Goal: Find specific fact: Find specific page/section

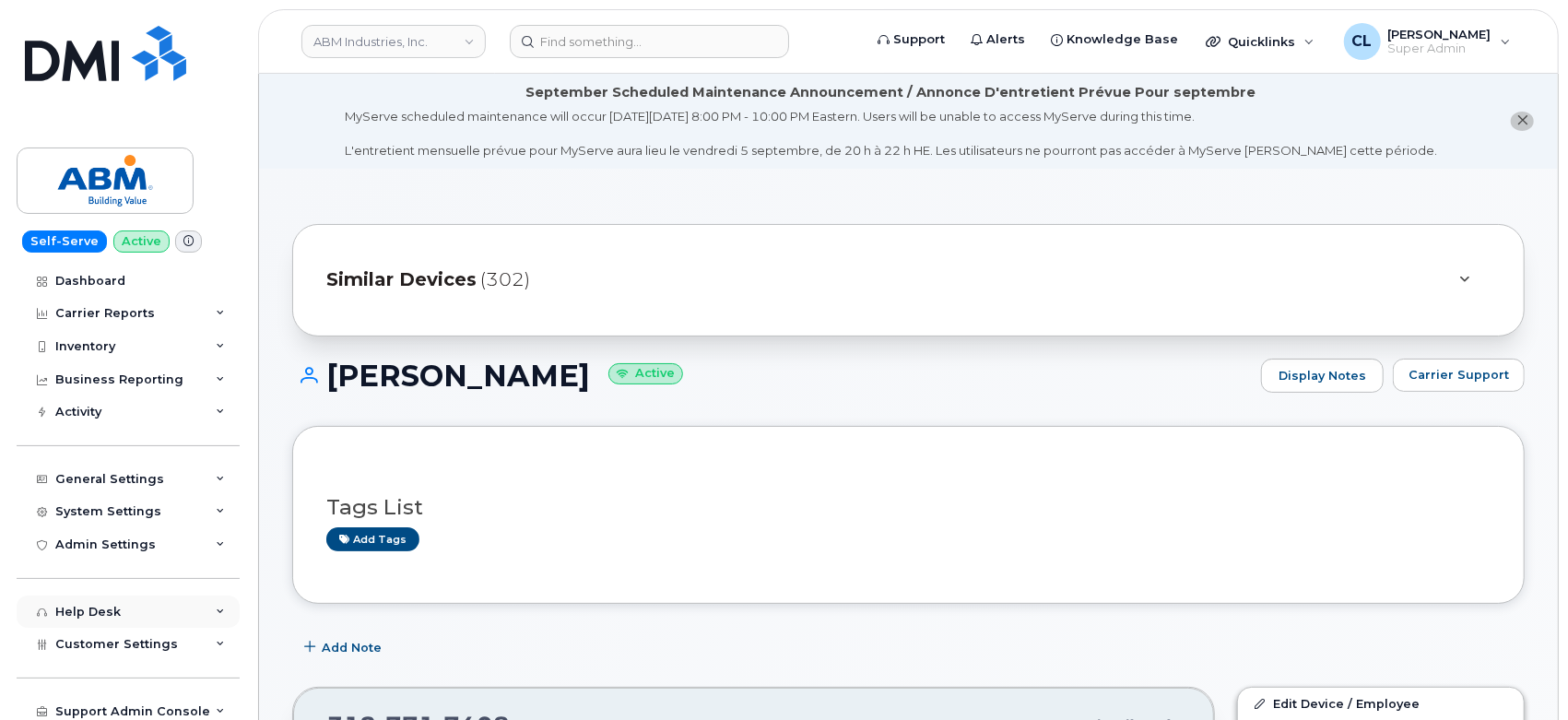
scroll to position [72, 0]
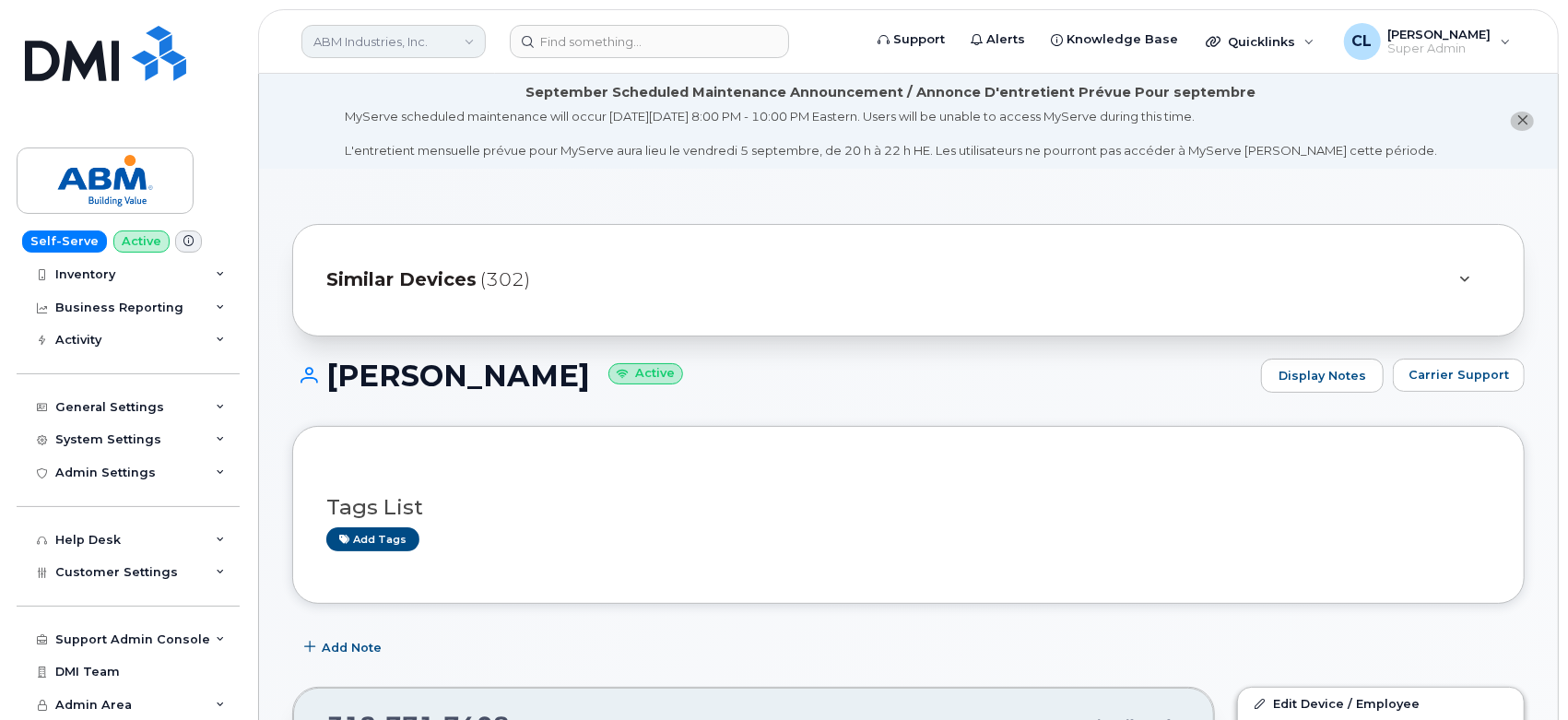
click at [374, 44] on link "ABM Industries, Inc." at bounding box center [394, 42] width 185 height 33
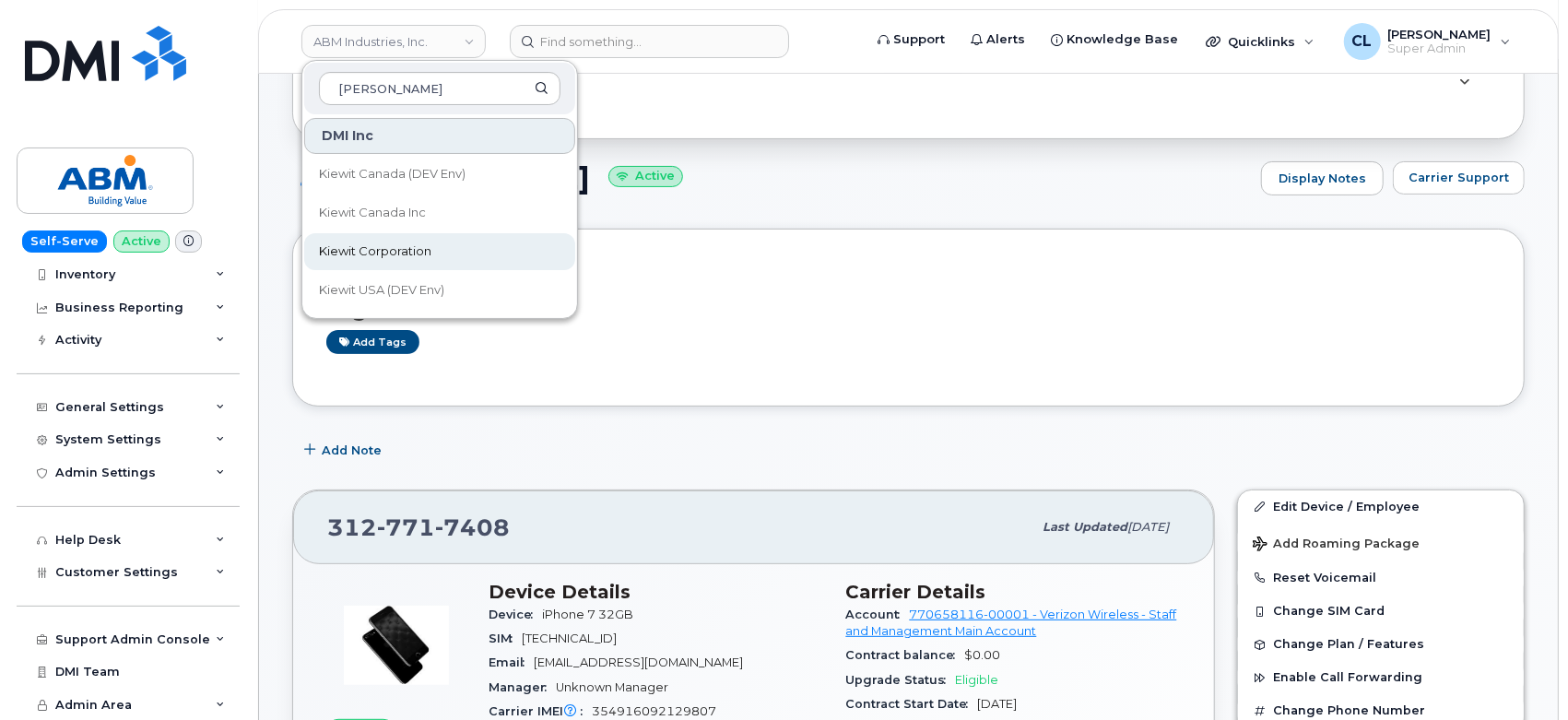
scroll to position [204, 0]
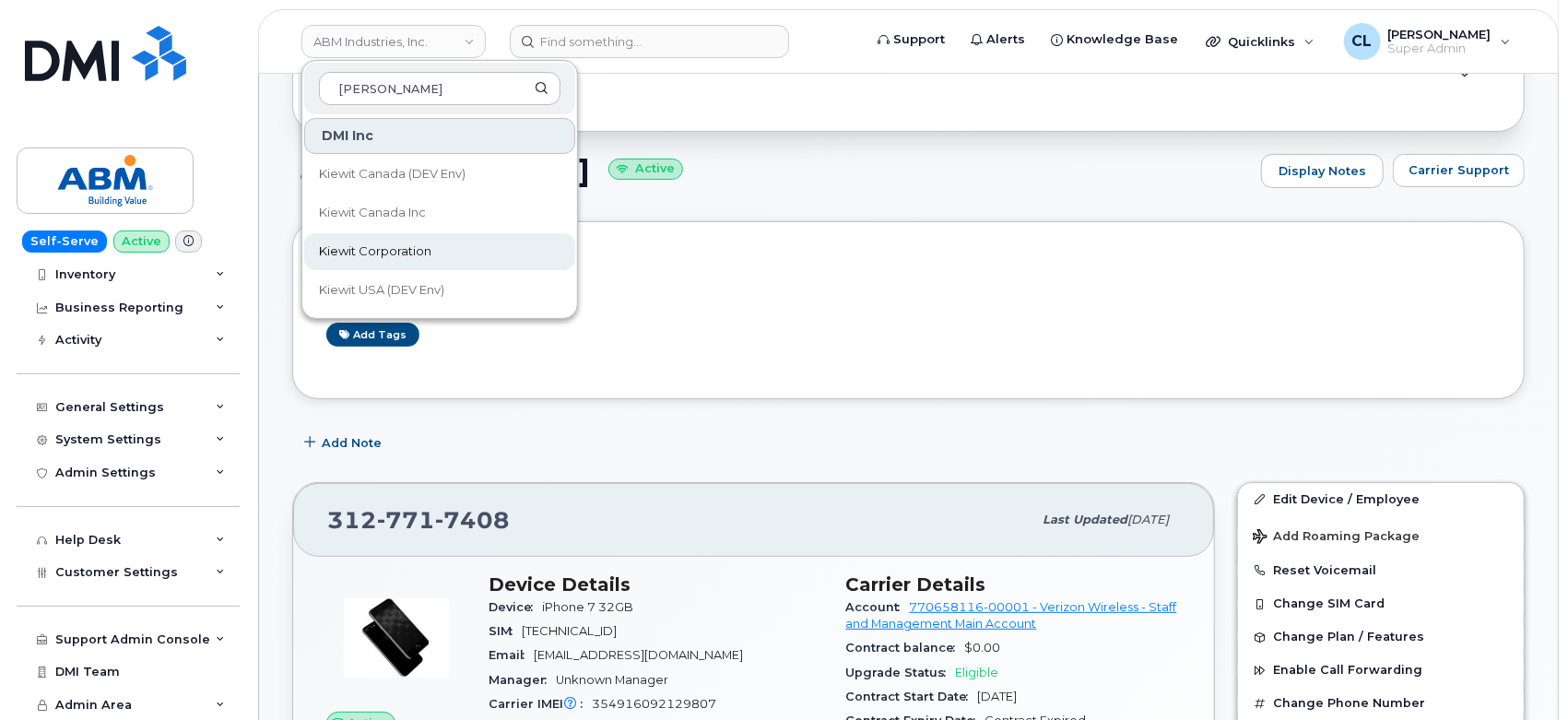
type input "kiewit"
click at [432, 247] on link "Kiewit Corporation" at bounding box center [440, 252] width 271 height 37
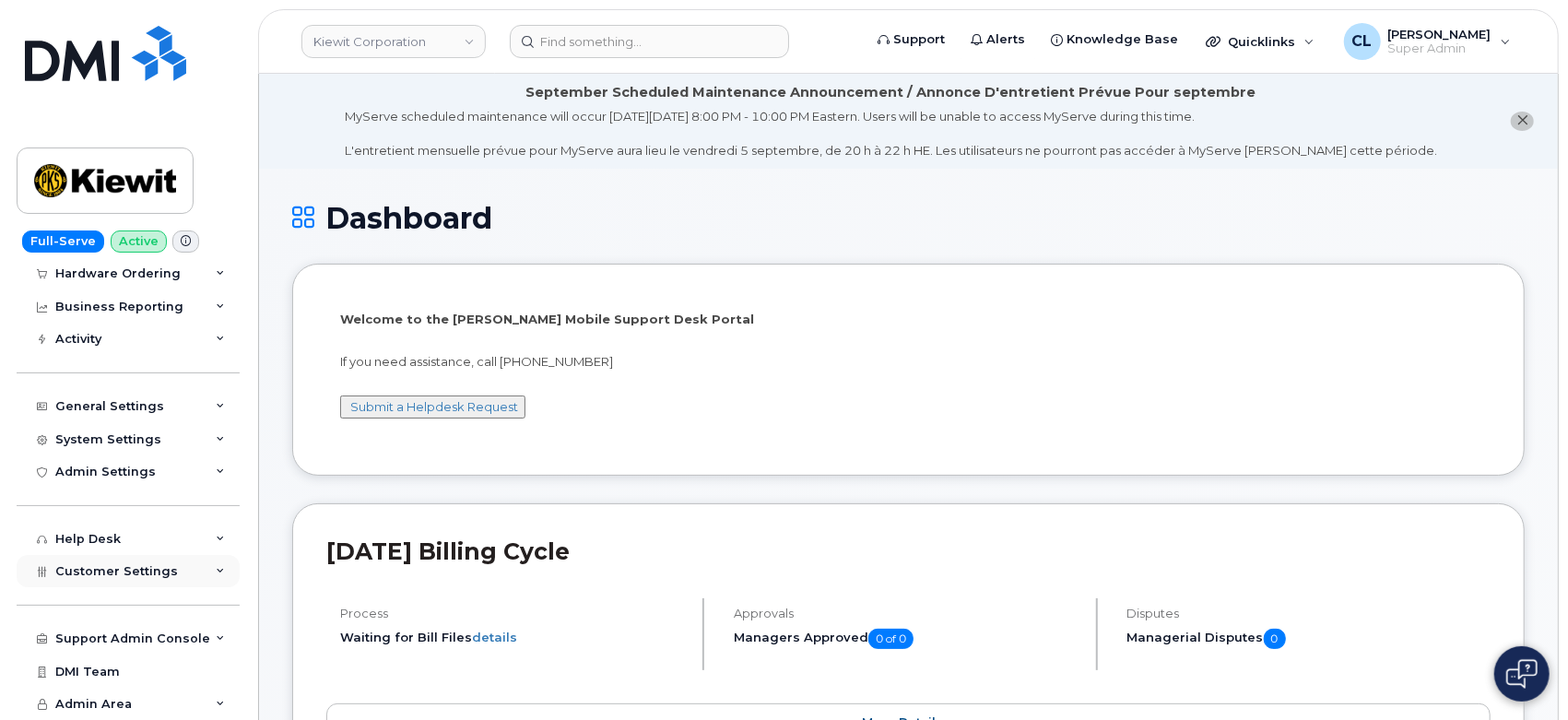
click at [207, 566] on div "Customer Settings" at bounding box center [127, 572] width 223 height 33
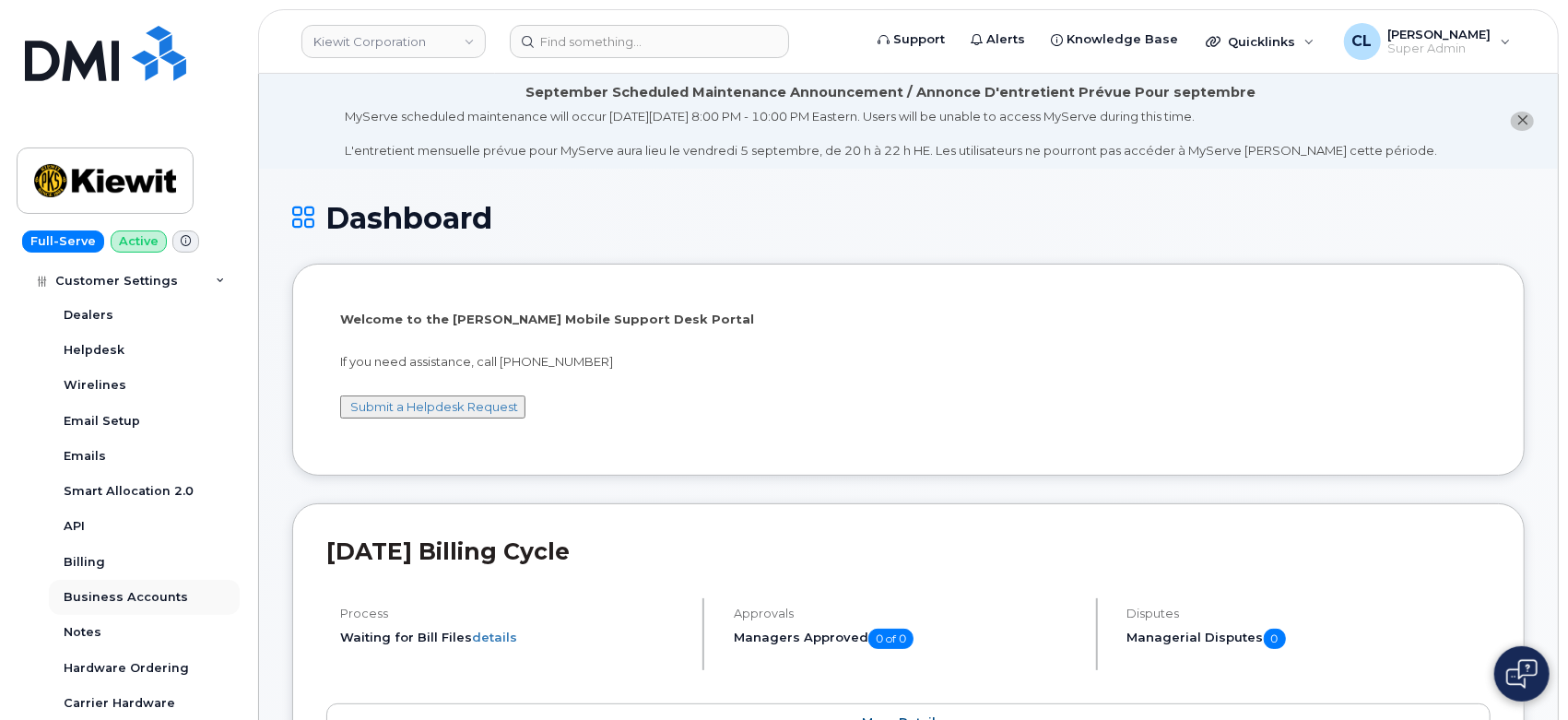
scroll to position [548, 0]
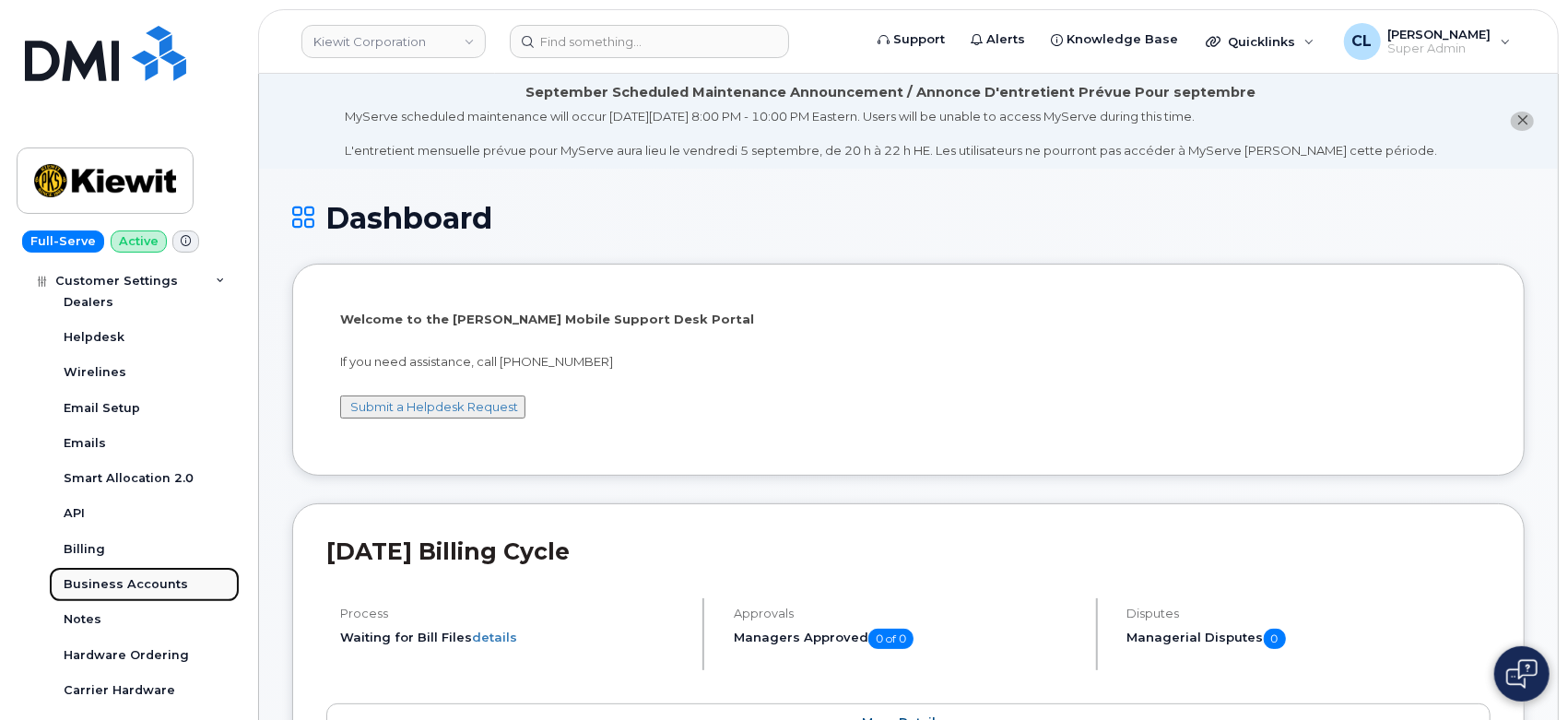
click at [156, 586] on div "Business Accounts" at bounding box center [125, 584] width 125 height 17
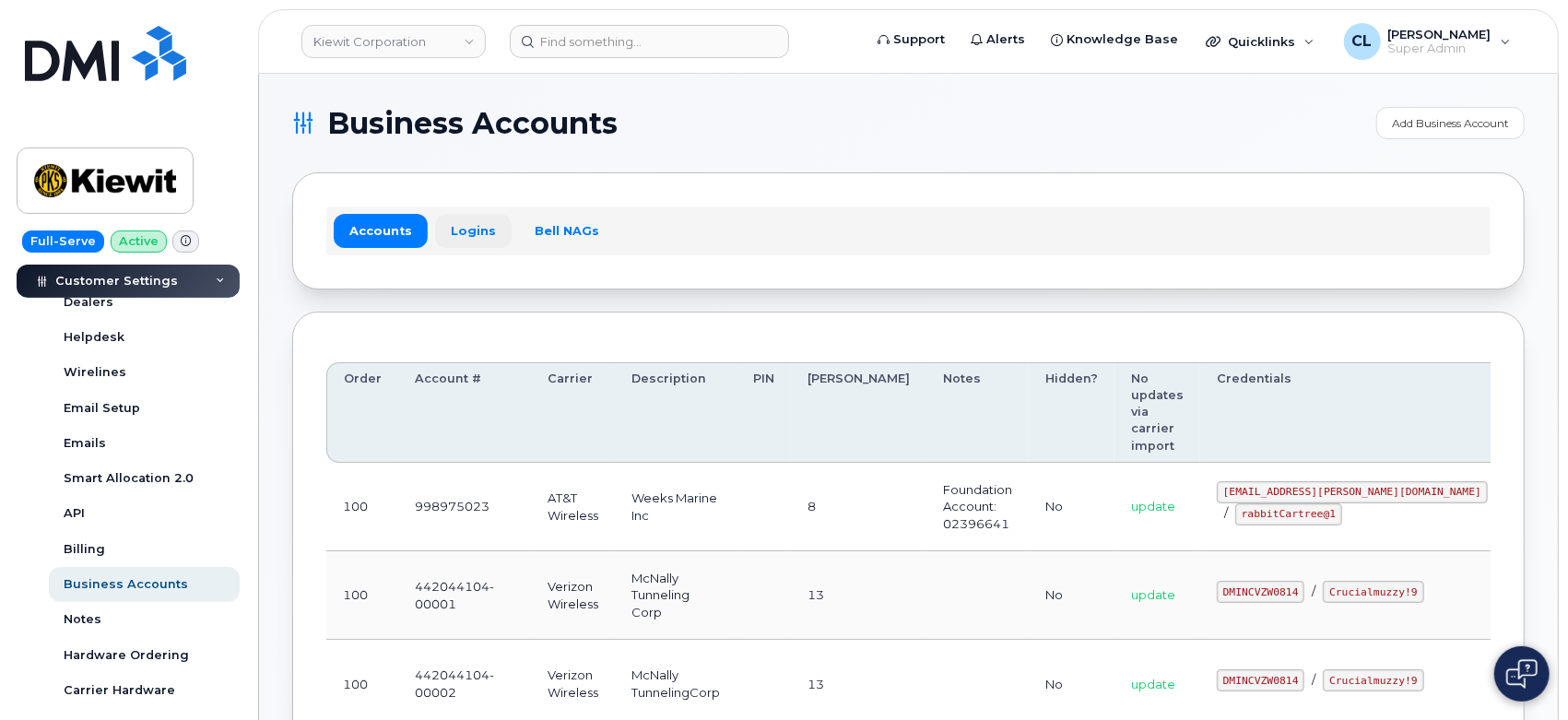
click at [475, 221] on link "Logins" at bounding box center [473, 231] width 77 height 33
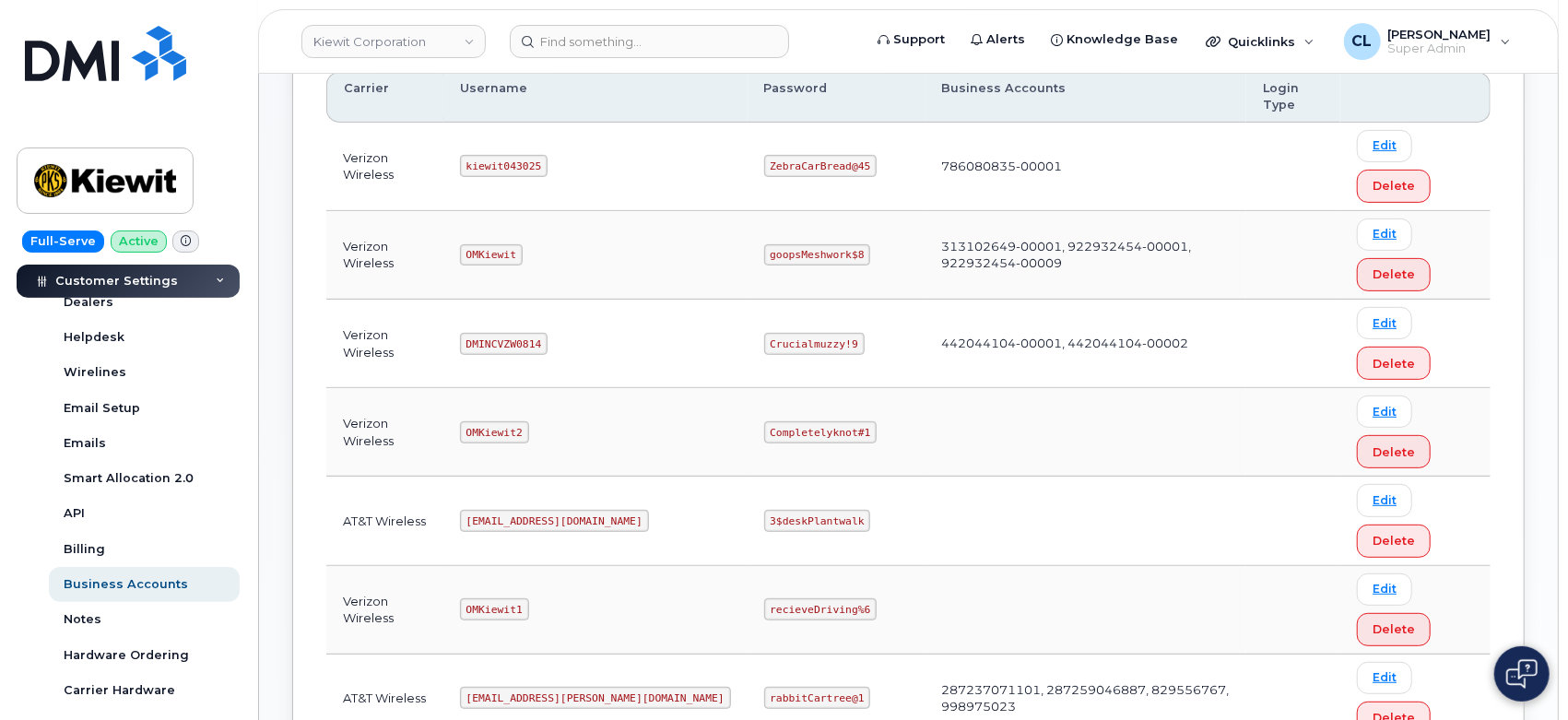
scroll to position [204, 0]
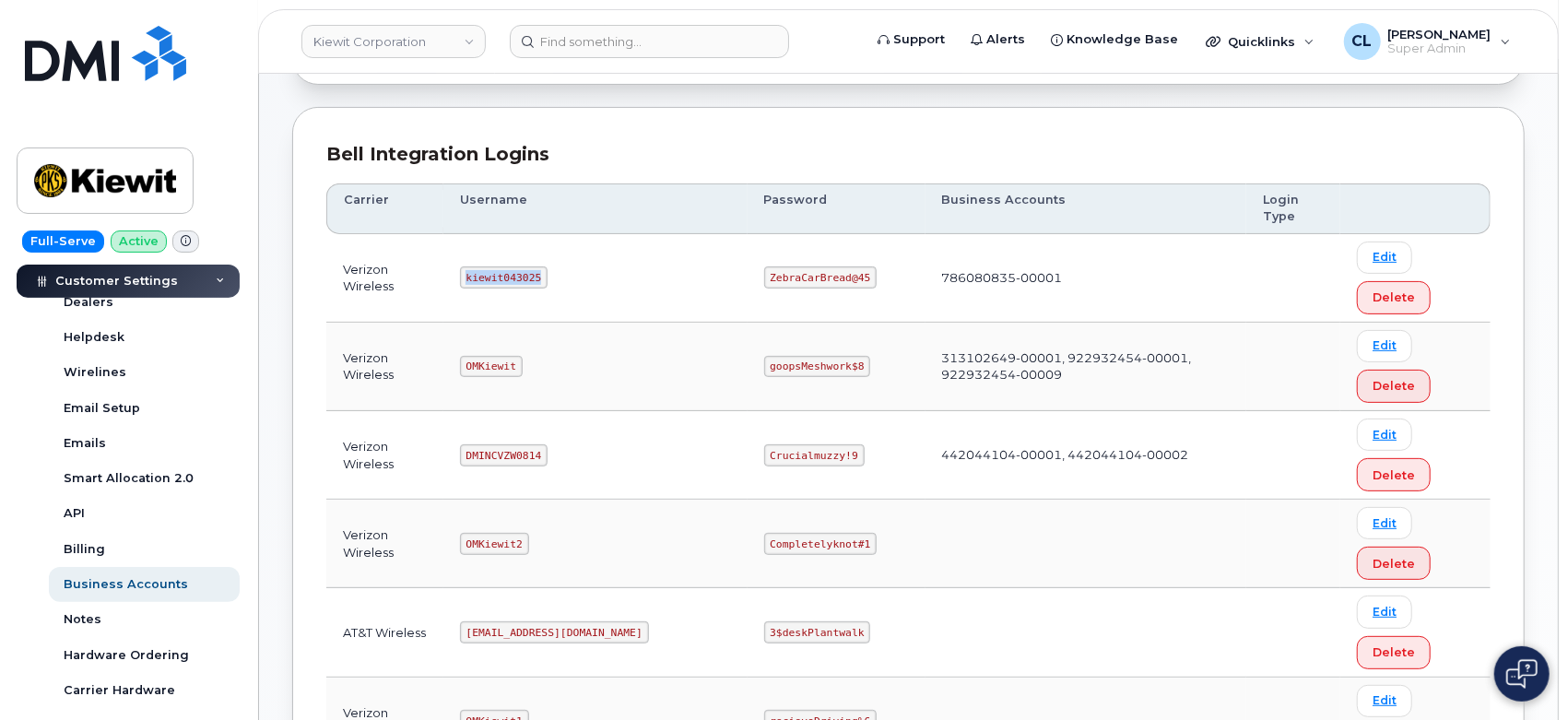
drag, startPoint x: 547, startPoint y: 277, endPoint x: 451, endPoint y: 278, distance: 96.0
click at [451, 323] on tr "Verizon Wireless kiewit043025 ZebraCarBread@45 786080835-00001 Edit Delete" at bounding box center [908, 367] width 1164 height 89
copy tr "kiewit043025"
drag, startPoint x: 787, startPoint y: 274, endPoint x: 691, endPoint y: 278, distance: 96.1
click at [765, 278] on code "ZebraCarBread@45" at bounding box center [821, 277] width 114 height 22
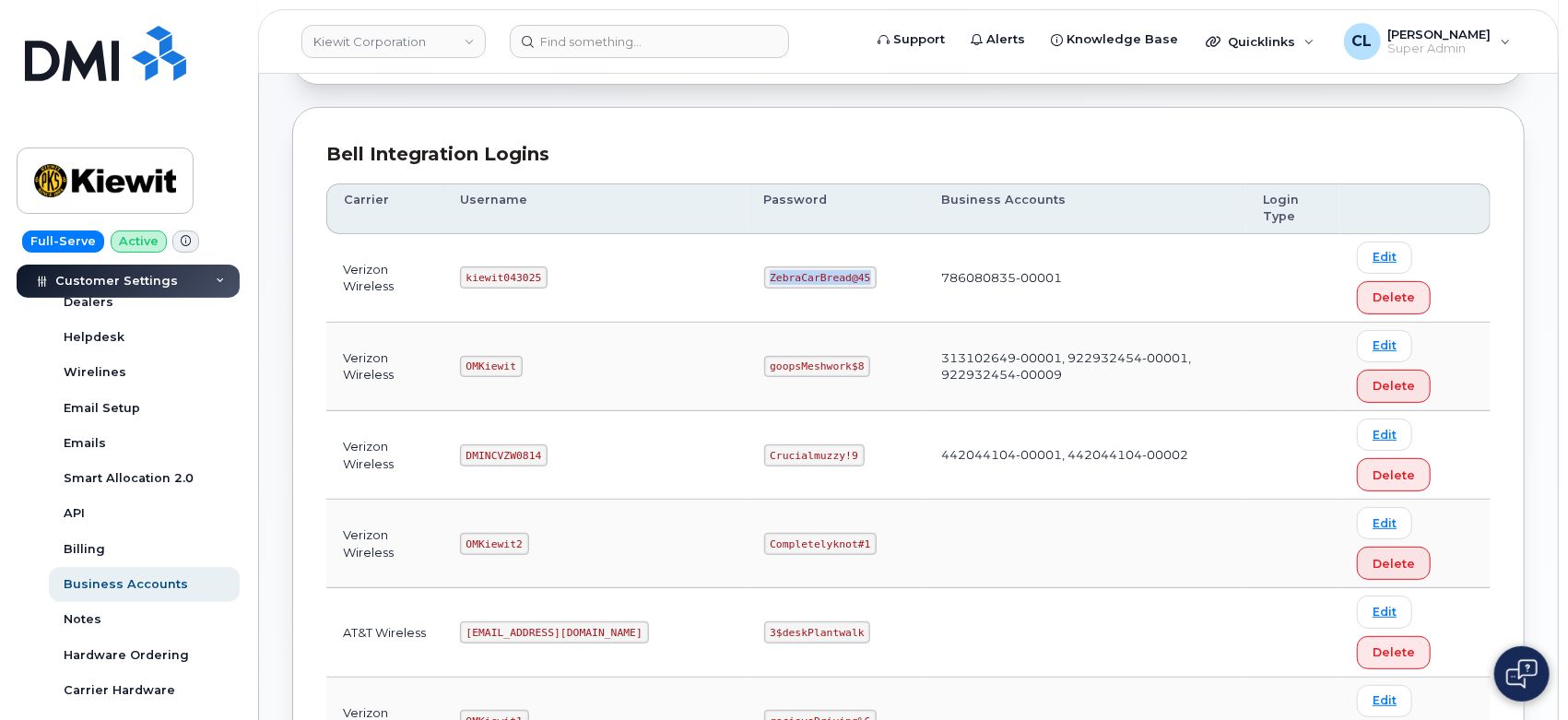
copy code "ZebraCarBread@45"
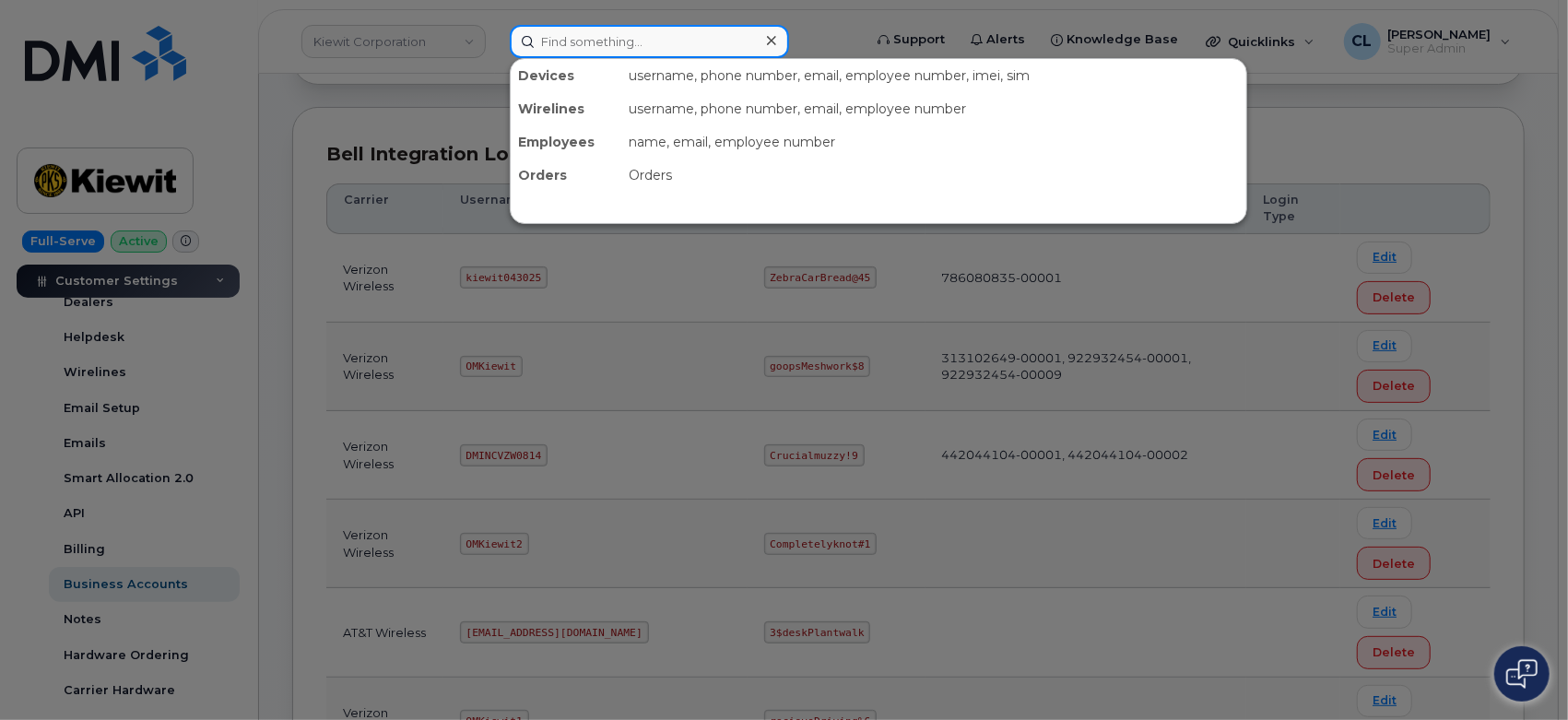
click at [696, 46] on input at bounding box center [649, 42] width 279 height 33
paste input "4099201731"
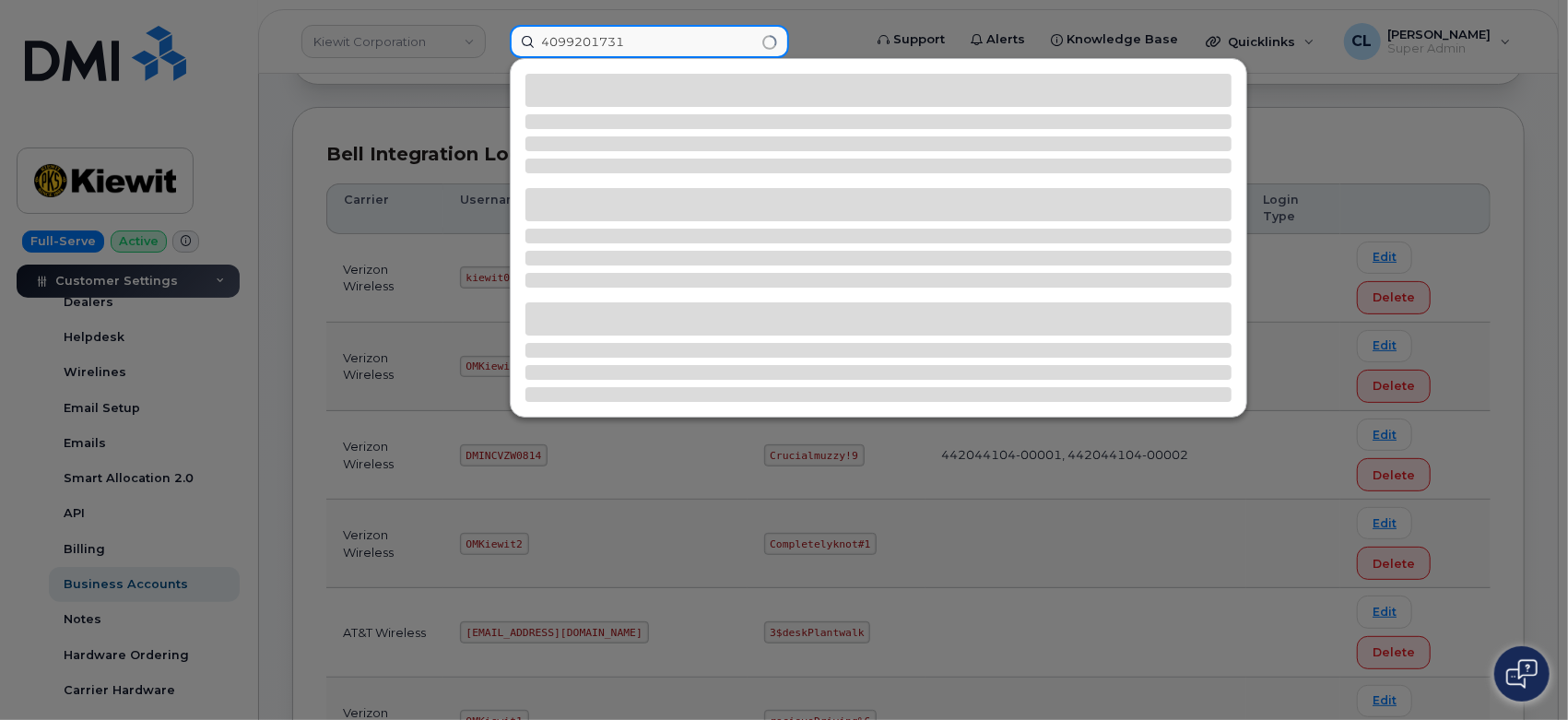
type input "4099201731"
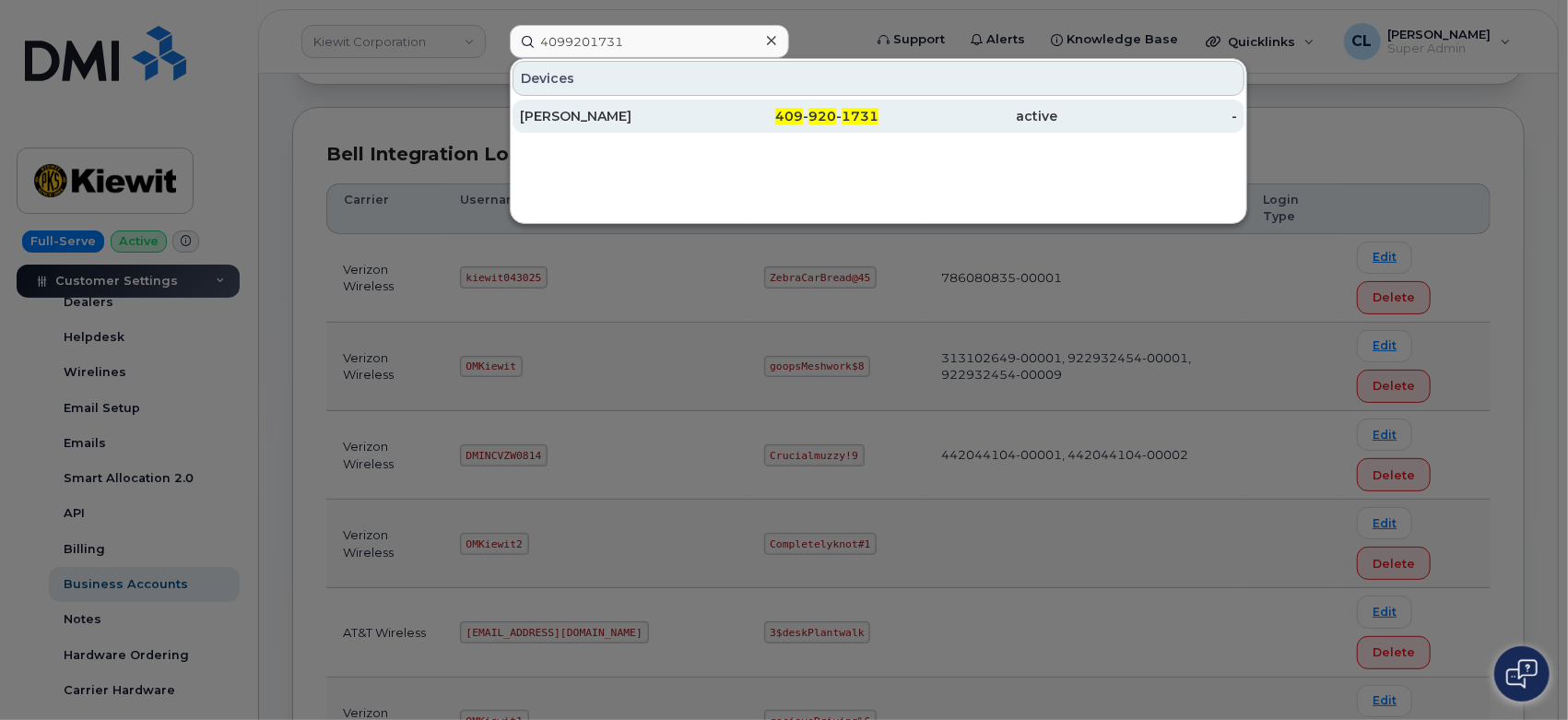
click at [623, 112] on div "[PERSON_NAME]" at bounding box center [610, 116] width 180 height 18
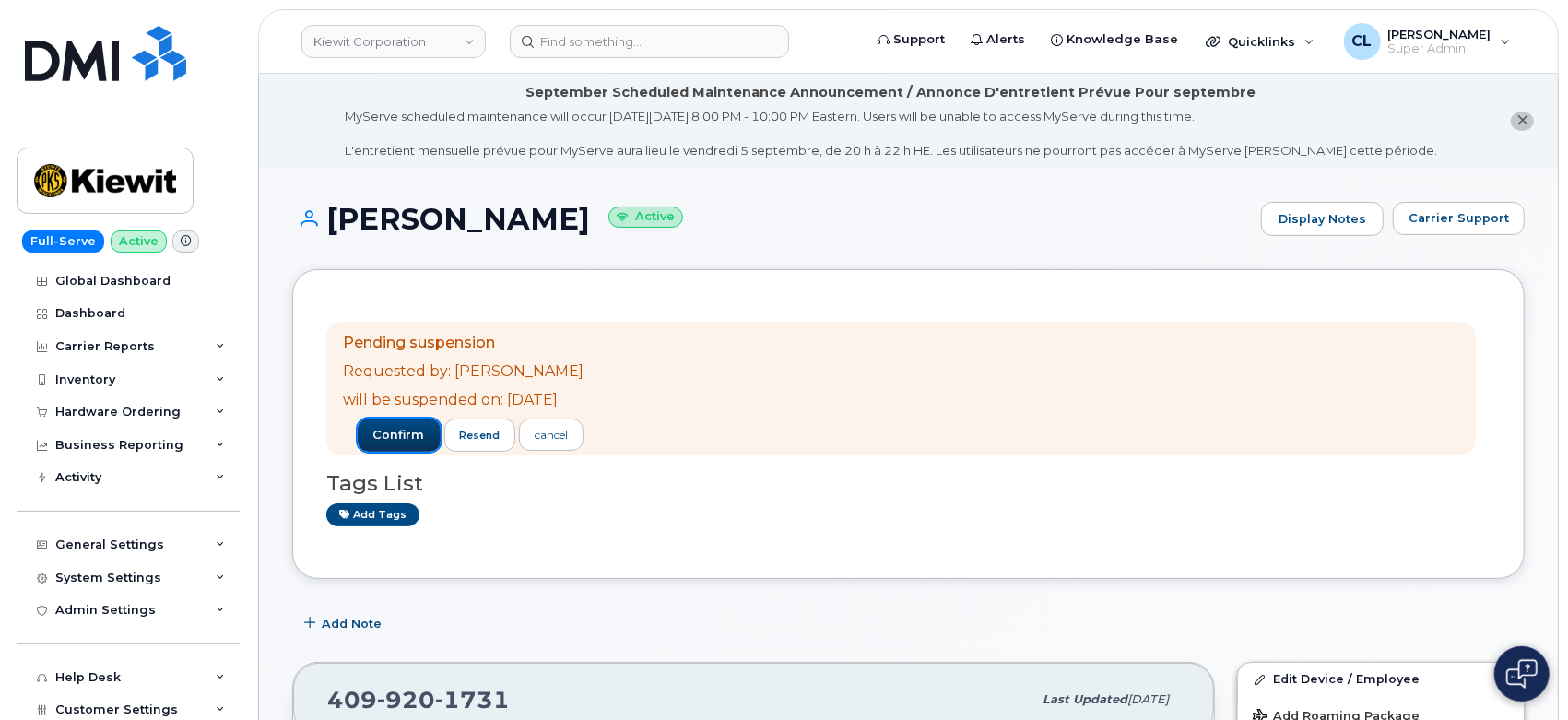
click at [412, 432] on span "confirm" at bounding box center [399, 435] width 52 height 17
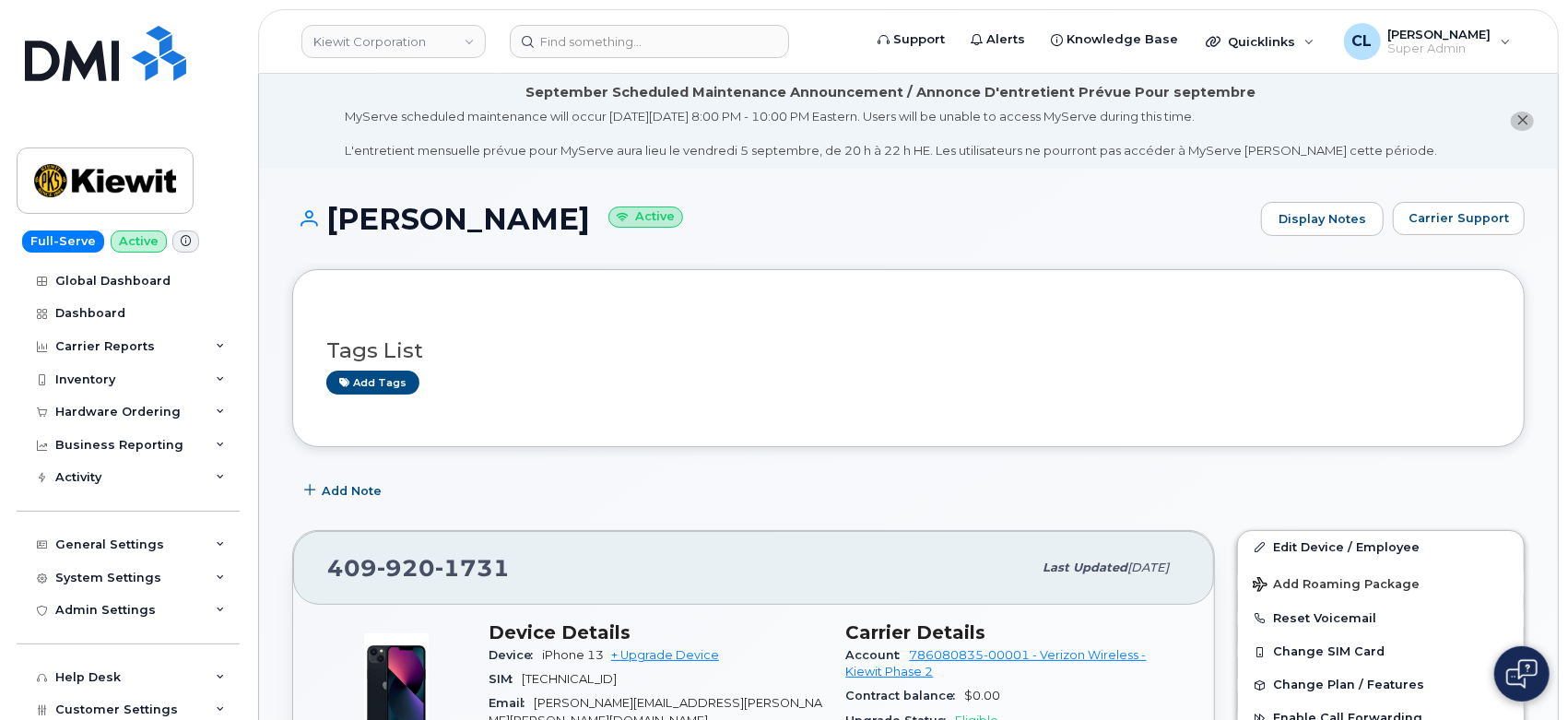
click at [675, 67] on header "[PERSON_NAME] Corporation Support Alerts Knowledge Base Quicklinks Suspend / Ca…" at bounding box center [908, 41] width 1301 height 64
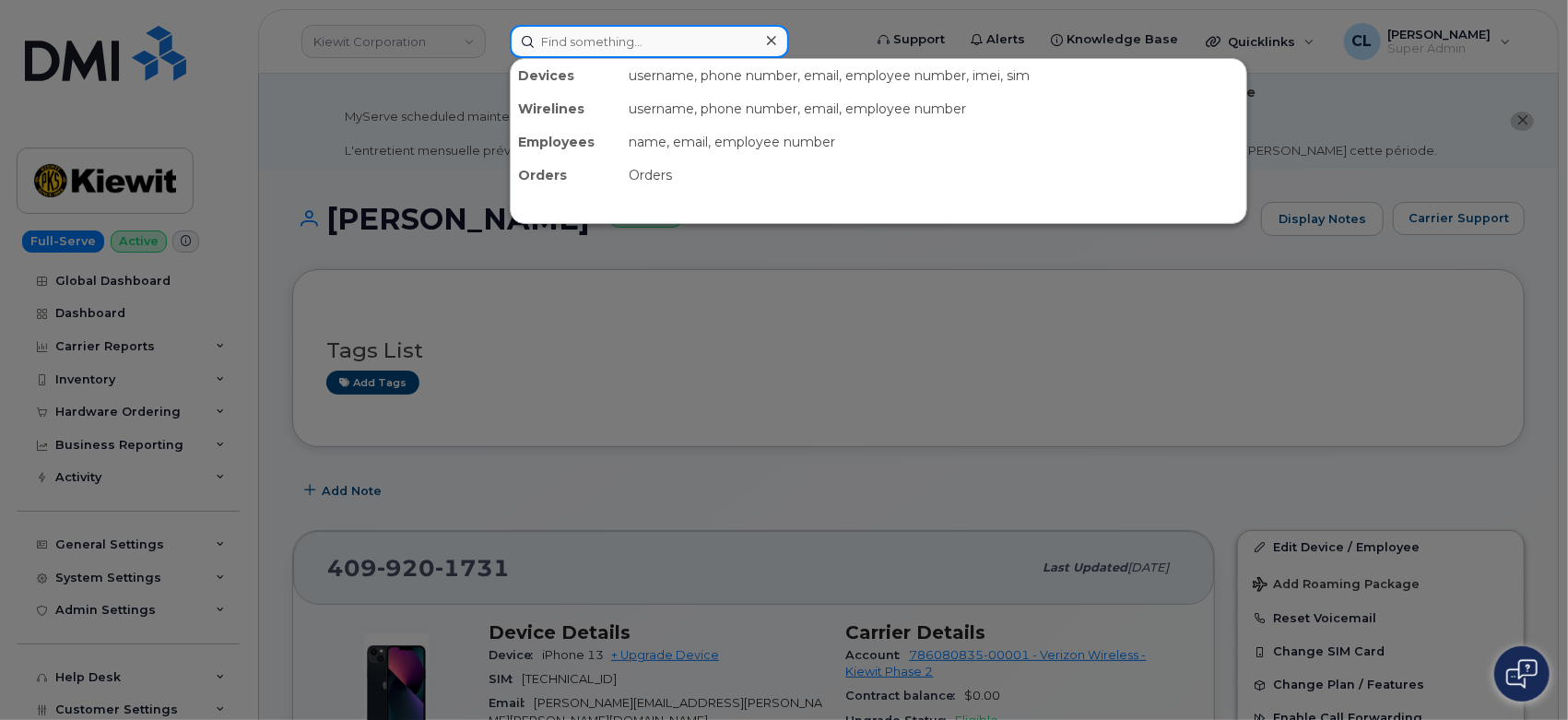
click at [660, 53] on input at bounding box center [649, 42] width 279 height 33
paste input "4306661772"
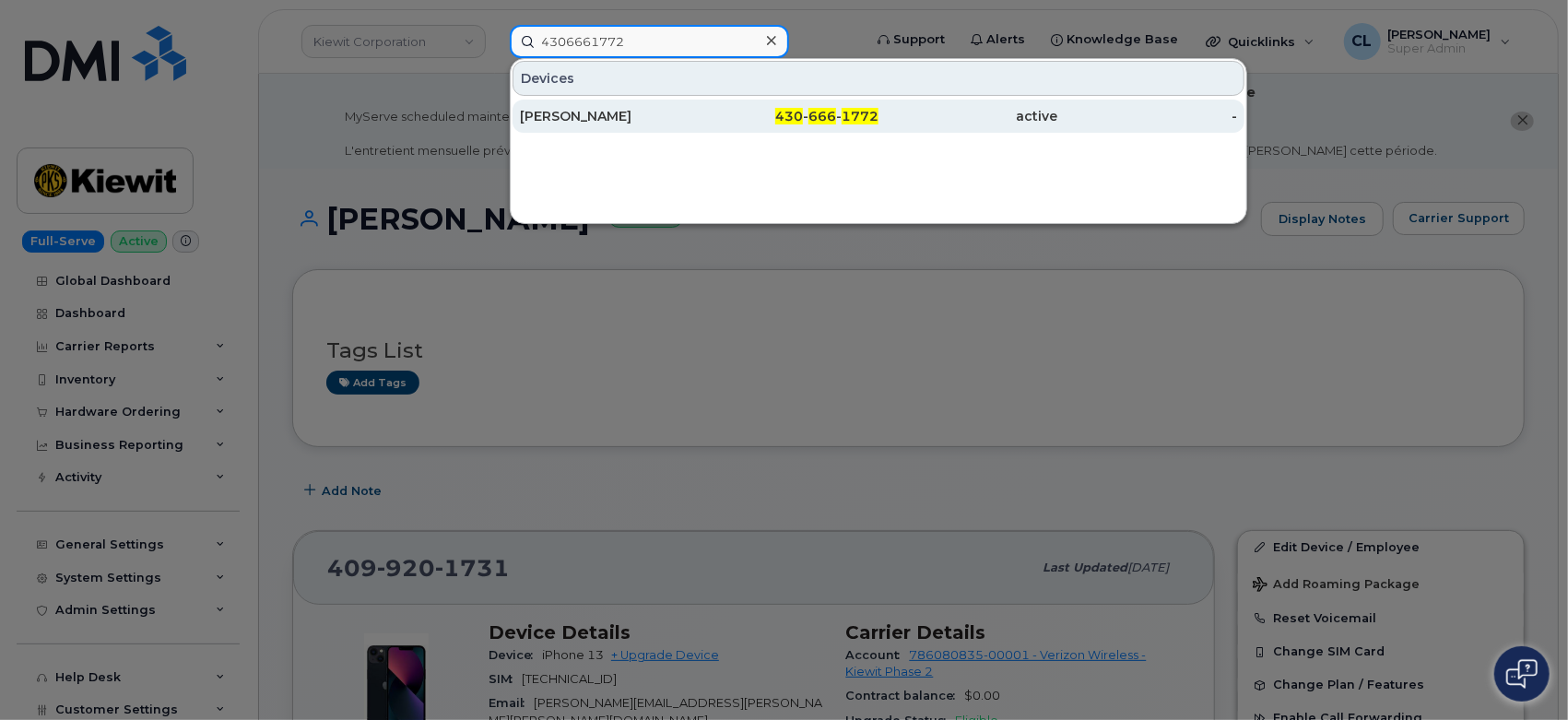
type input "4306661772"
click at [635, 124] on div "COLLIN MILLER" at bounding box center [610, 116] width 180 height 18
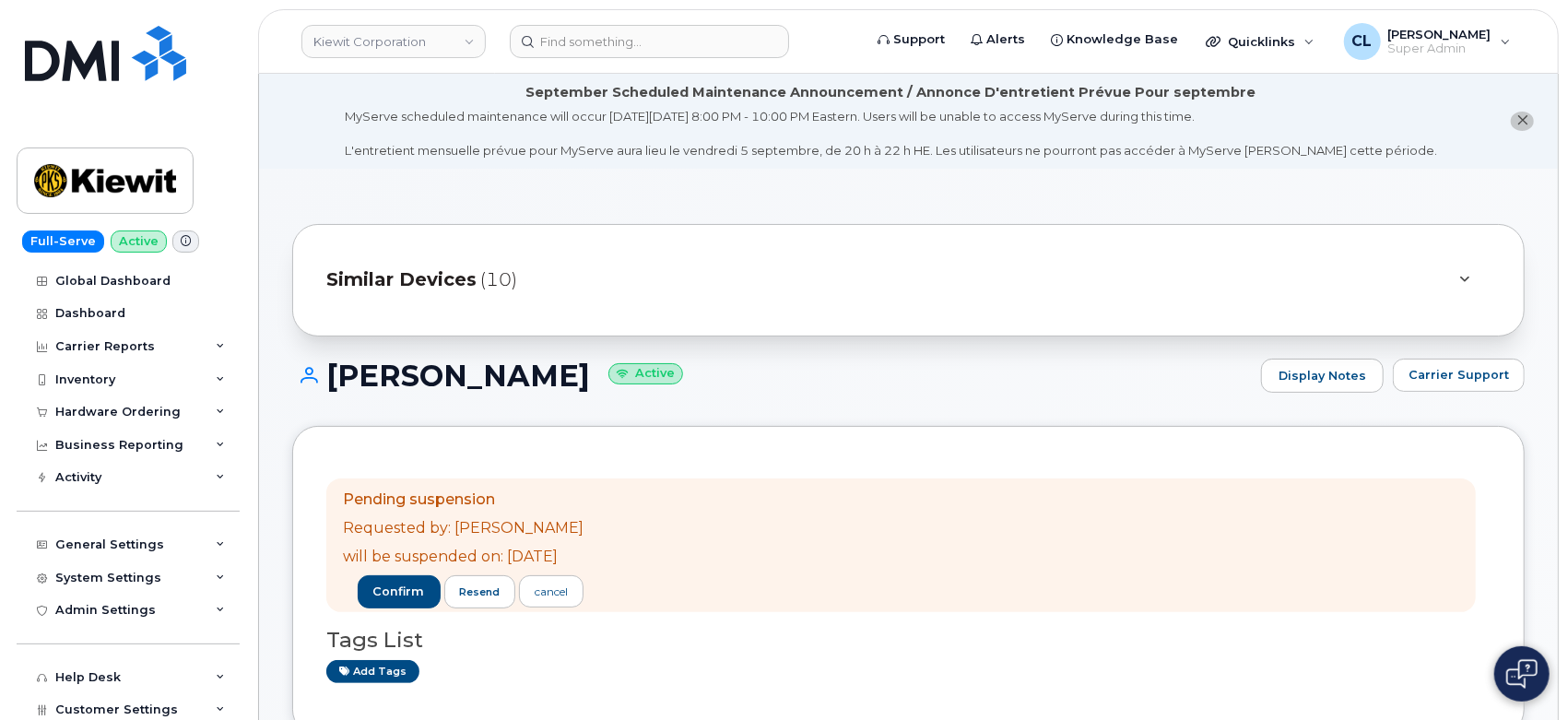
click at [401, 421] on div "COLLIN MILLER Active Display Notes Carrier Support" at bounding box center [908, 393] width 1232 height 68
click at [413, 591] on span "confirm" at bounding box center [399, 592] width 52 height 17
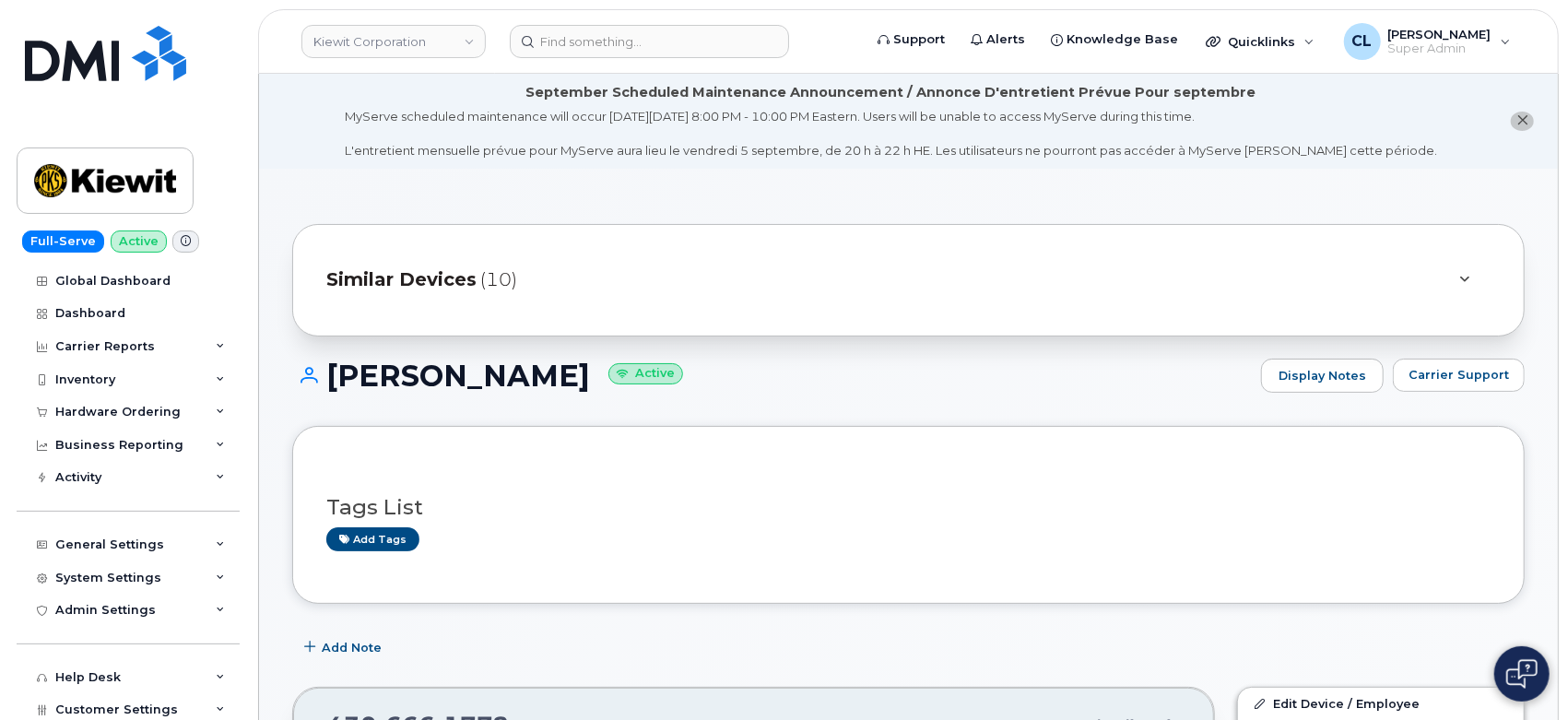
click at [687, 47] on input at bounding box center [649, 42] width 279 height 33
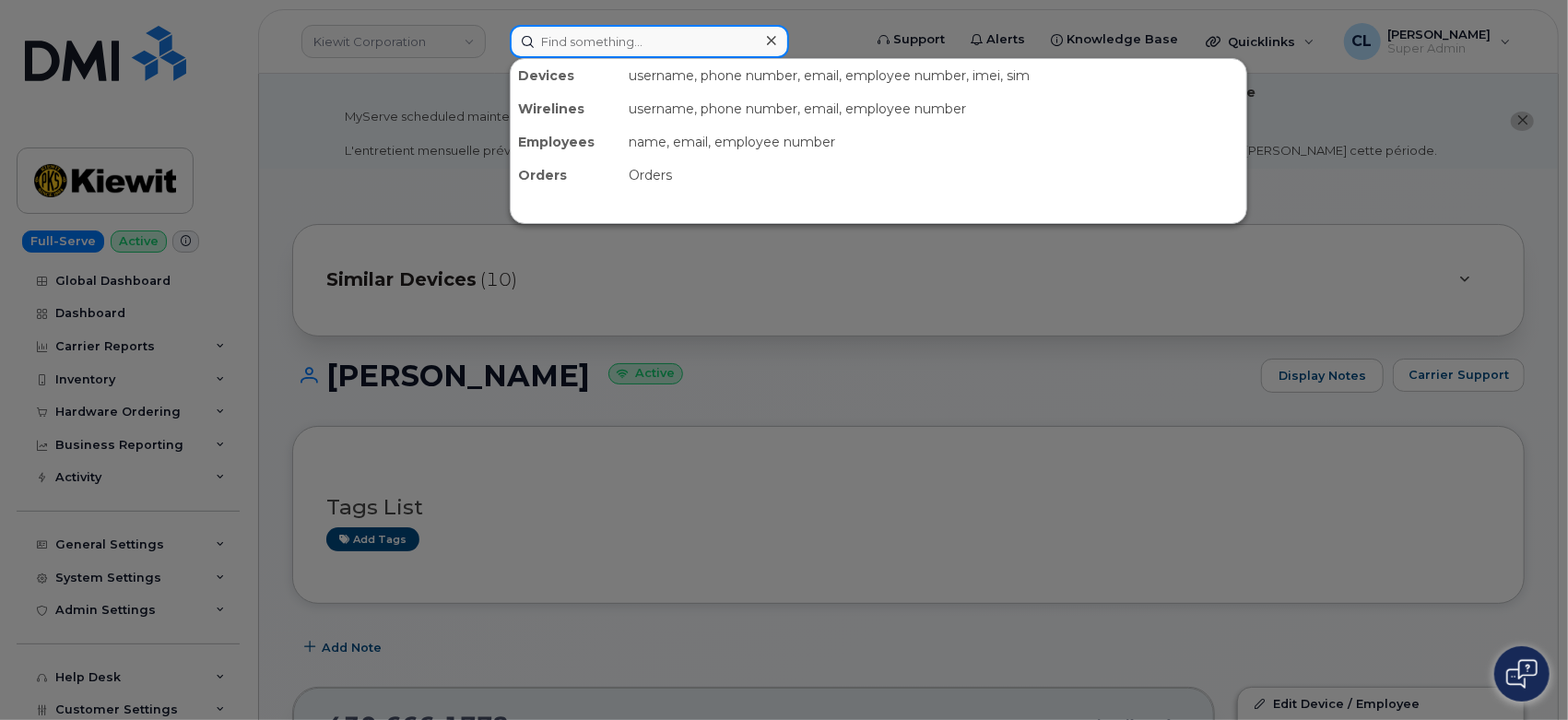
paste input "4437710757"
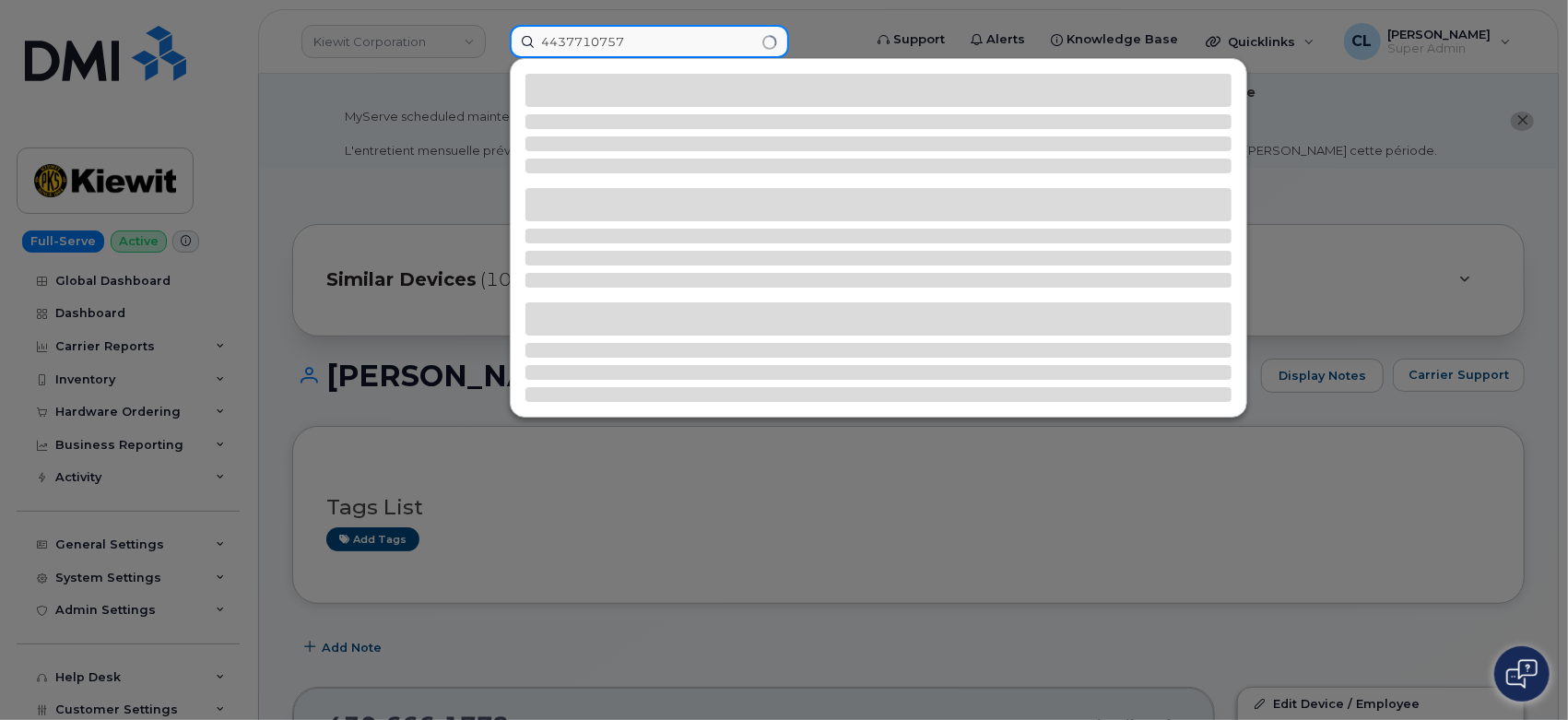
type input "4437710757"
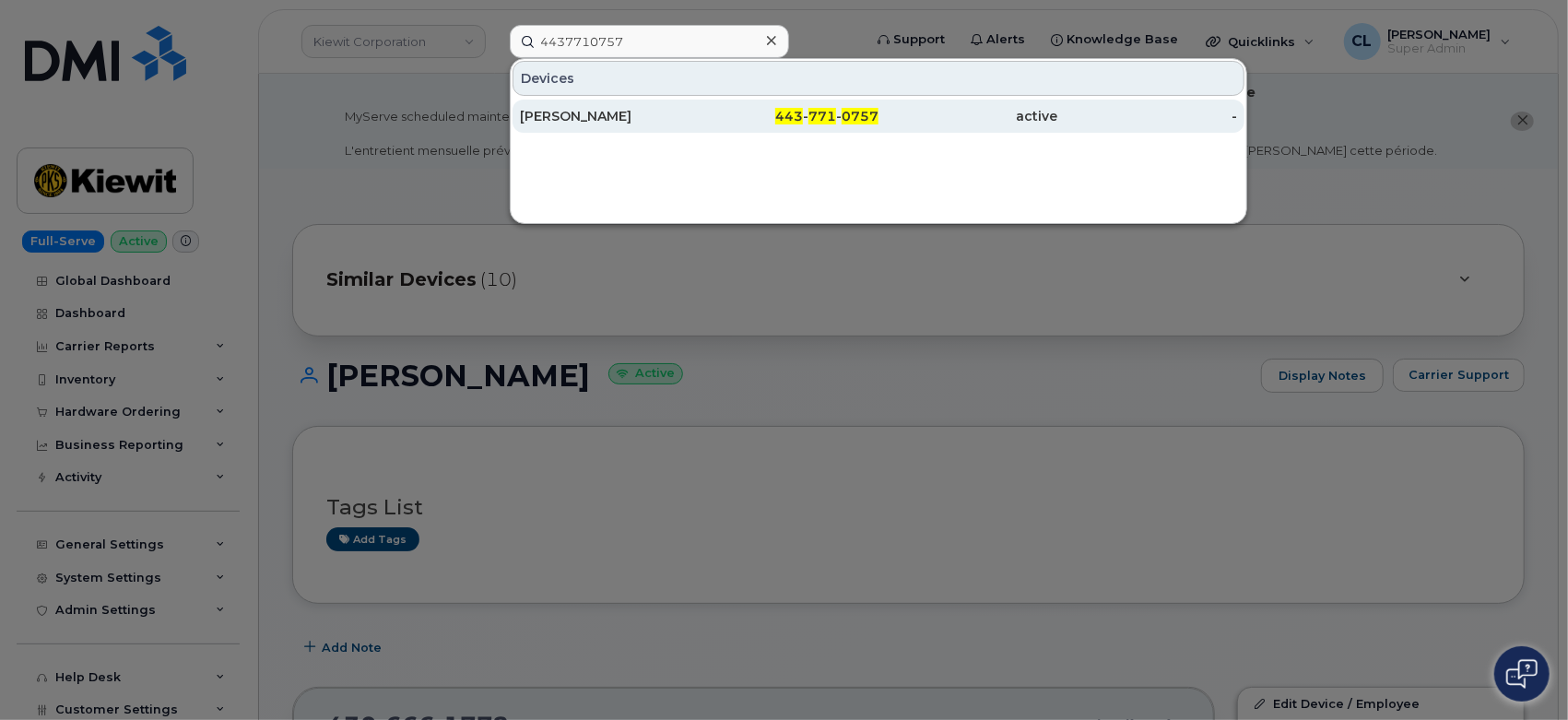
click at [621, 110] on div "ANOTNIO GONZALES" at bounding box center [610, 116] width 180 height 18
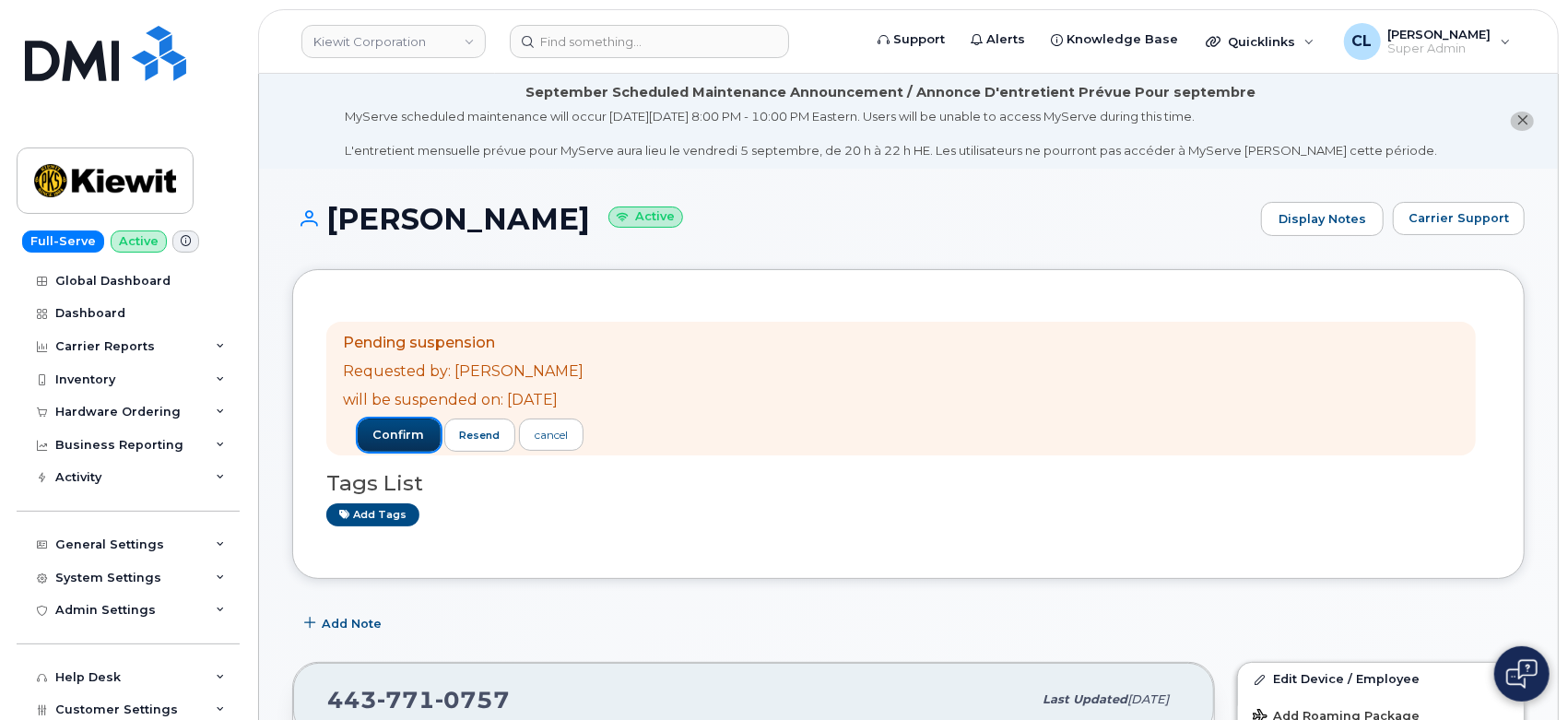
click at [425, 432] on span "confirm" at bounding box center [399, 435] width 52 height 17
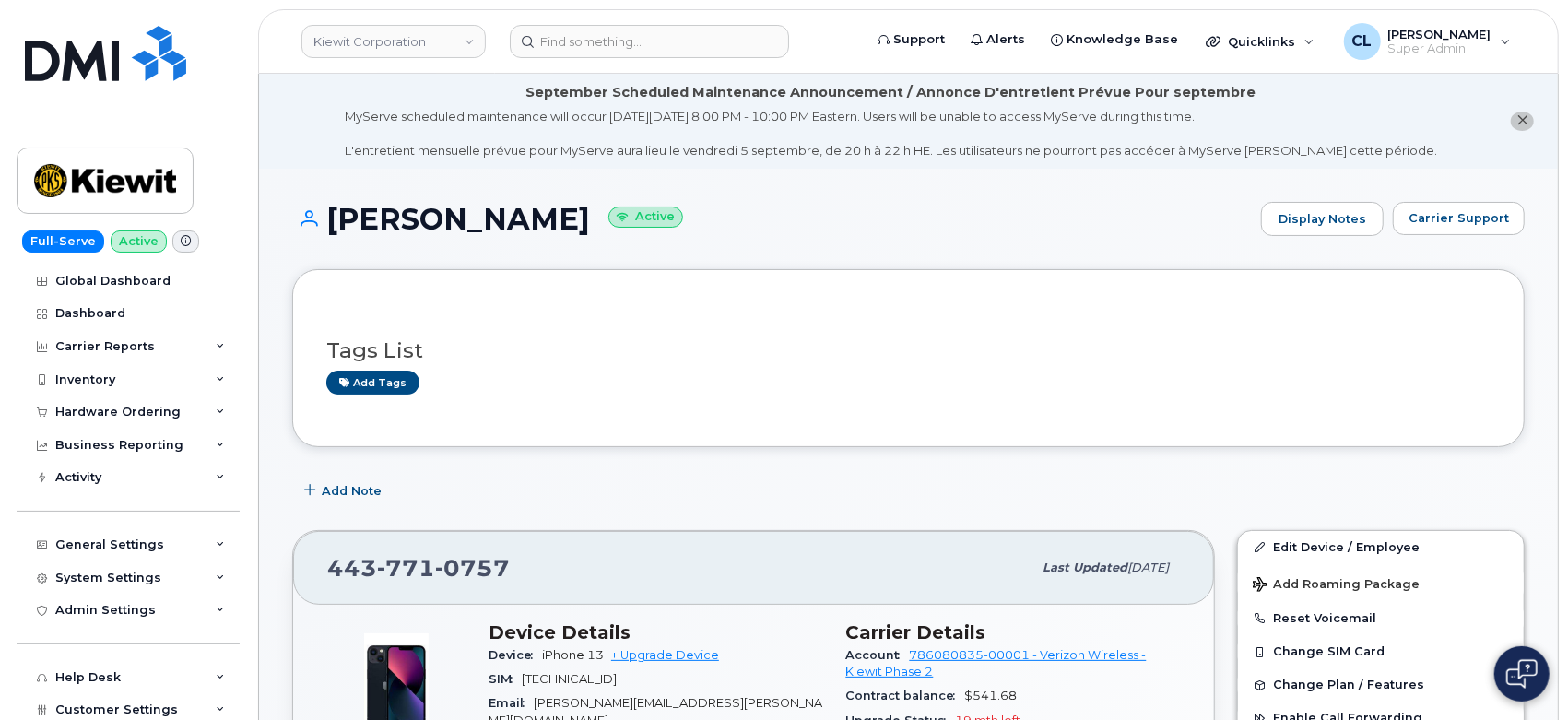
click at [644, 58] on header "[PERSON_NAME] Corporation Support Alerts Knowledge Base Quicklinks Suspend / Ca…" at bounding box center [908, 41] width 1301 height 64
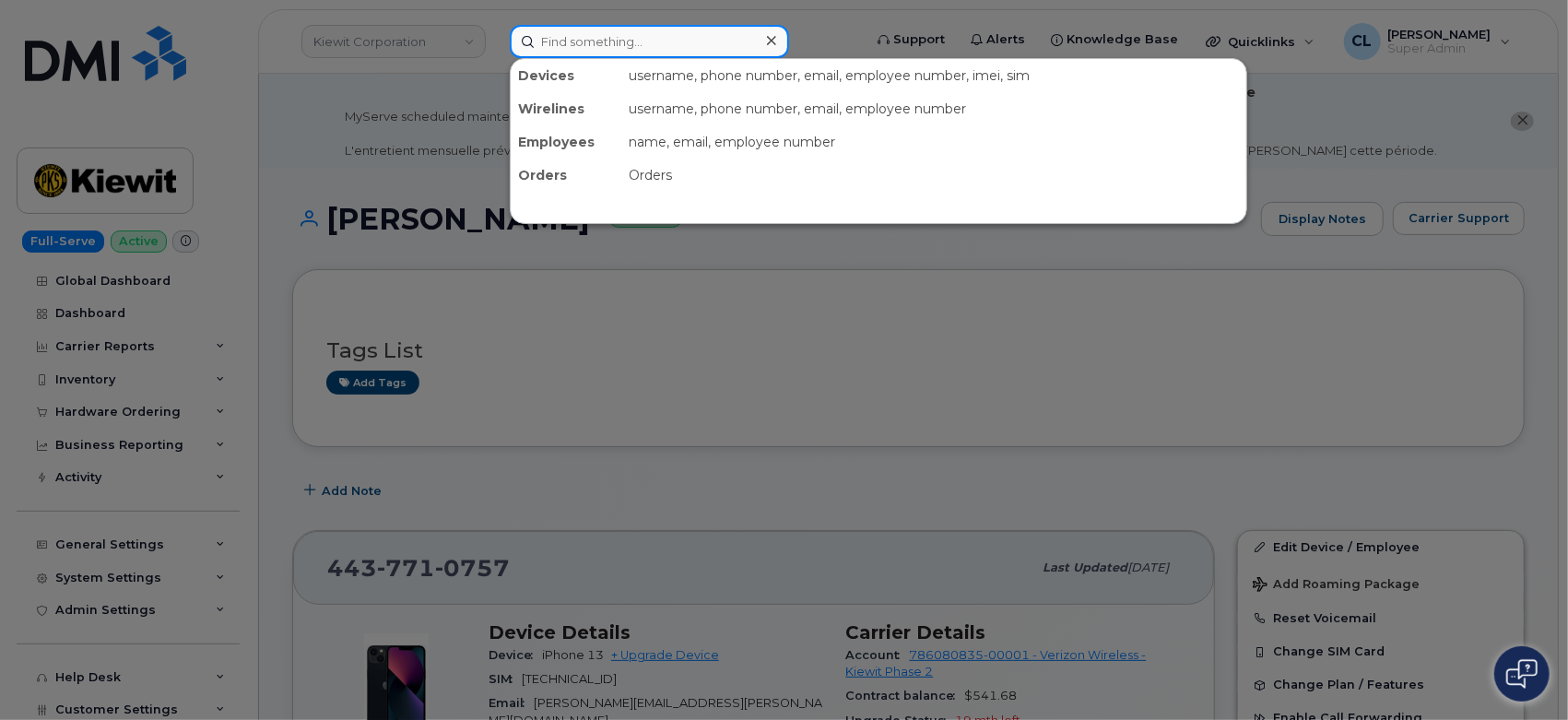
click at [642, 55] on input at bounding box center [649, 42] width 279 height 33
paste input "5187690087"
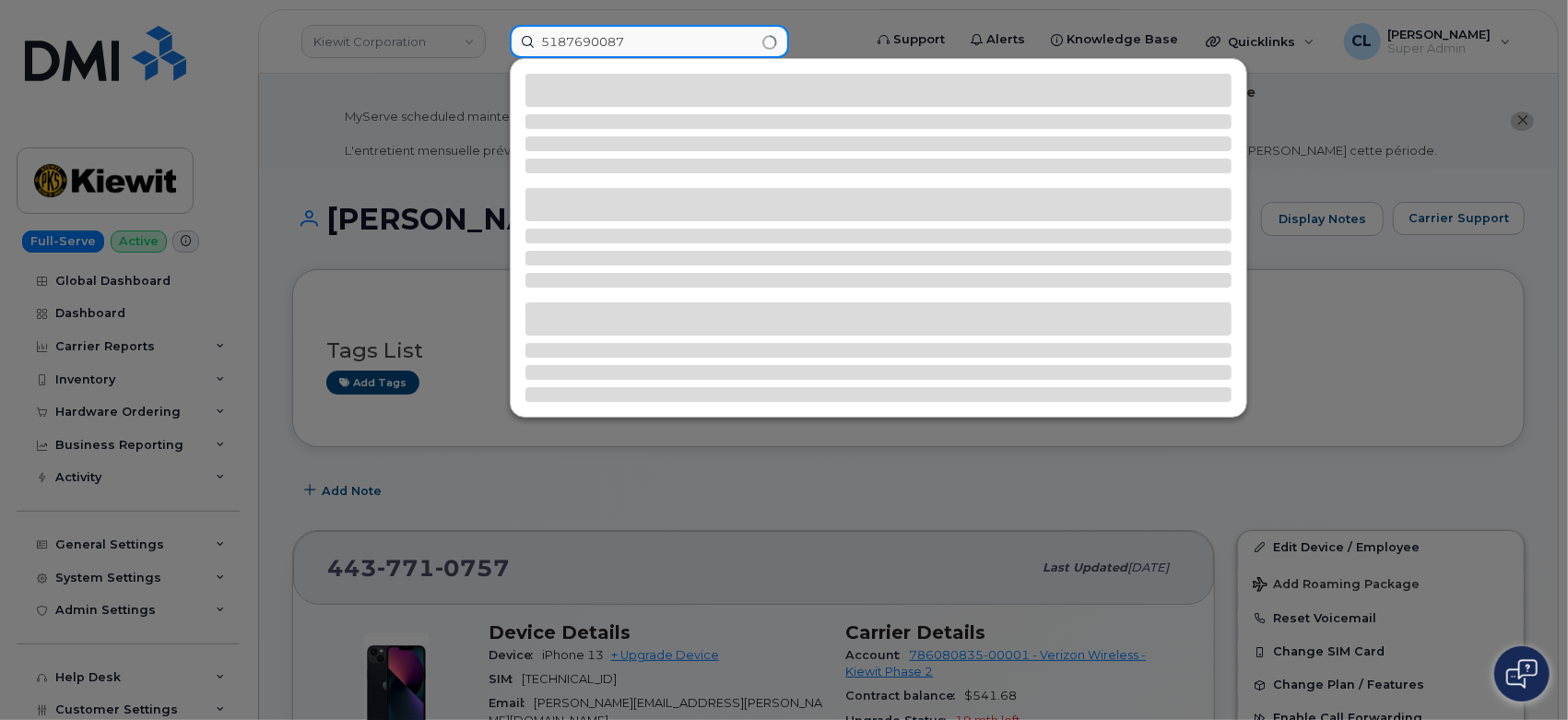
type input "5187690087"
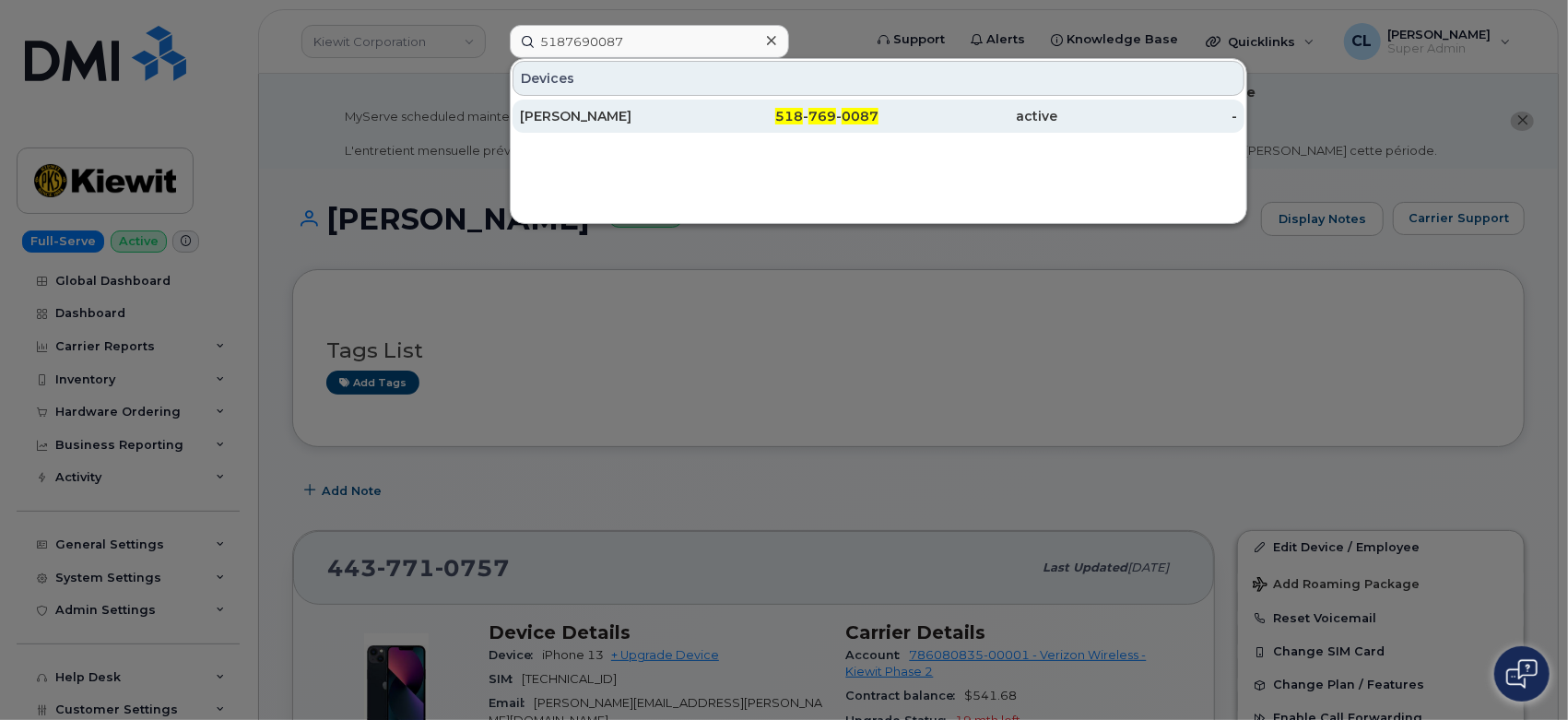
click at [588, 107] on div "Kashan Bey" at bounding box center [610, 116] width 180 height 18
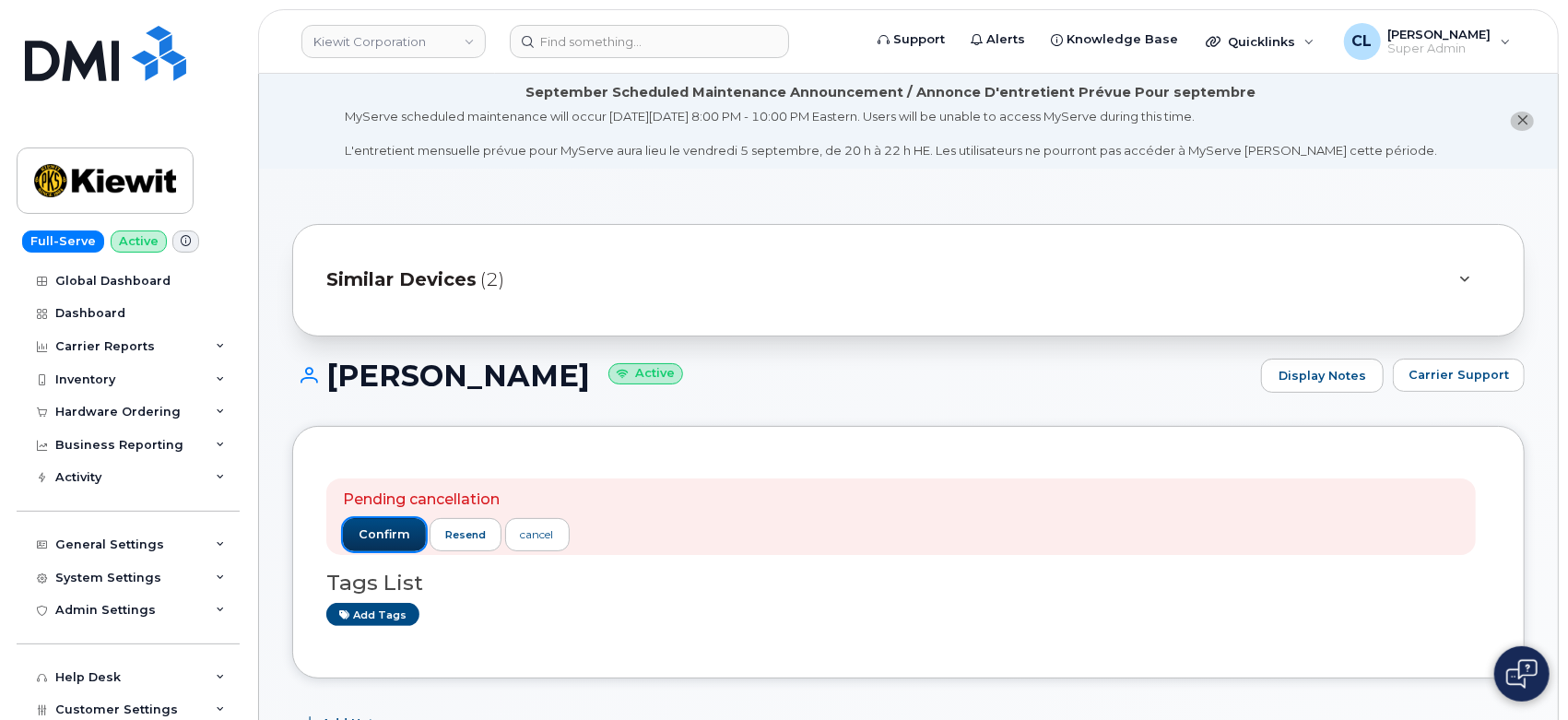
click at [380, 537] on span "confirm" at bounding box center [384, 534] width 52 height 17
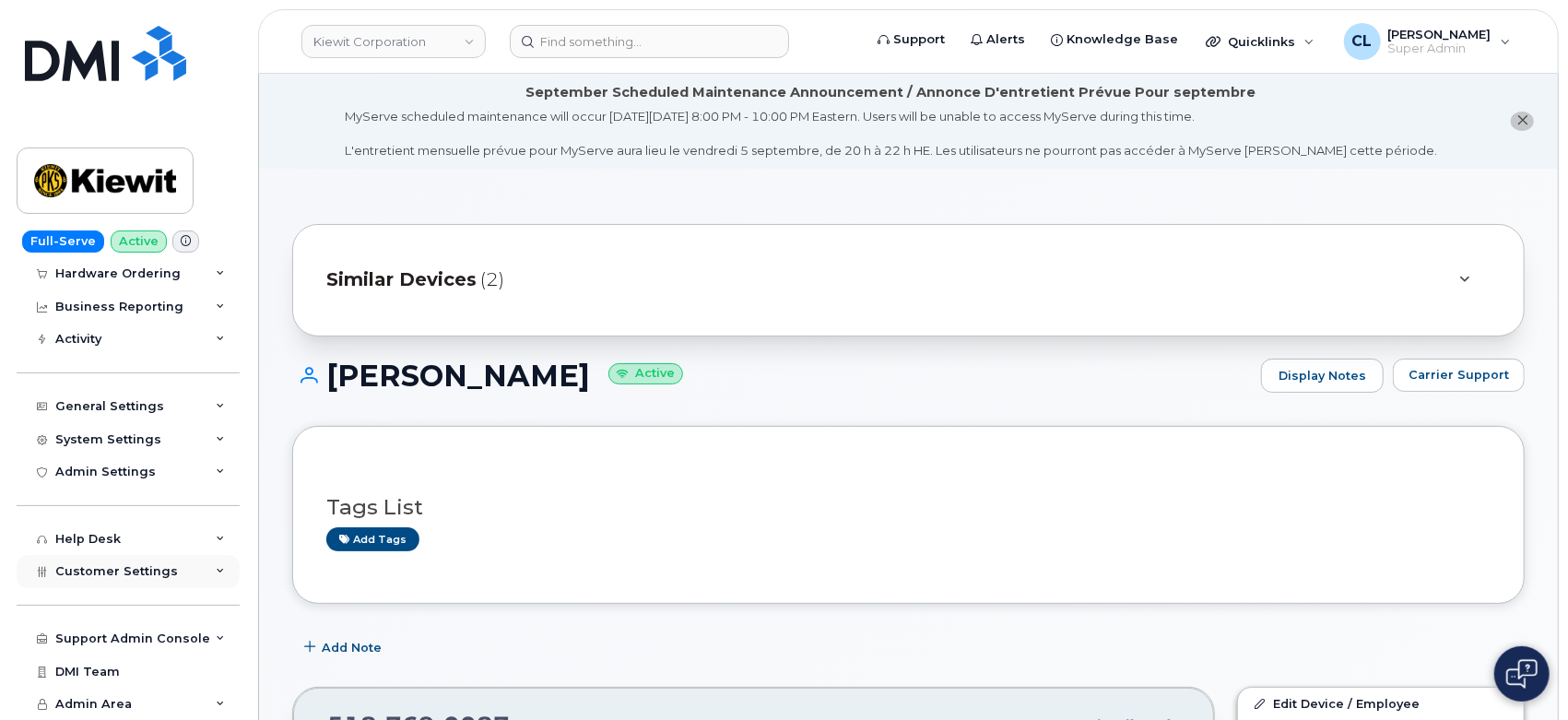
click at [209, 573] on div "Customer Settings" at bounding box center [127, 572] width 223 height 33
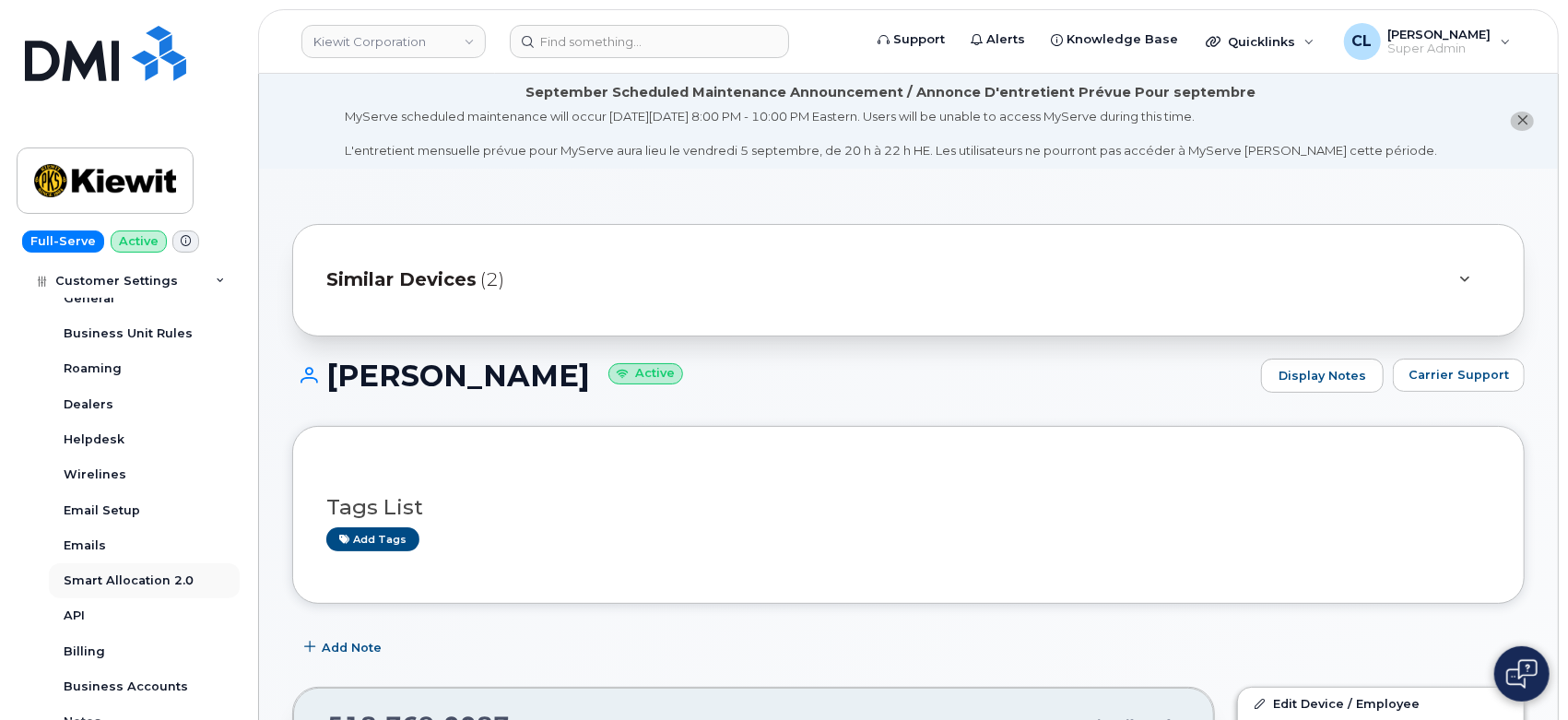
scroll to position [650, 0]
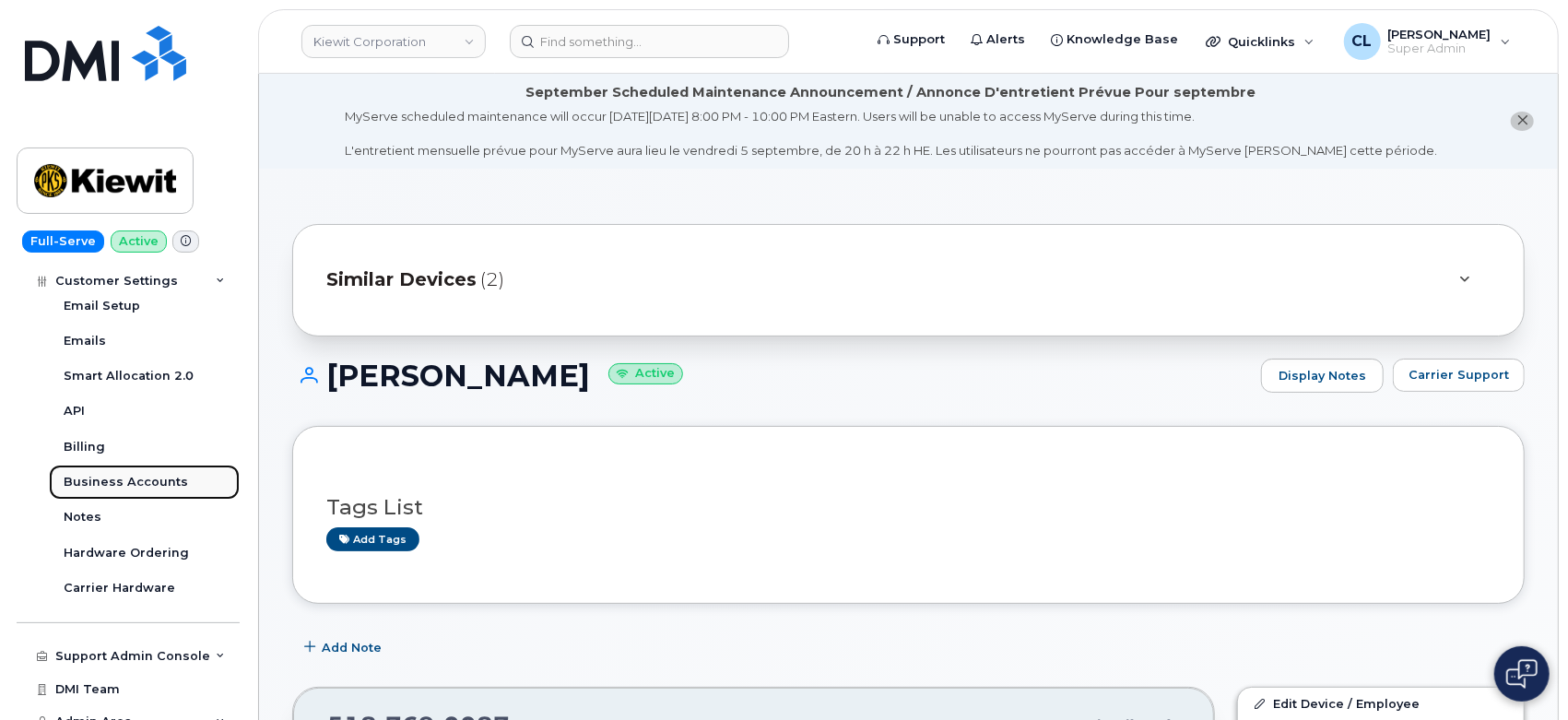
click at [126, 482] on div "Business Accounts" at bounding box center [125, 482] width 125 height 17
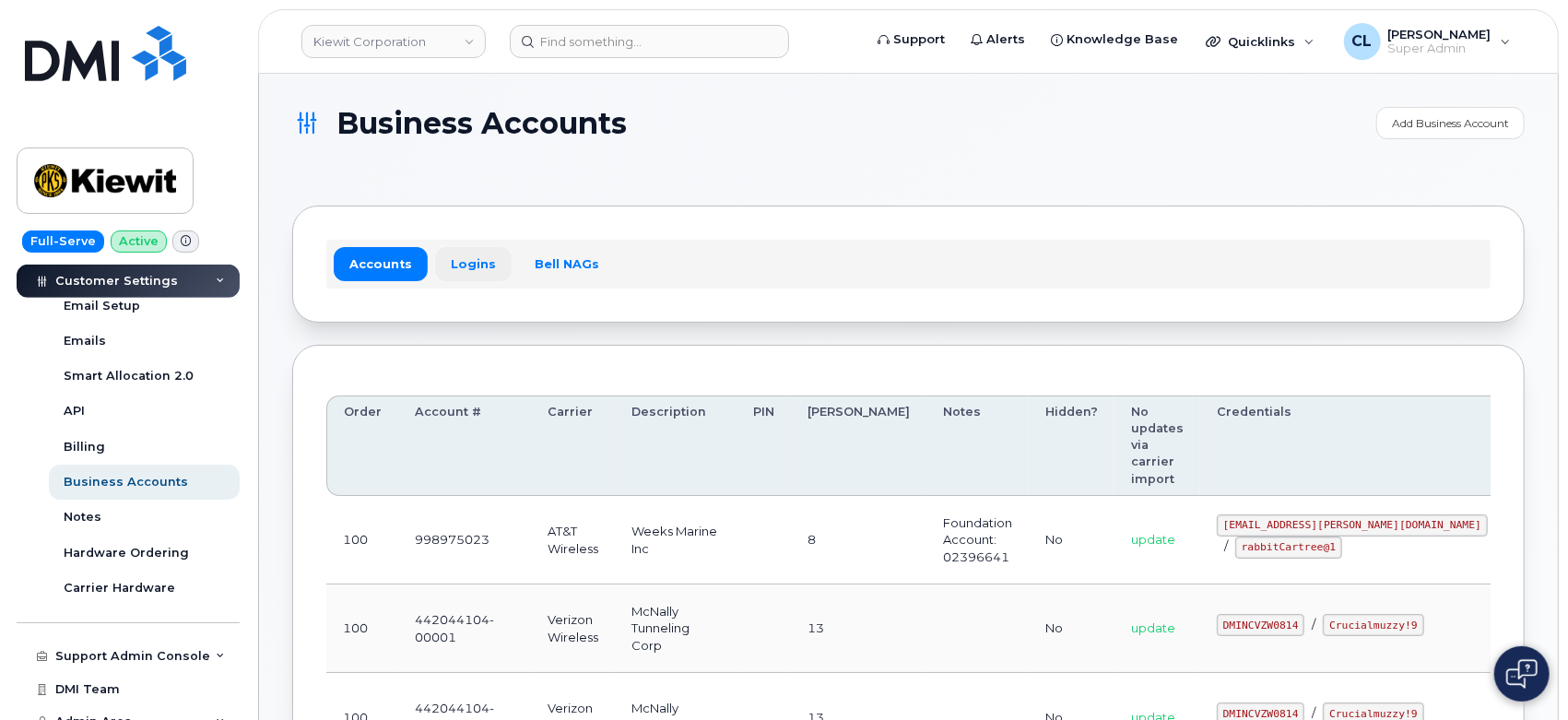
click at [465, 269] on link "Logins" at bounding box center [473, 264] width 77 height 33
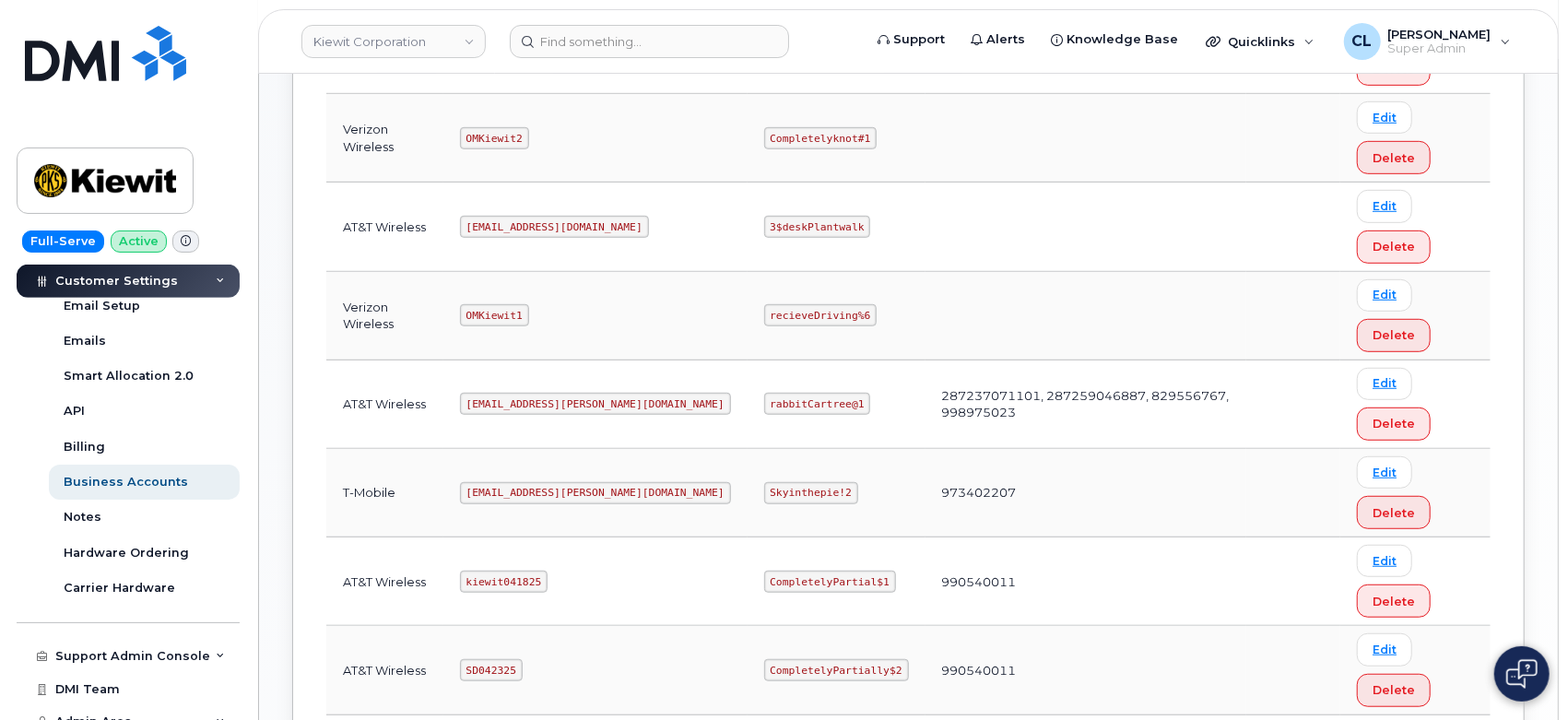
scroll to position [750, 0]
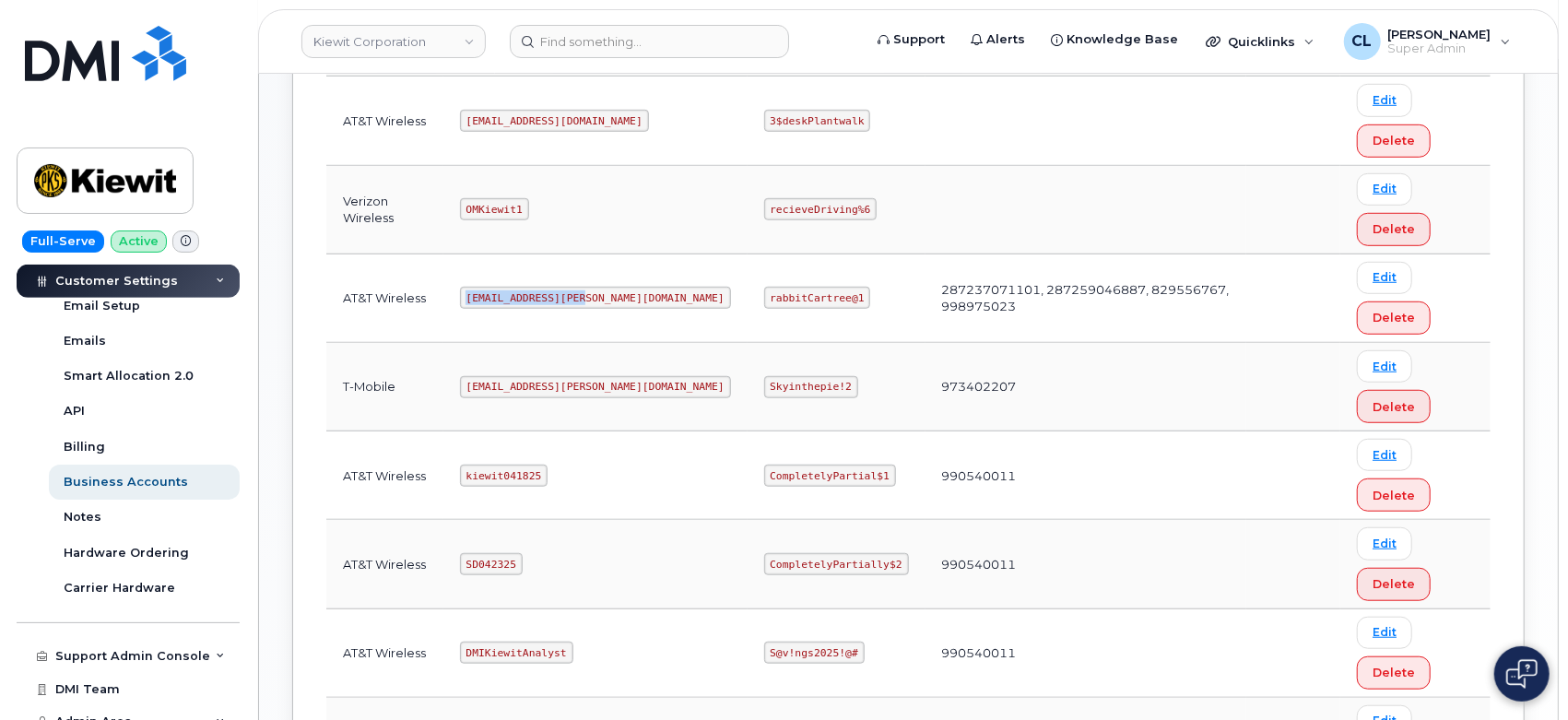
drag, startPoint x: 587, startPoint y: 299, endPoint x: 469, endPoint y: 305, distance: 118.2
click at [469, 305] on td "ms-kiewit@dminc.com" at bounding box center [595, 299] width 304 height 89
drag, startPoint x: 544, startPoint y: 476, endPoint x: 429, endPoint y: 463, distance: 115.7
click at [429, 521] on tr "AT&T Wireless kiewit041825 CompletelyPartial$1 990540011 Edit Delete" at bounding box center [908, 564] width 1164 height 89
copy tr "kiewit041825"
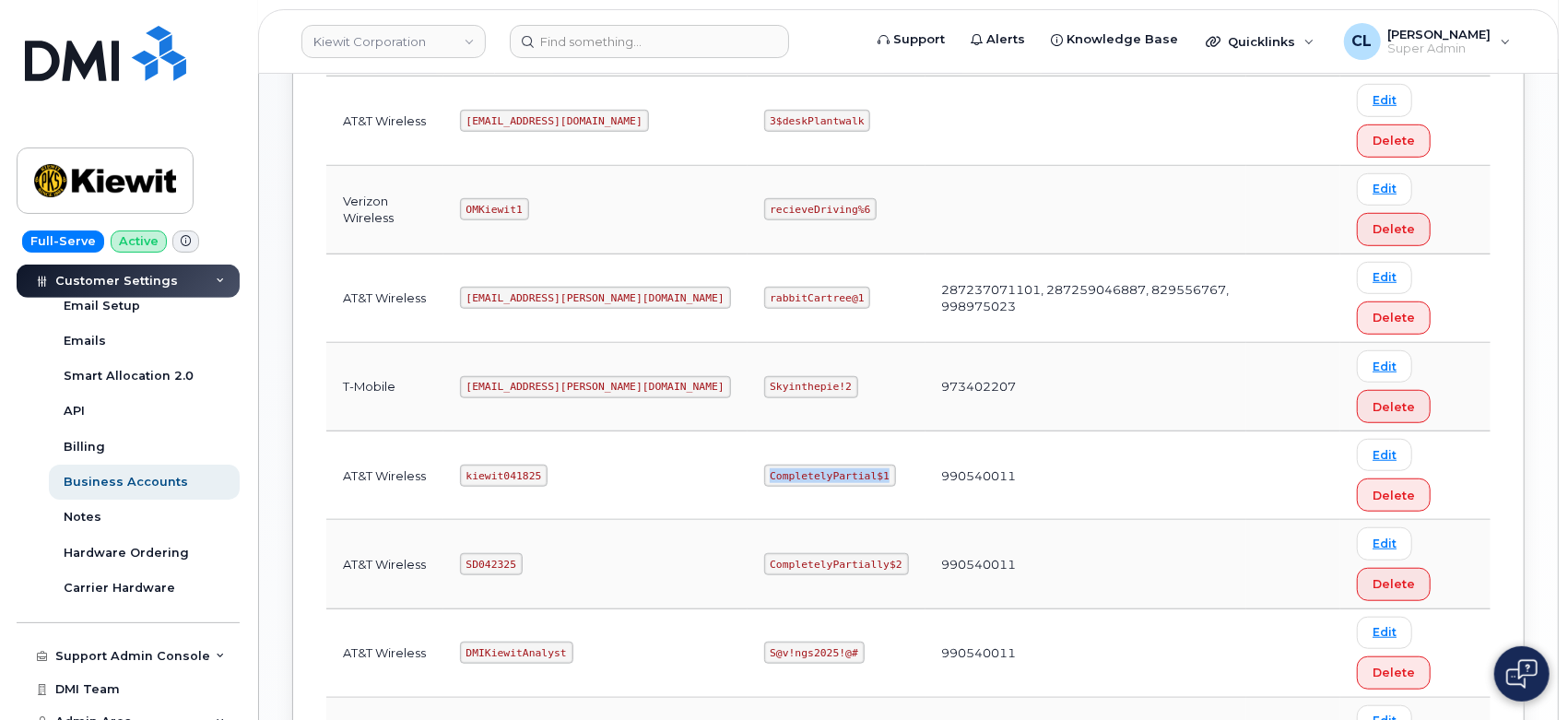
drag, startPoint x: 803, startPoint y: 475, endPoint x: 659, endPoint y: 478, distance: 144.0
click at [659, 521] on tr "AT&T Wireless kiewit041825 CompletelyPartial$1 990540011 Edit Delete" at bounding box center [908, 564] width 1164 height 89
copy tr "CompletelyPartial$1"
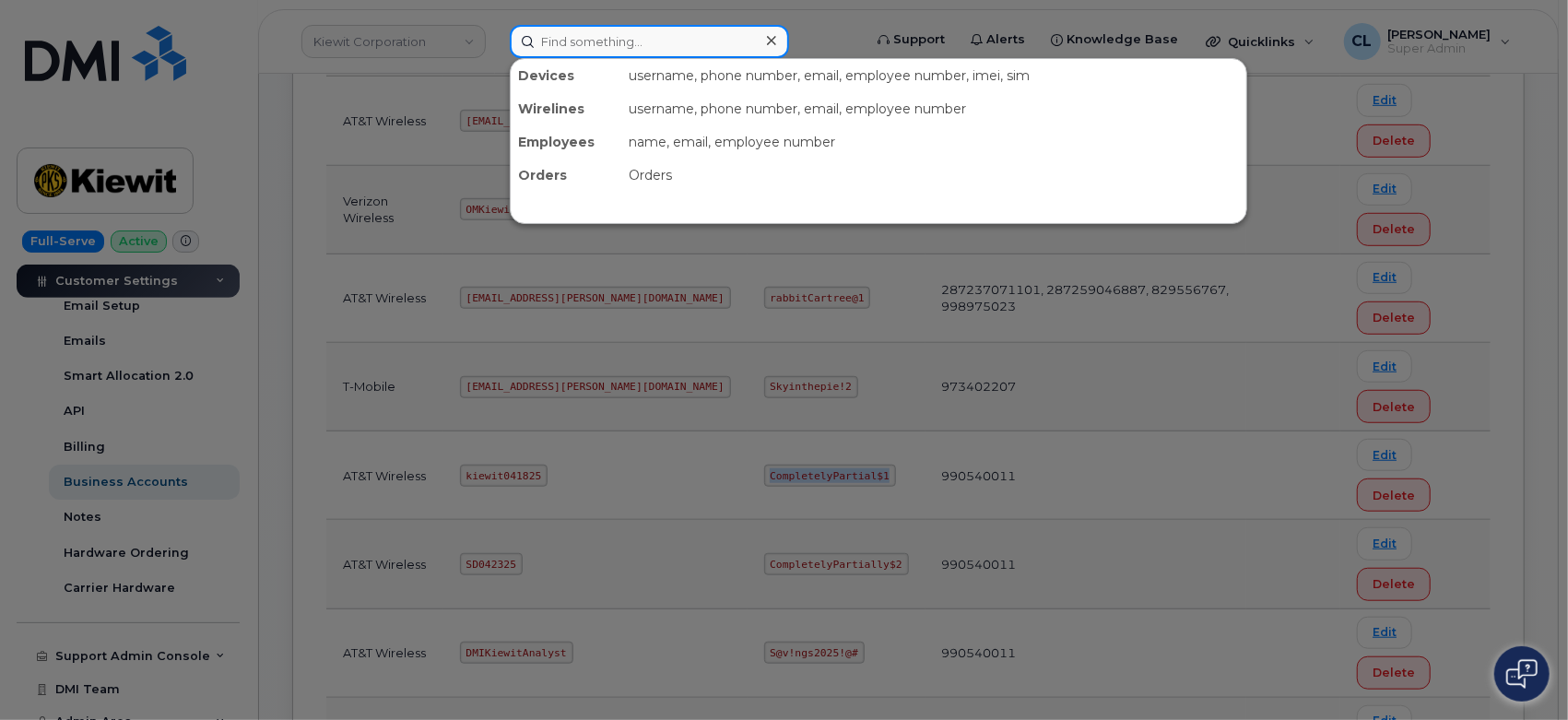
click at [626, 44] on input at bounding box center [649, 42] width 279 height 33
paste input "4803954220"
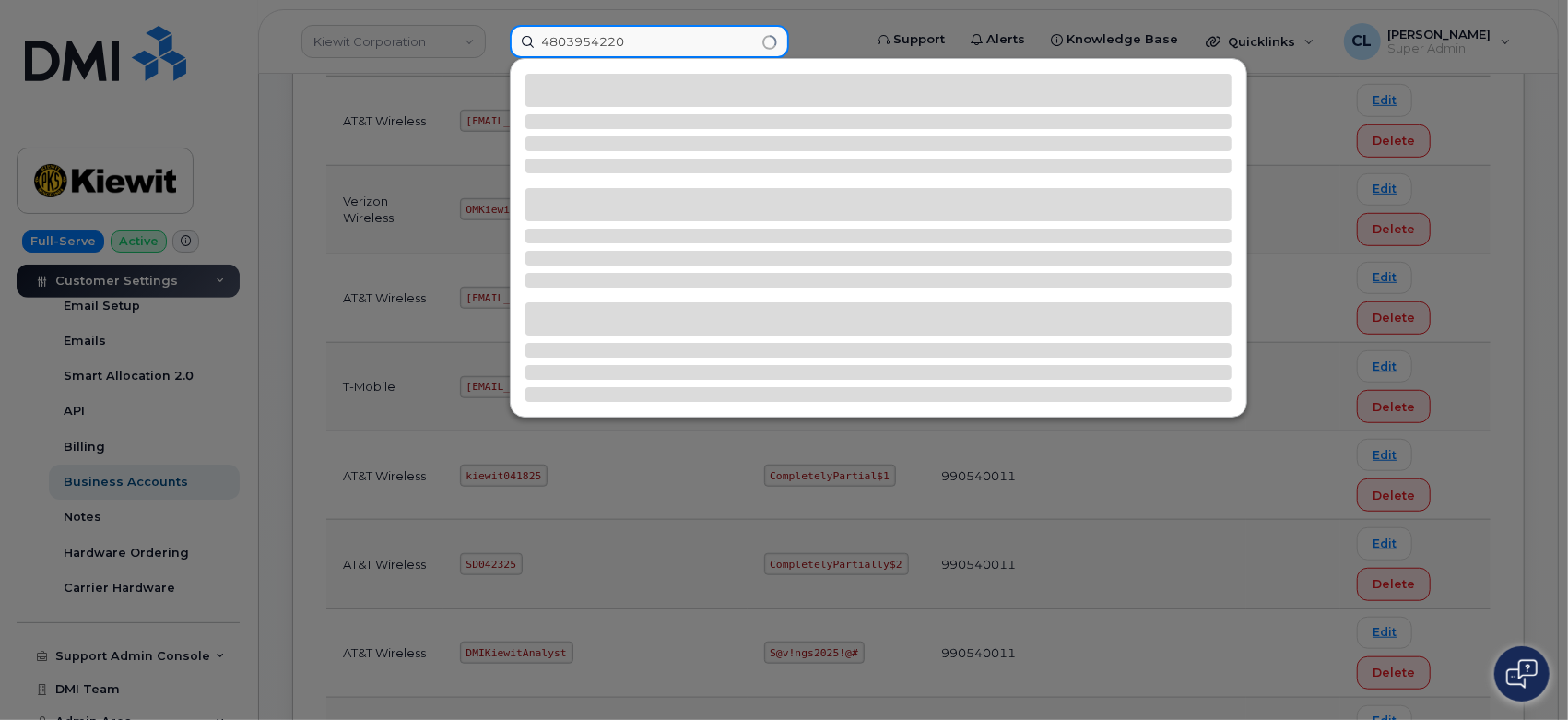
type input "4803954220"
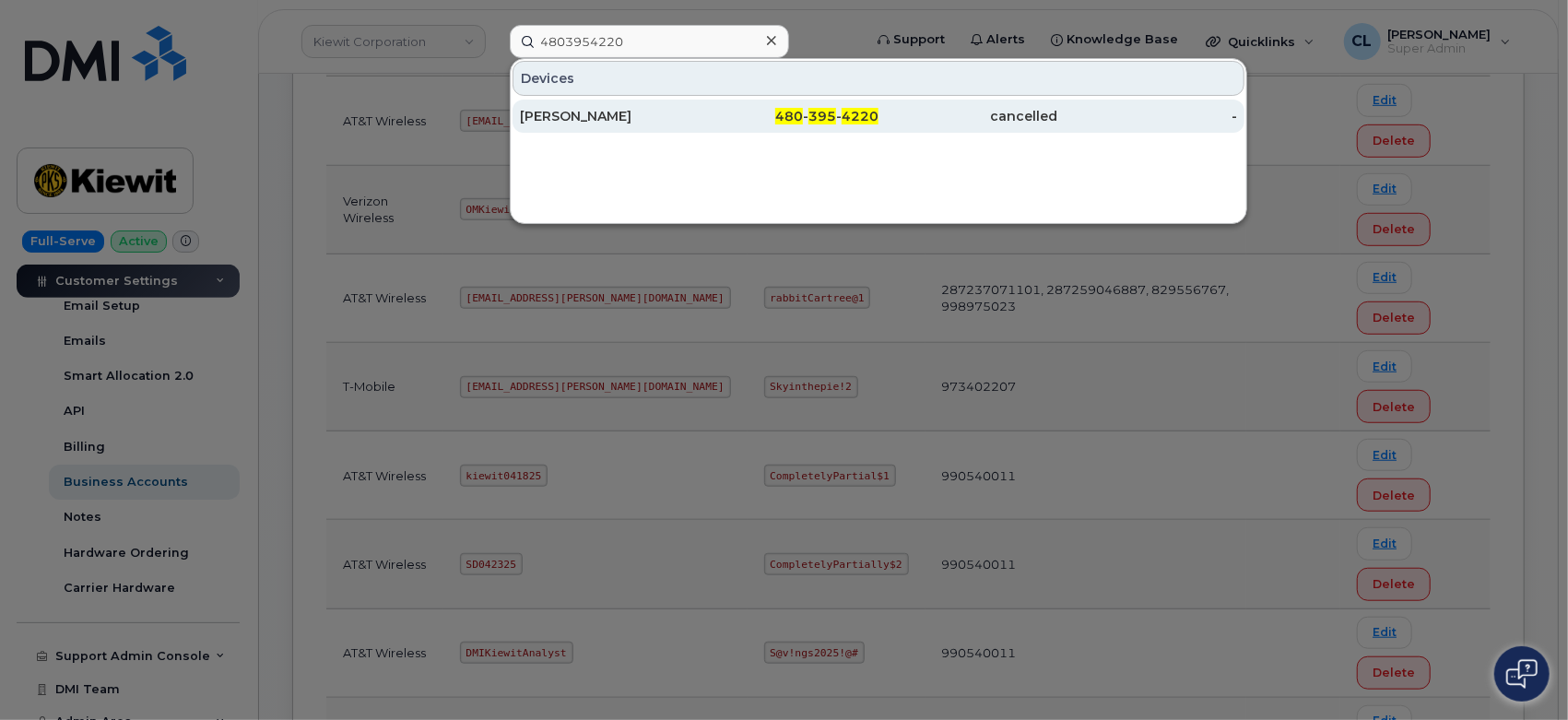
click at [833, 124] on div "480 - 395 - 4220" at bounding box center [789, 116] width 180 height 18
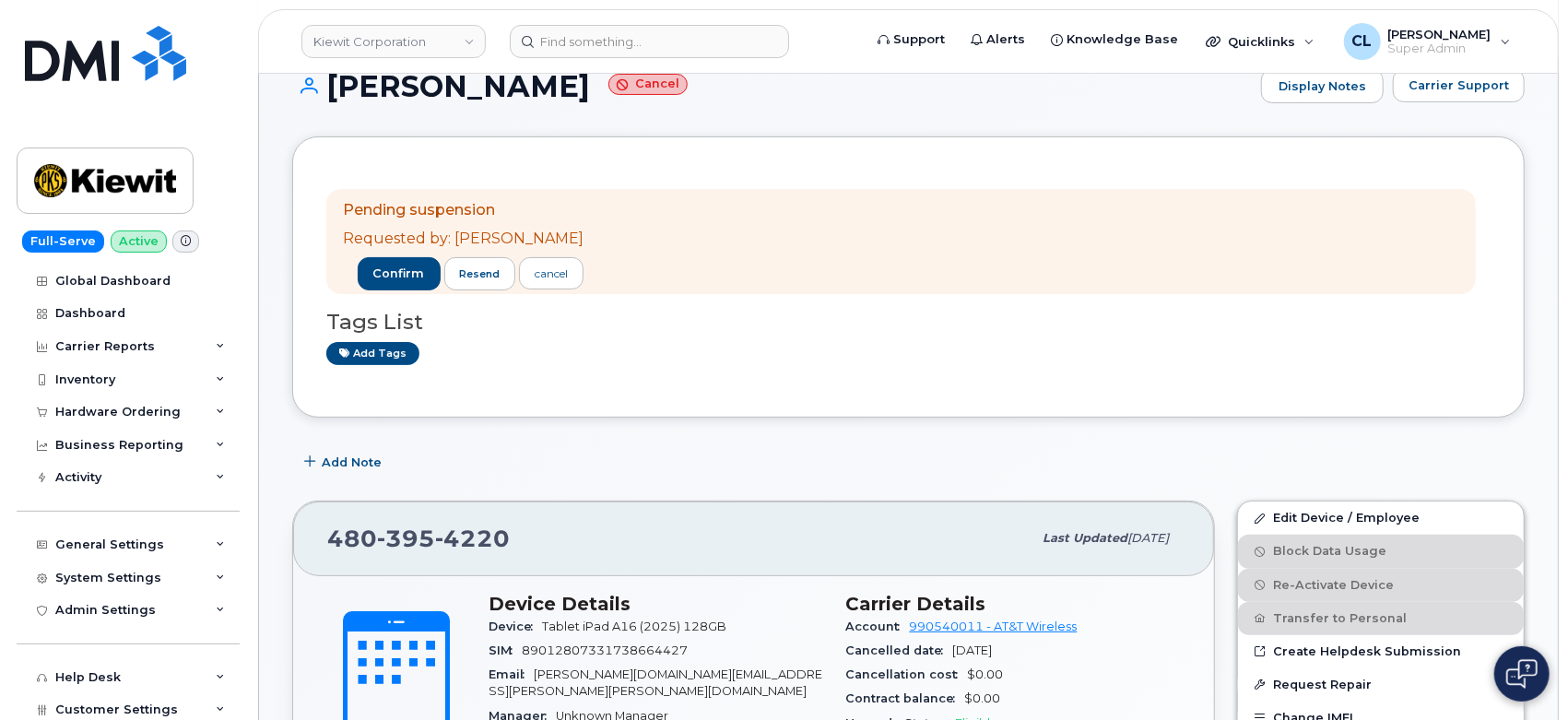
scroll to position [102, 0]
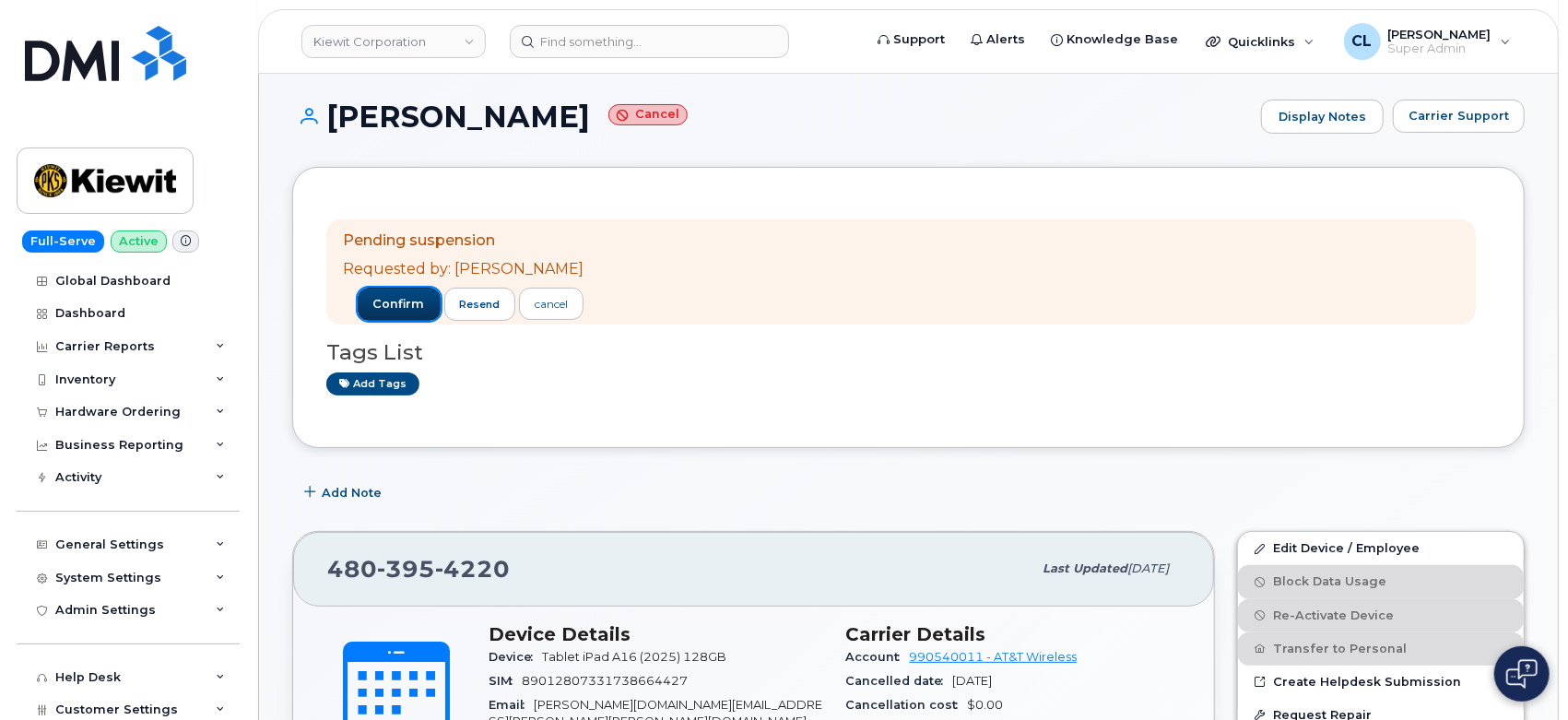
click at [399, 302] on span "confirm" at bounding box center [399, 304] width 52 height 17
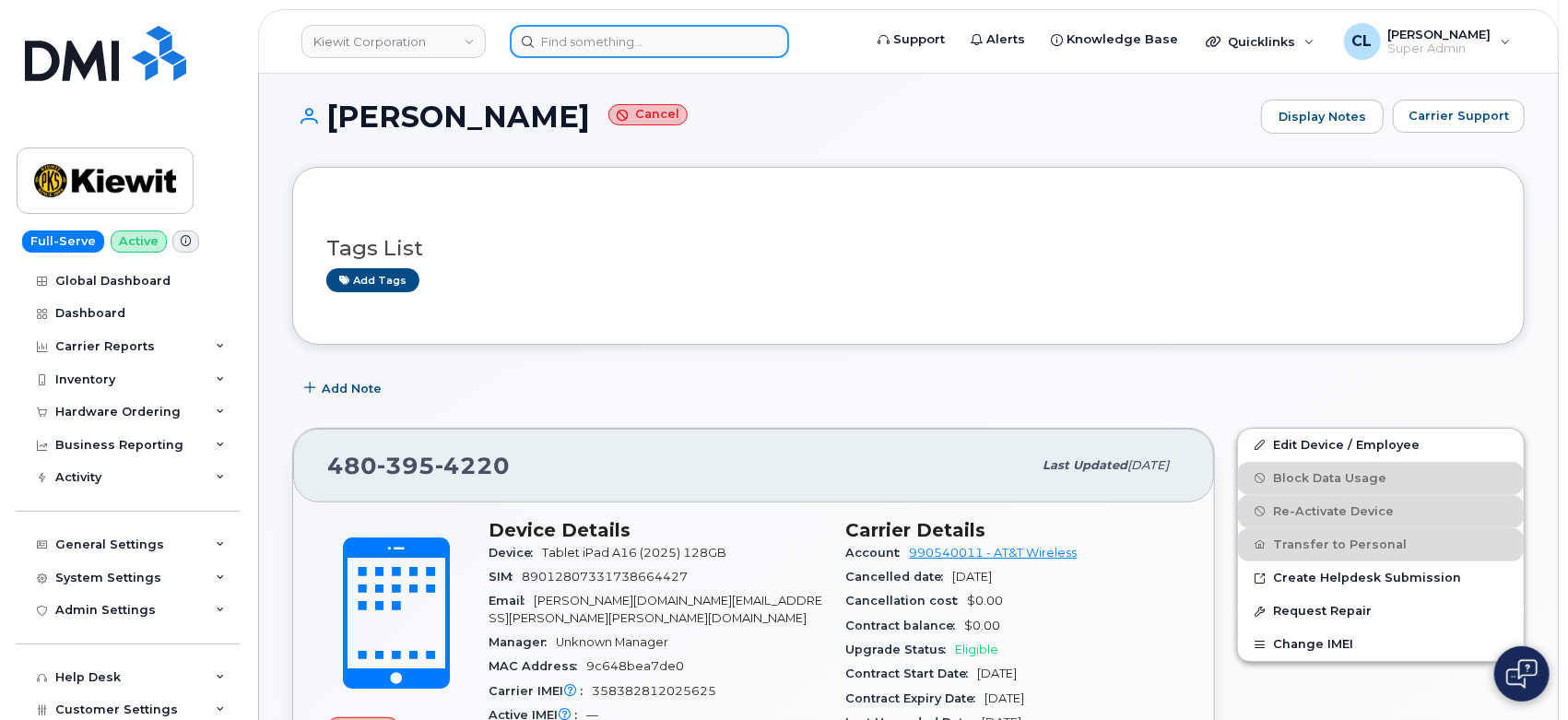
click at [650, 57] on header "Kiewit Corporation Support Alerts Knowledge Base Quicklinks Suspend / Cancel De…" at bounding box center [908, 41] width 1301 height 64
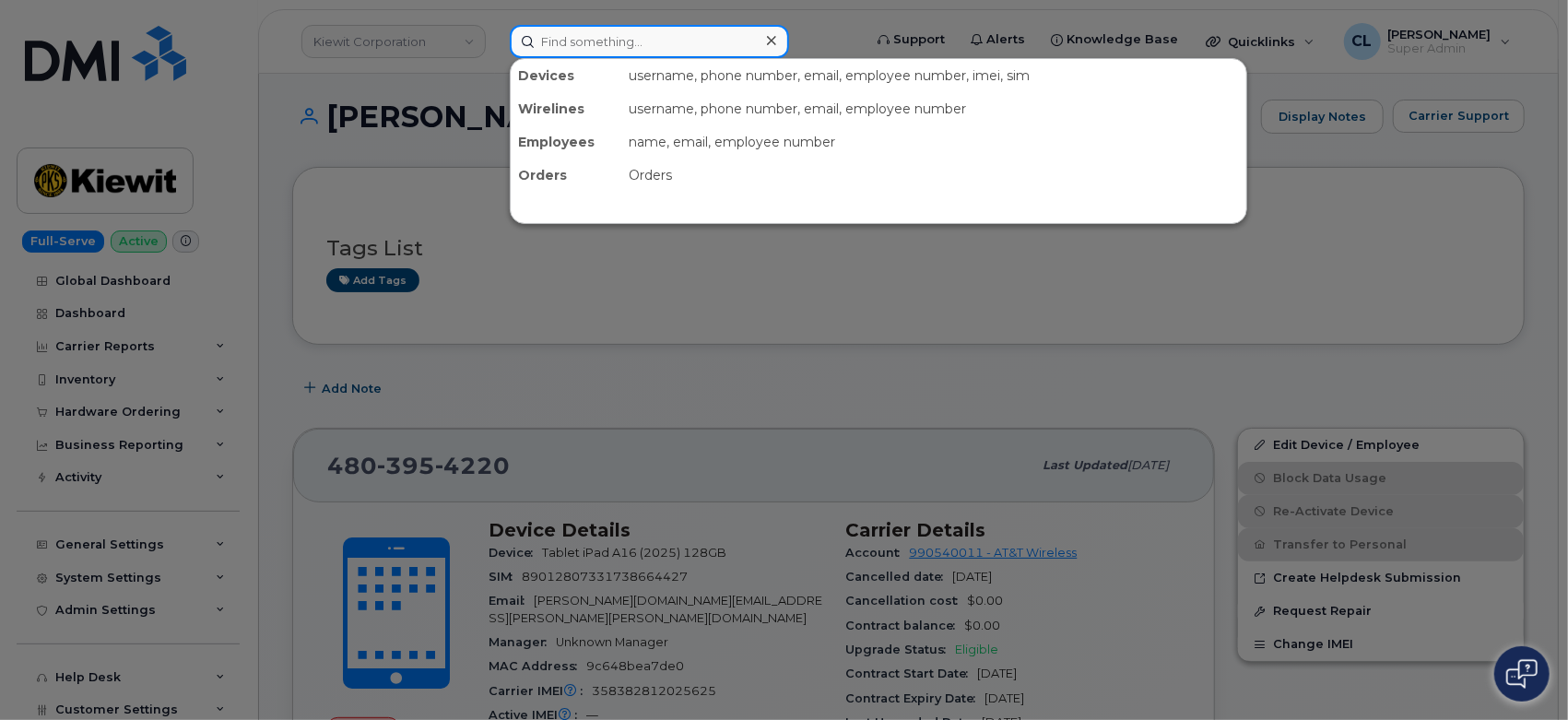
paste input "3126226596"
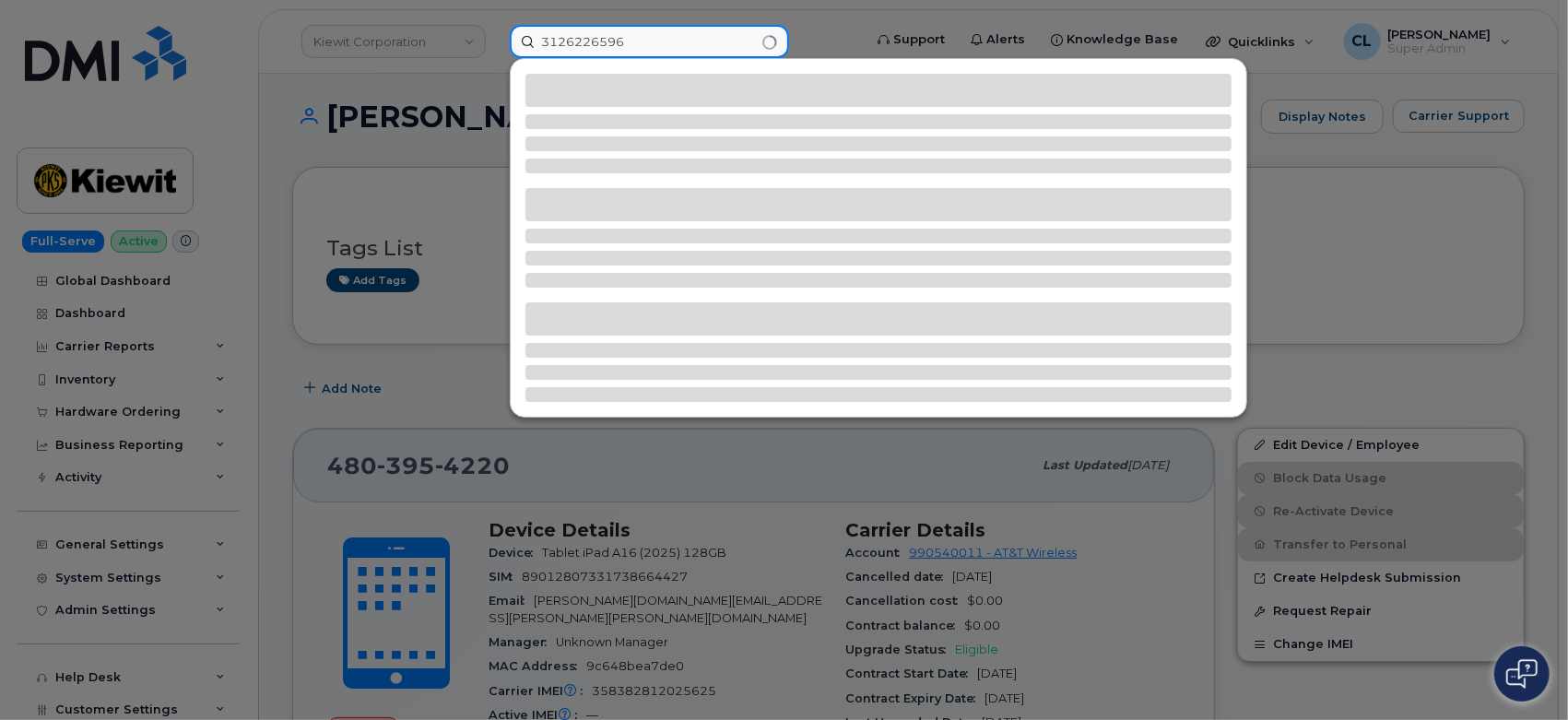
type input "3126226596"
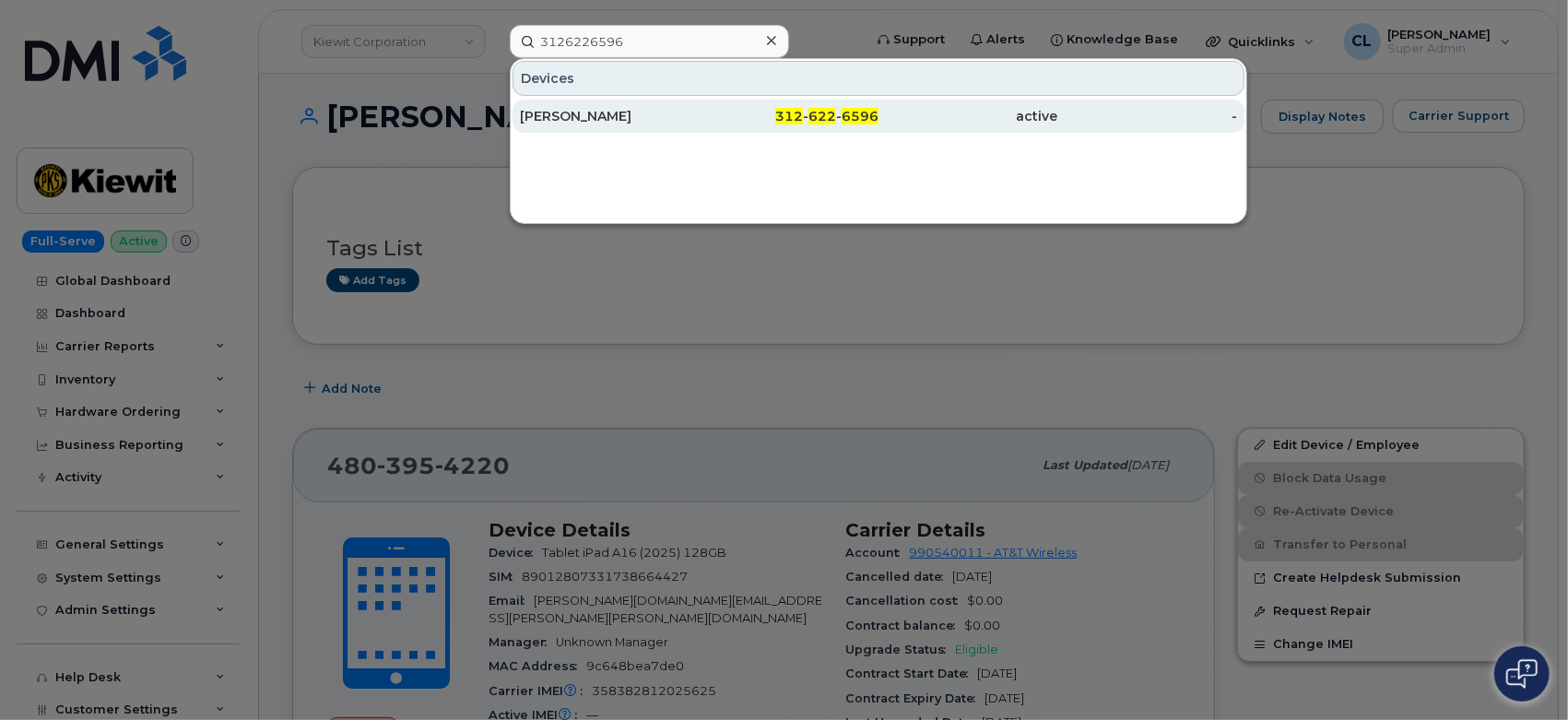
click at [637, 107] on div "JOE VASQUEZ" at bounding box center [610, 116] width 180 height 18
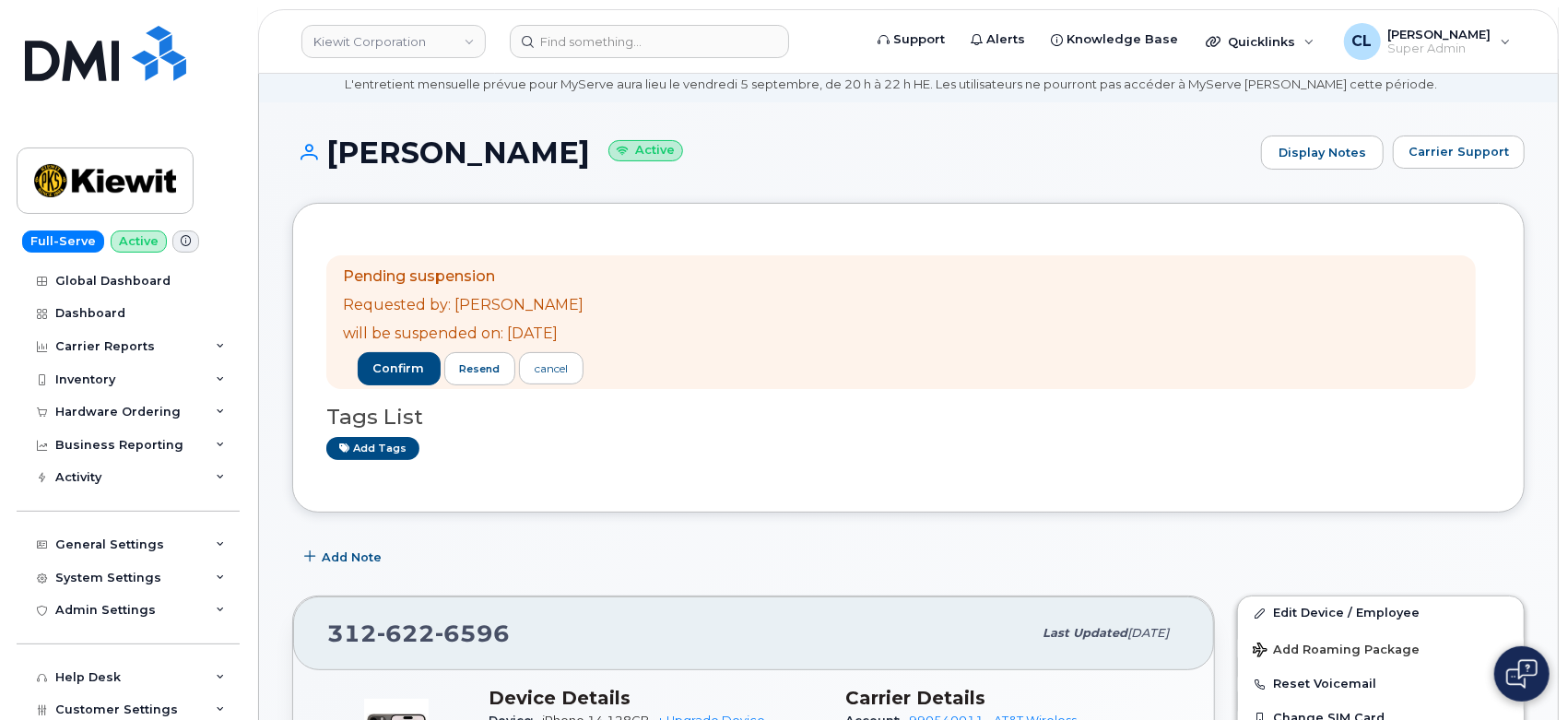
scroll to position [102, 0]
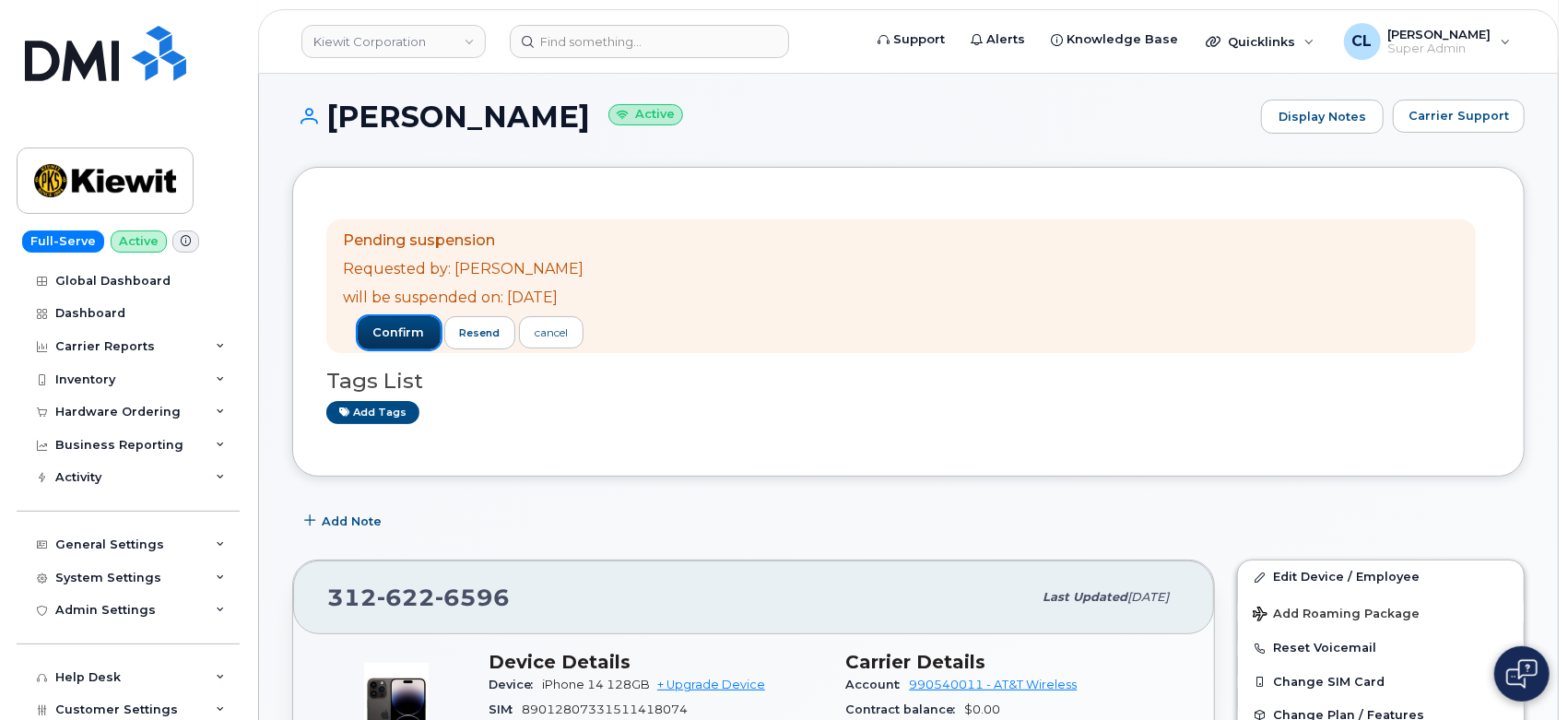
click at [405, 320] on button "confirm" at bounding box center [399, 333] width 83 height 33
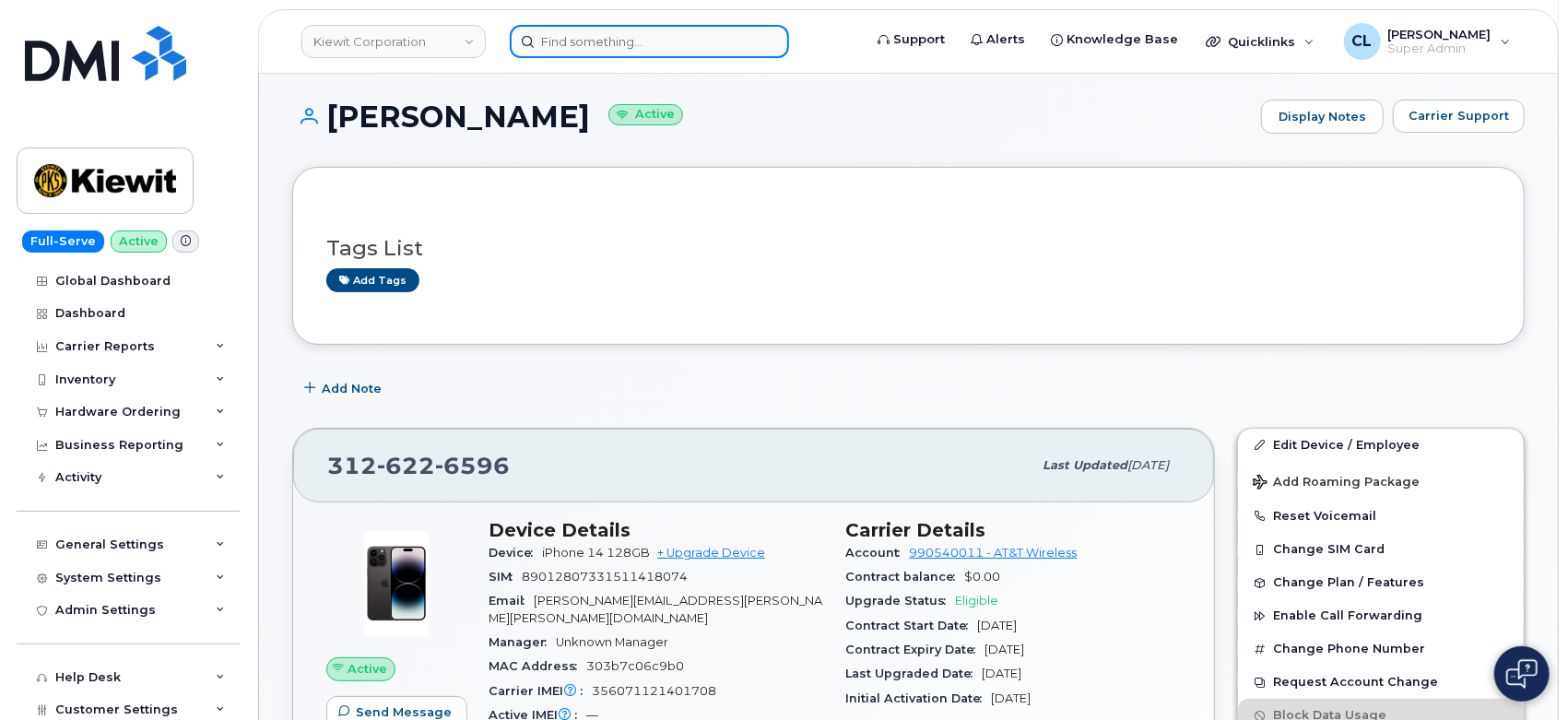
click at [676, 30] on input at bounding box center [649, 42] width 279 height 33
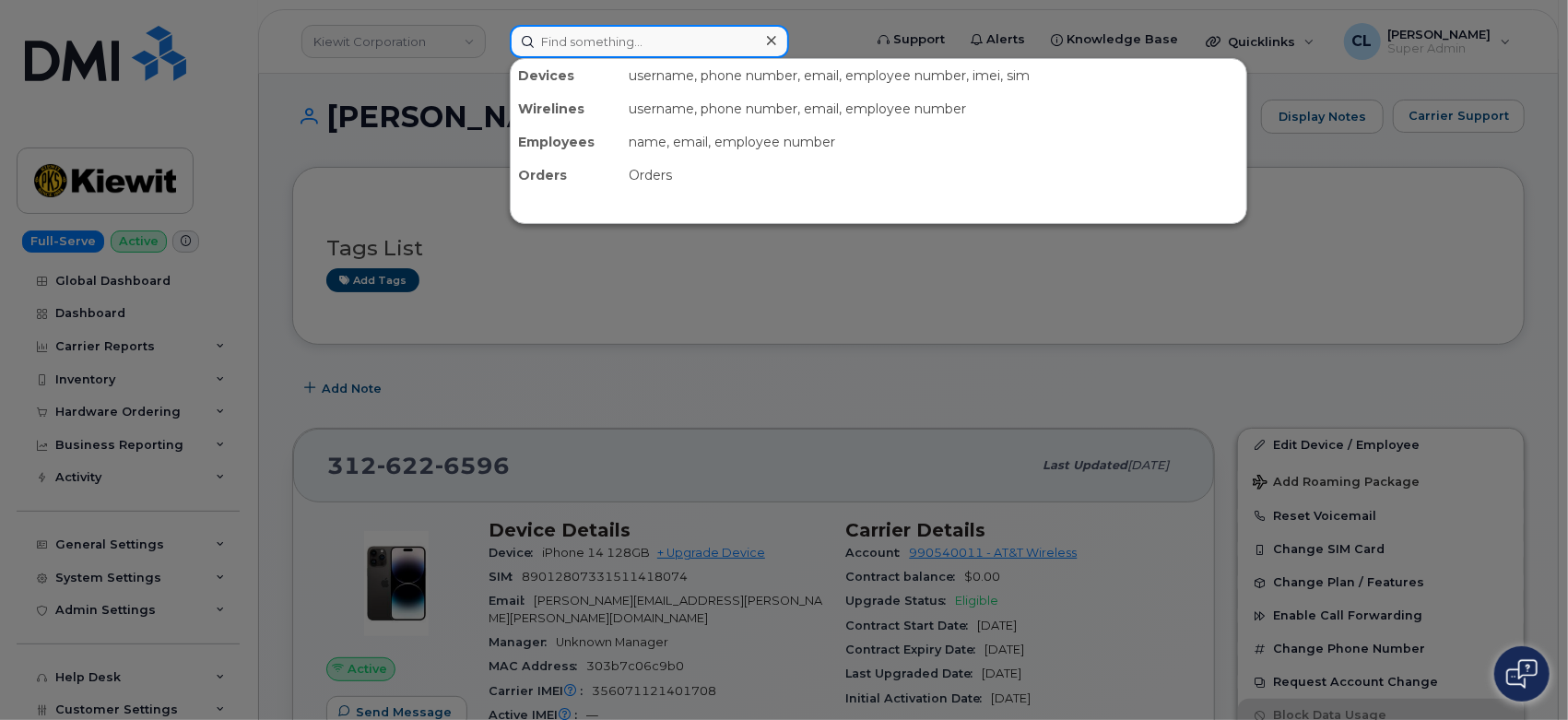
paste input "4029537460"
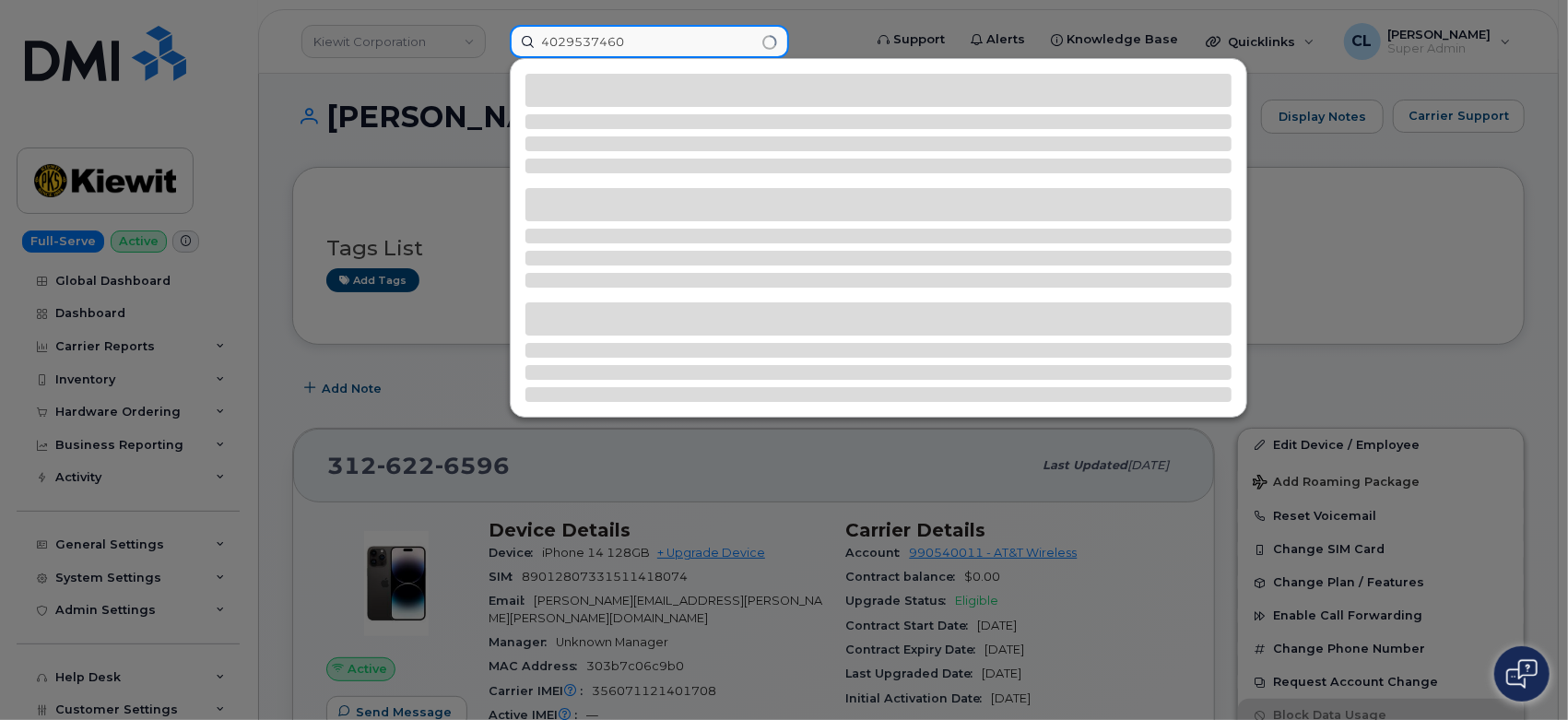
type input "4029537460"
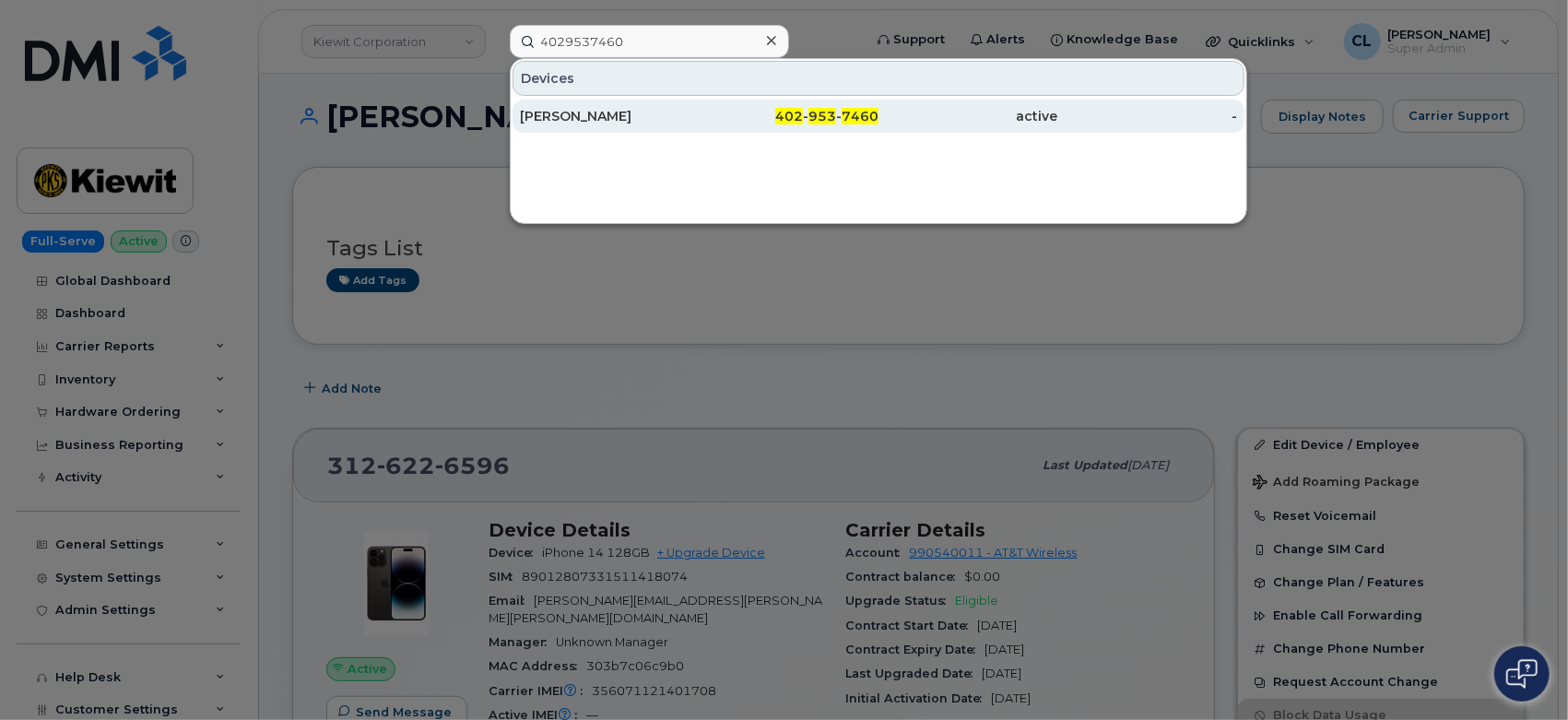
click at [548, 124] on div "Fidencio Pena" at bounding box center [610, 116] width 180 height 18
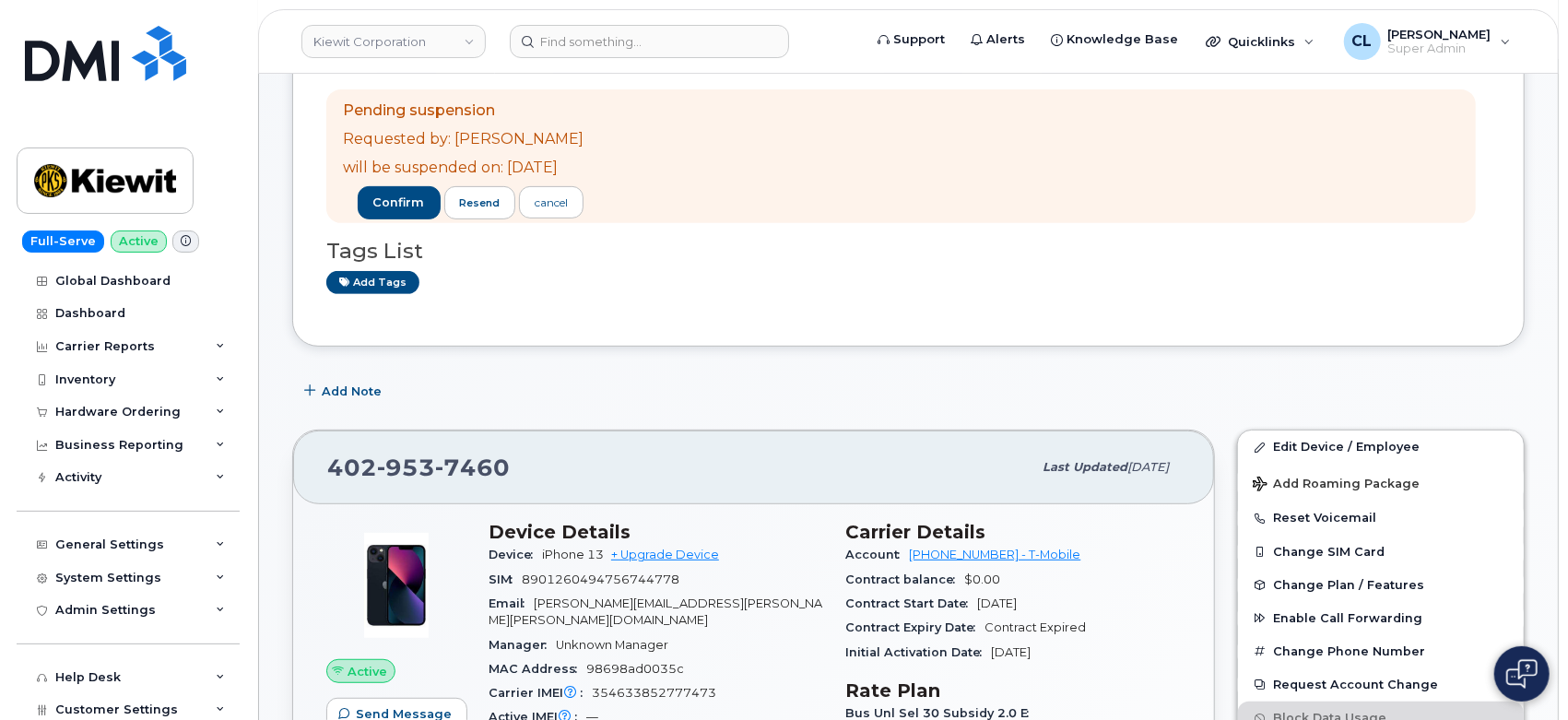
scroll to position [512, 0]
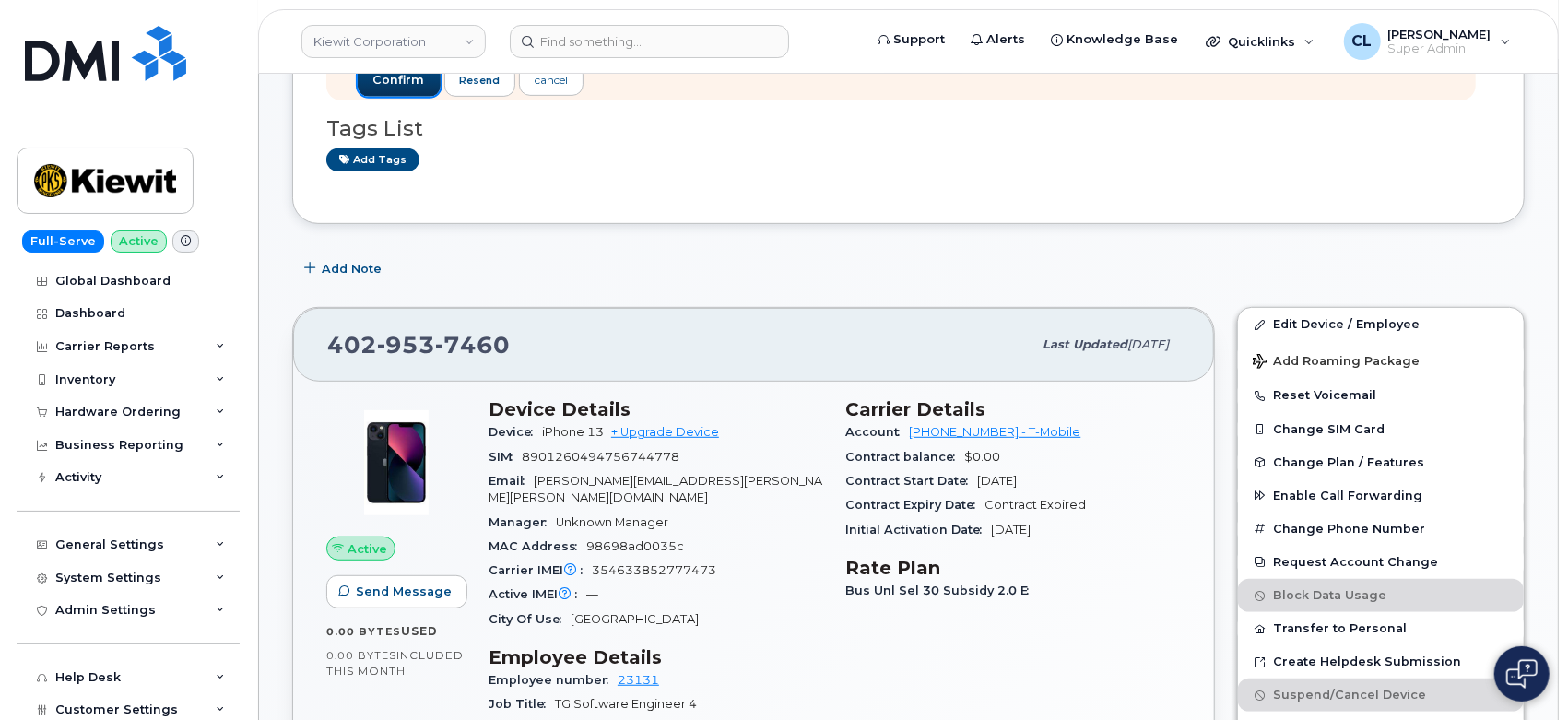
click at [411, 92] on button "confirm" at bounding box center [399, 80] width 83 height 33
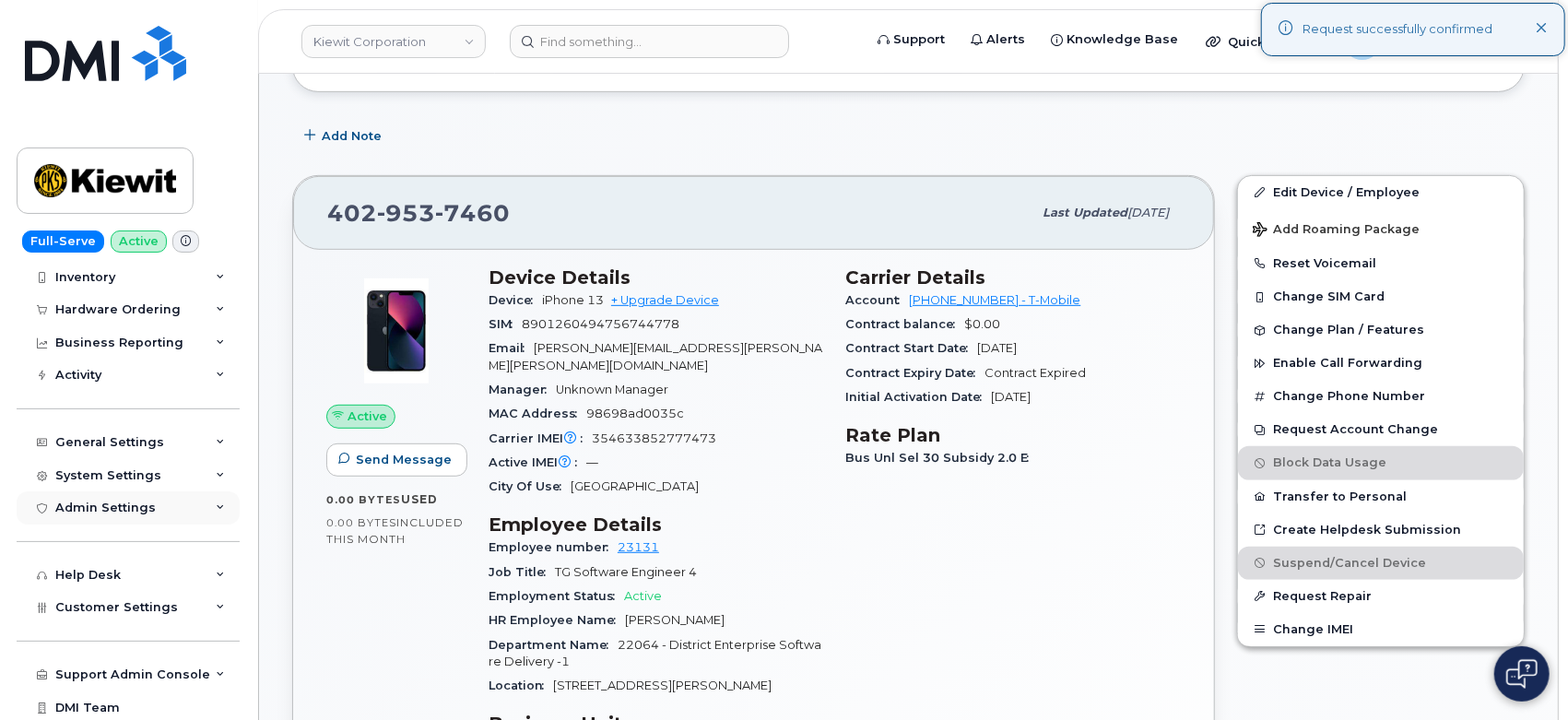
scroll to position [138, 0]
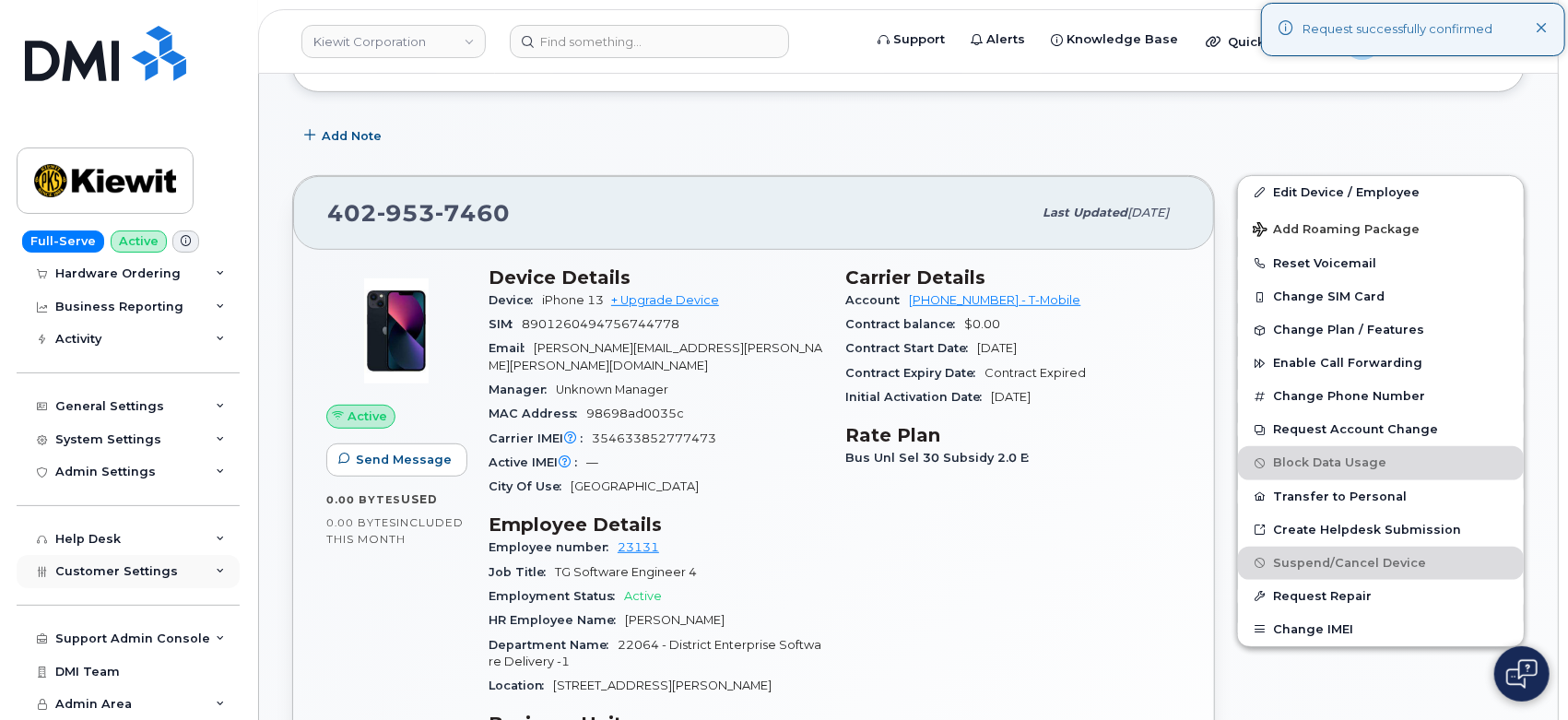
click at [216, 572] on icon at bounding box center [220, 571] width 9 height 9
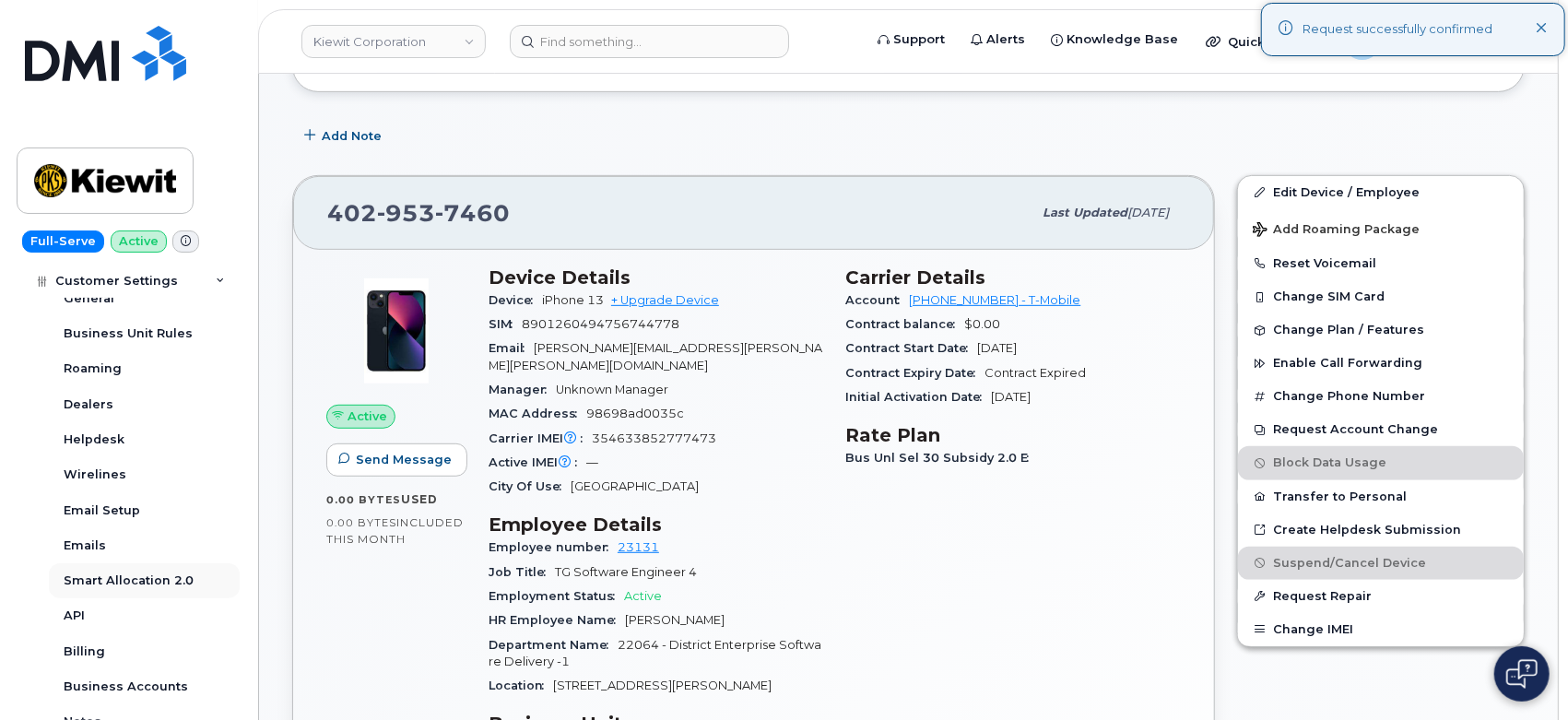
scroll to position [548, 0]
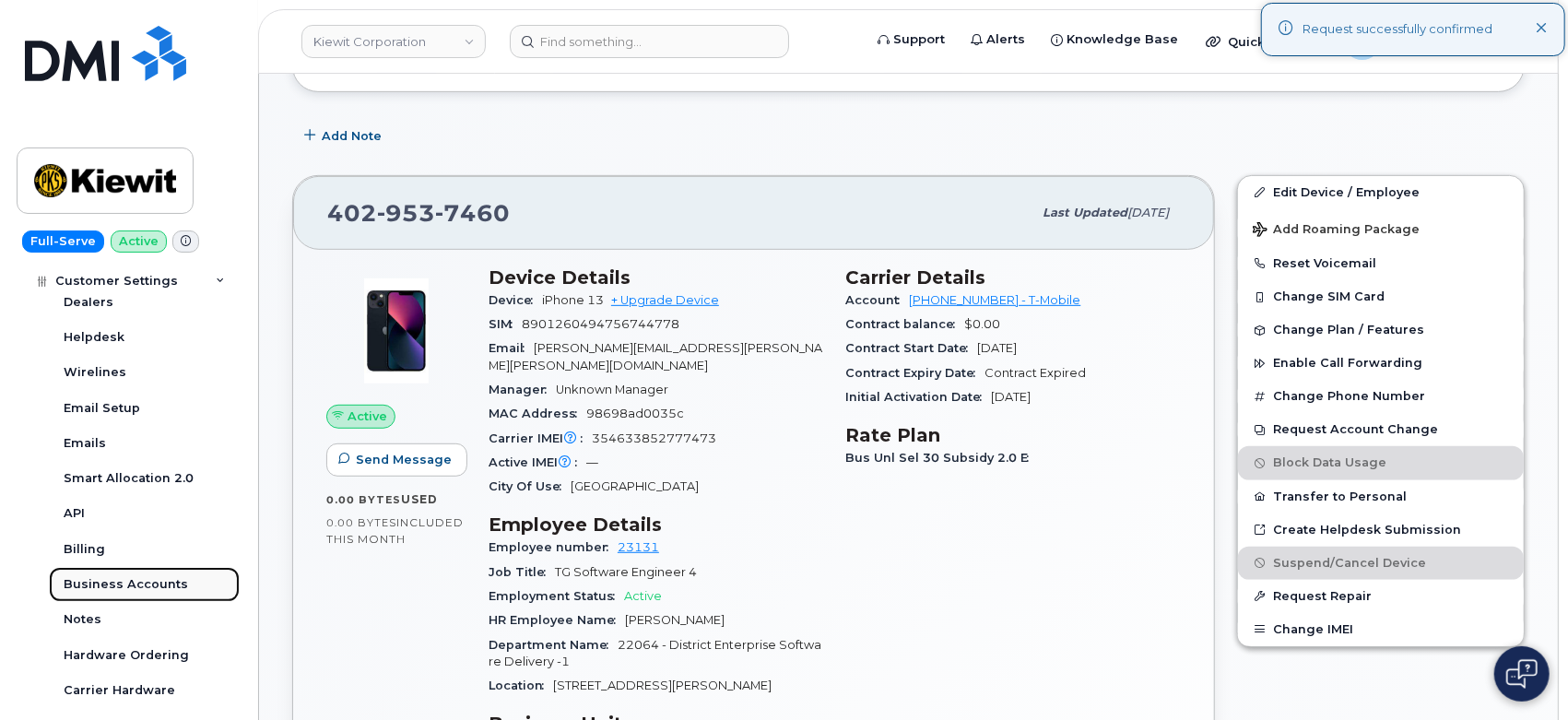
click at [127, 588] on div "Business Accounts" at bounding box center [125, 584] width 125 height 17
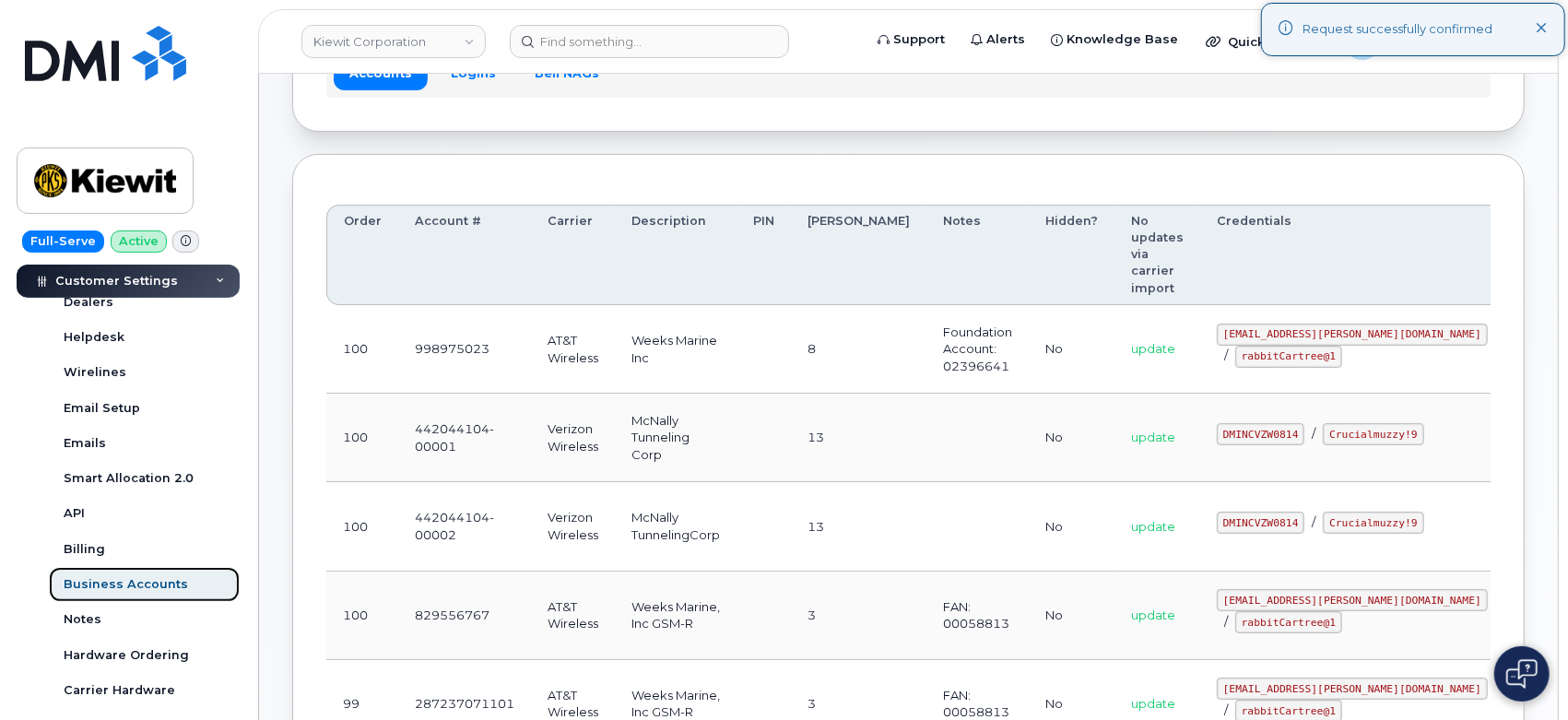
scroll to position [102, 0]
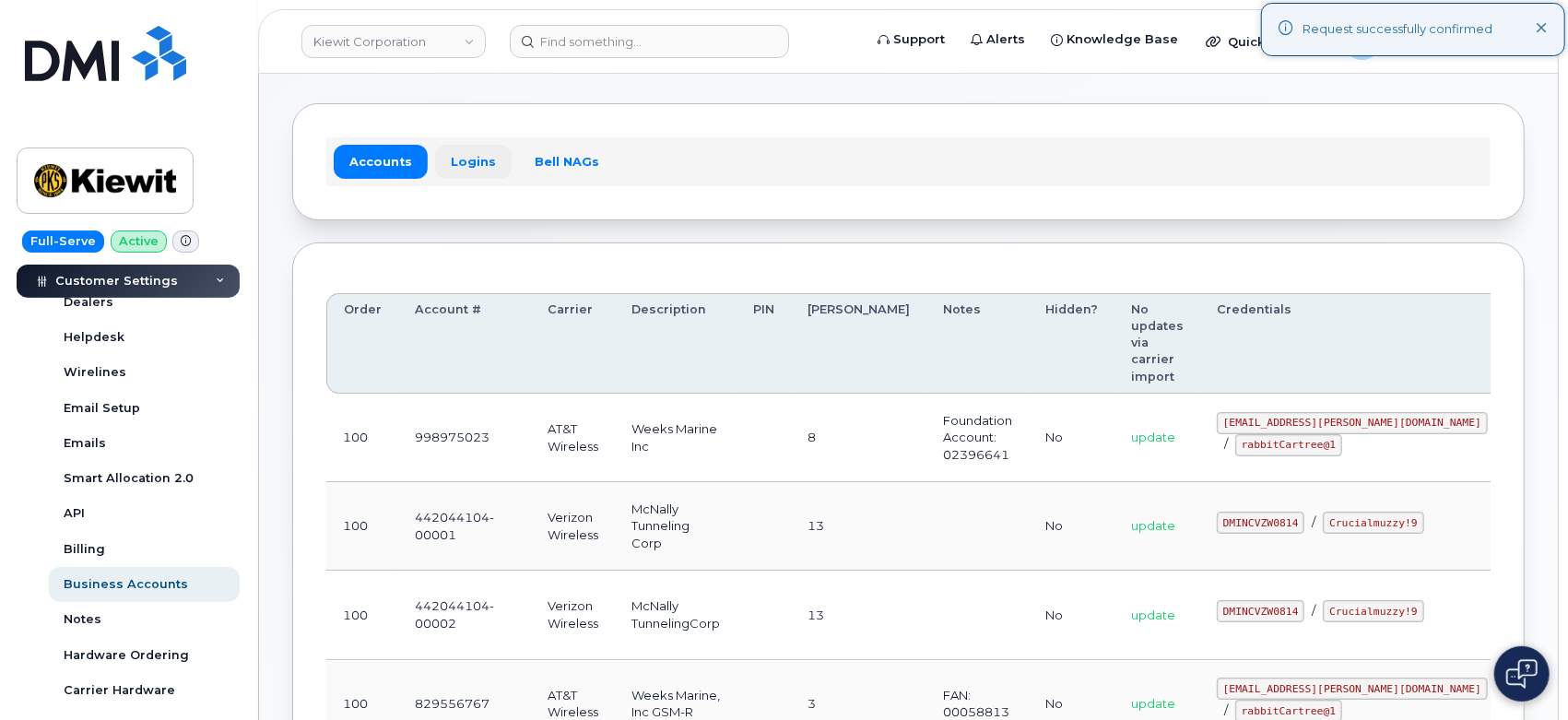
click at [468, 162] on link "Logins" at bounding box center [473, 162] width 77 height 33
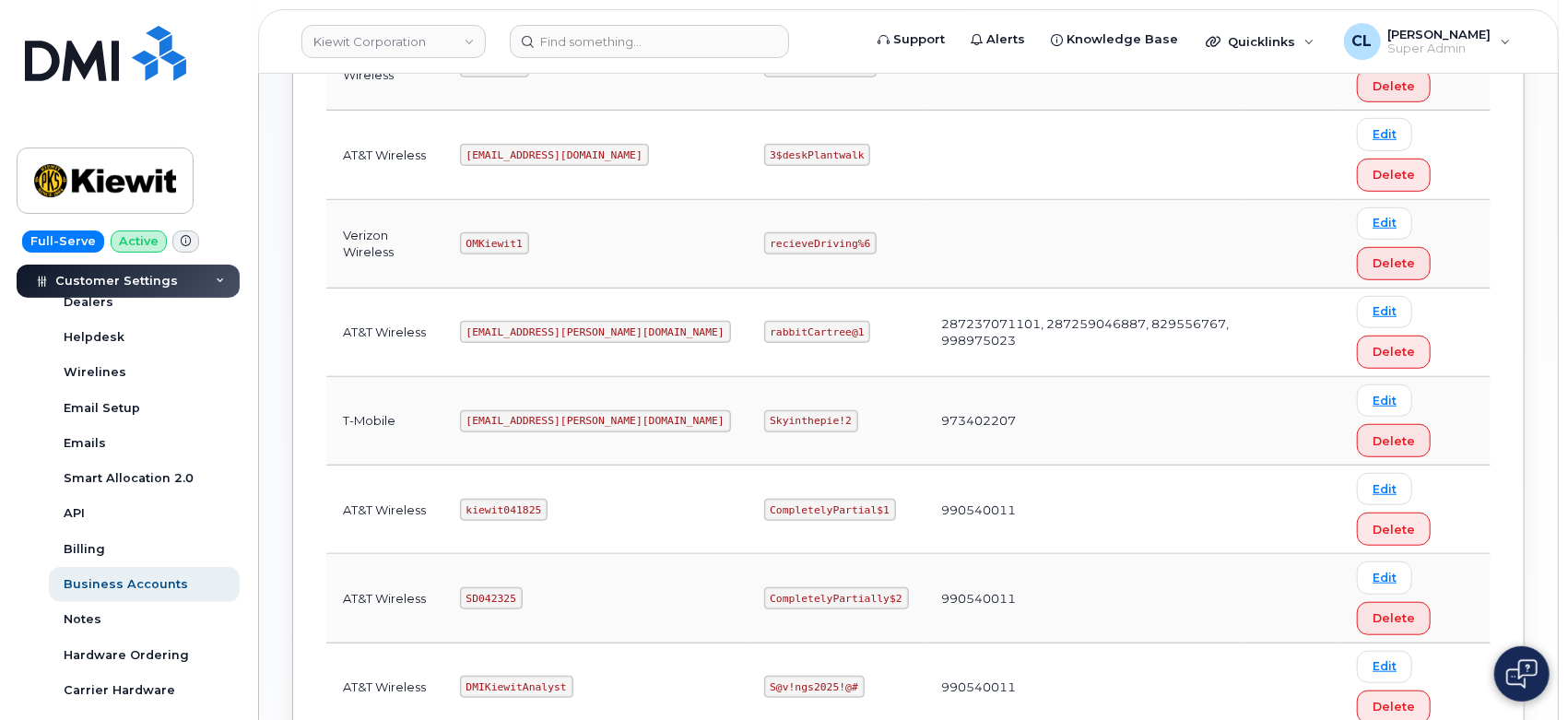
scroll to position [716, 0]
drag, startPoint x: 585, startPoint y: 414, endPoint x: 443, endPoint y: 419, distance: 142.1
click at [443, 465] on tr "T-Mobile ms-kiewit@dminc.com Skyinthepie!2 973402207 Edit Delete" at bounding box center [908, 509] width 1164 height 89
copy tr "ms-kiewit@dminc.com"
drag, startPoint x: 774, startPoint y: 414, endPoint x: 693, endPoint y: 422, distance: 81.4
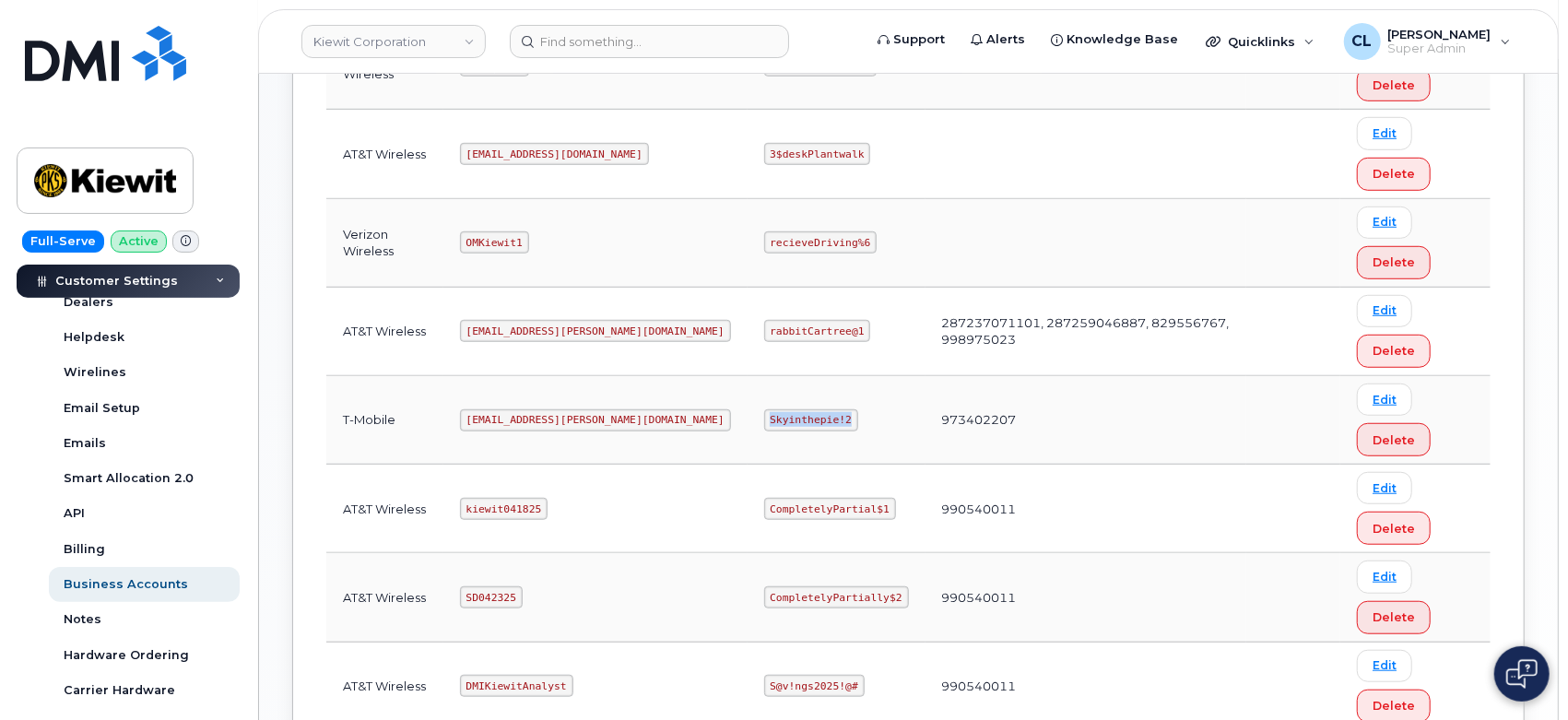
click at [765, 422] on code "Skyinthepie!2" at bounding box center [811, 420] width 94 height 22
copy code "Skyinthepie!2"
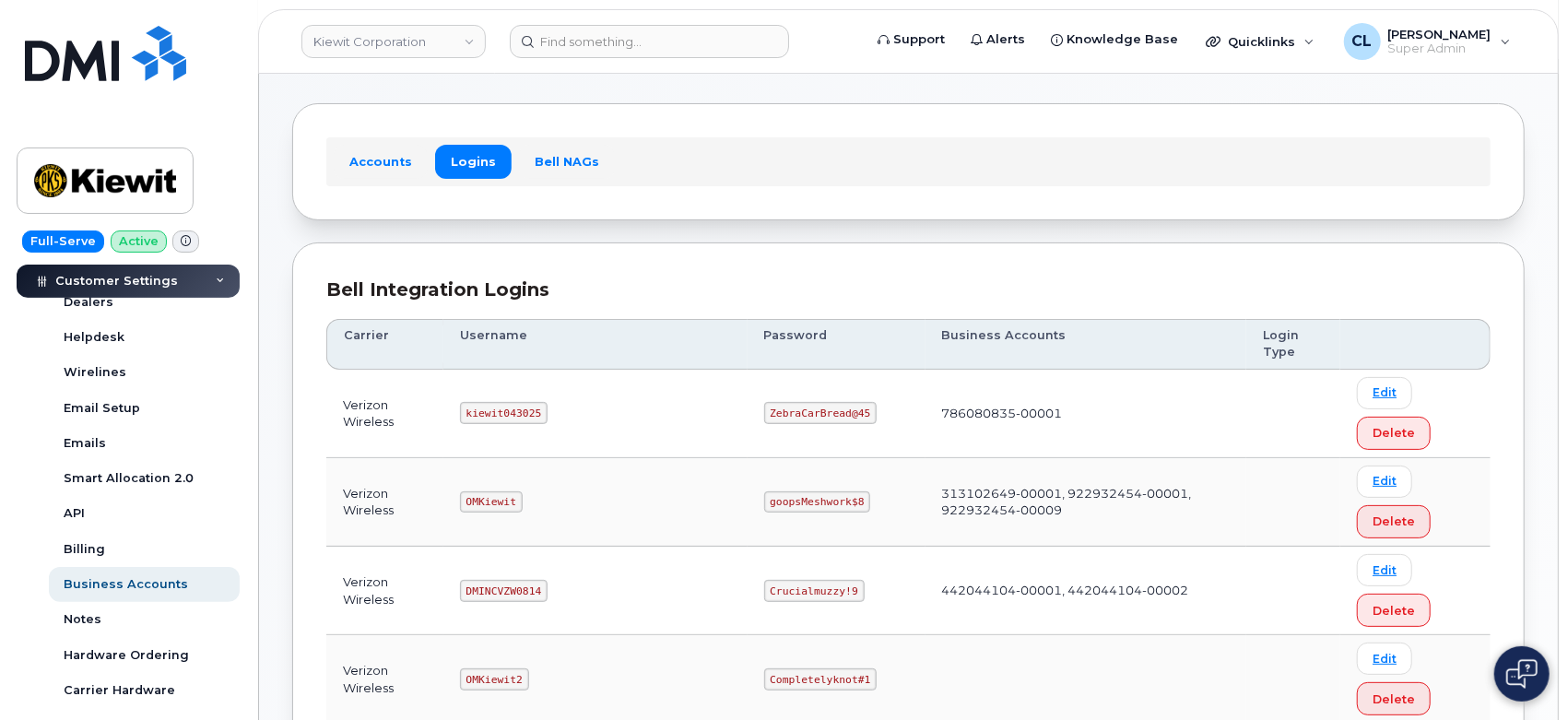
scroll to position [0, 0]
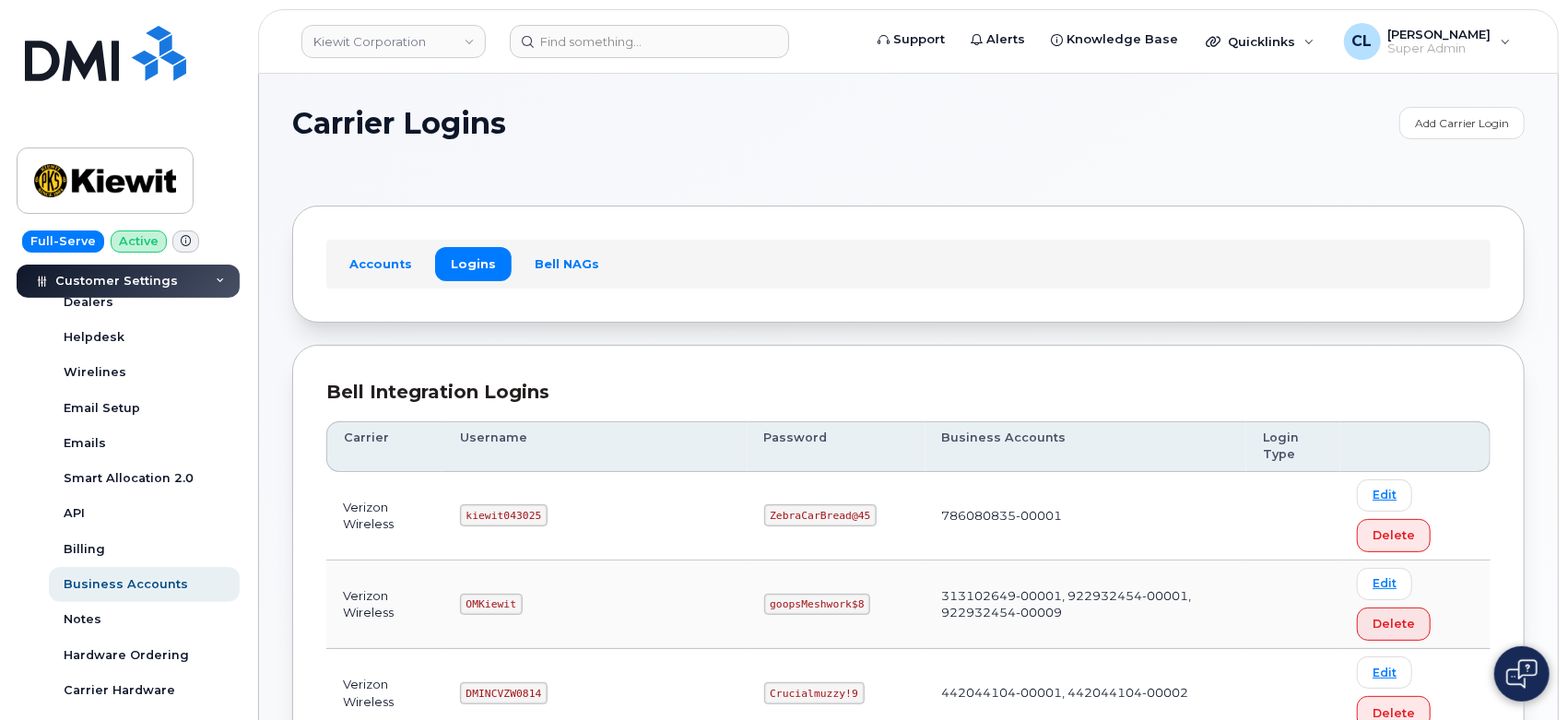
click at [642, 19] on header "Kiewit Corporation Support Alerts Knowledge Base Quicklinks Suspend / Cancel De…" at bounding box center [908, 41] width 1301 height 64
click at [638, 42] on input at bounding box center [649, 42] width 279 height 33
paste input "5448110206"
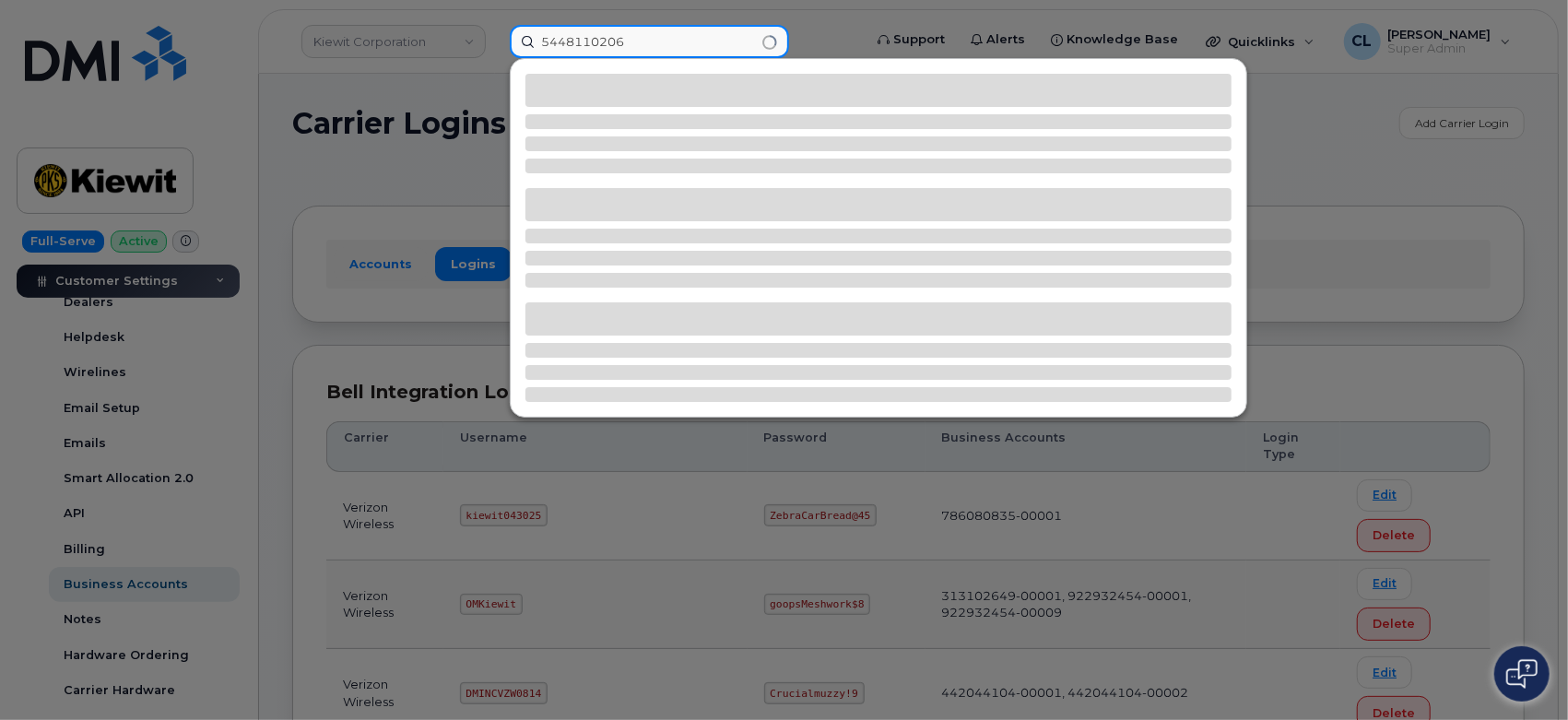
type input "5448110206"
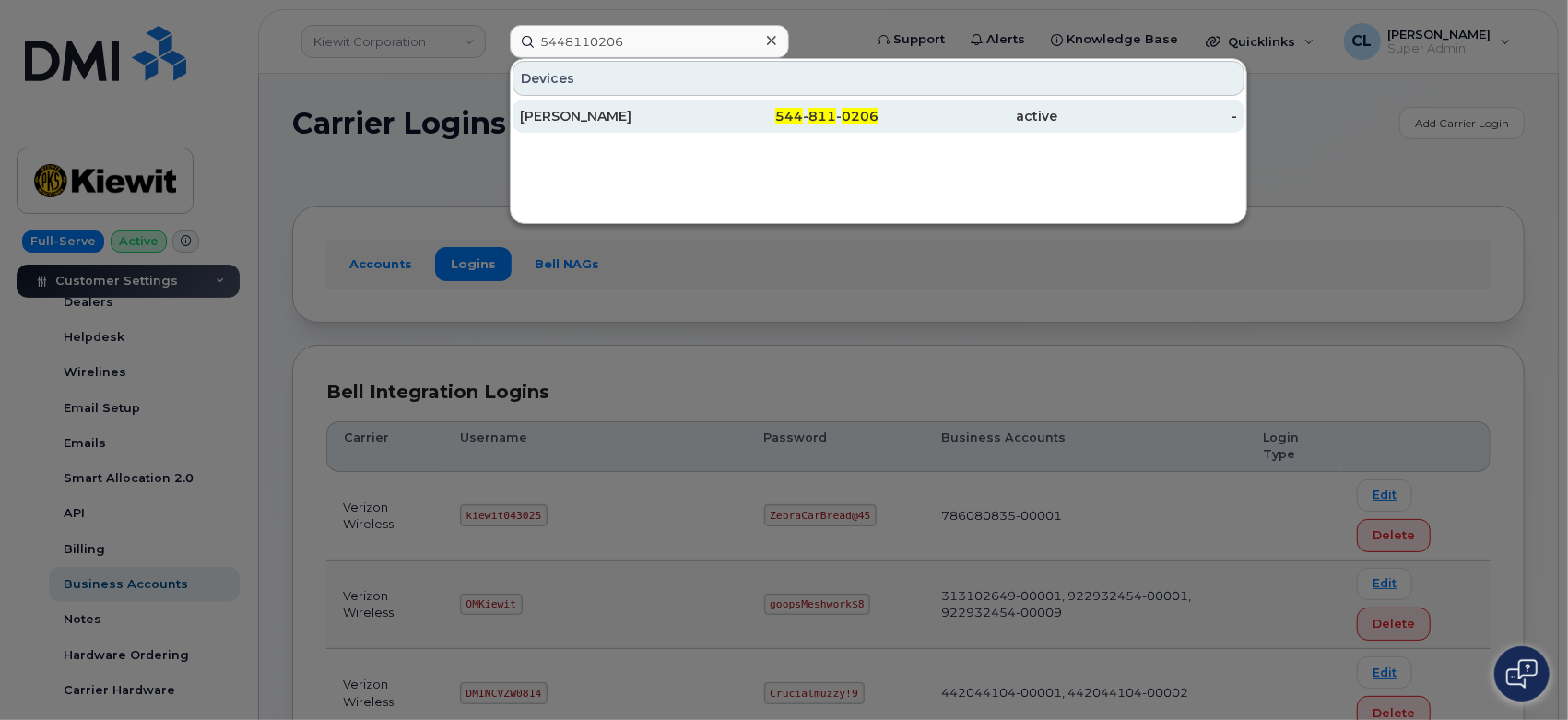
click at [562, 120] on div "Carey Hall" at bounding box center [610, 116] width 180 height 18
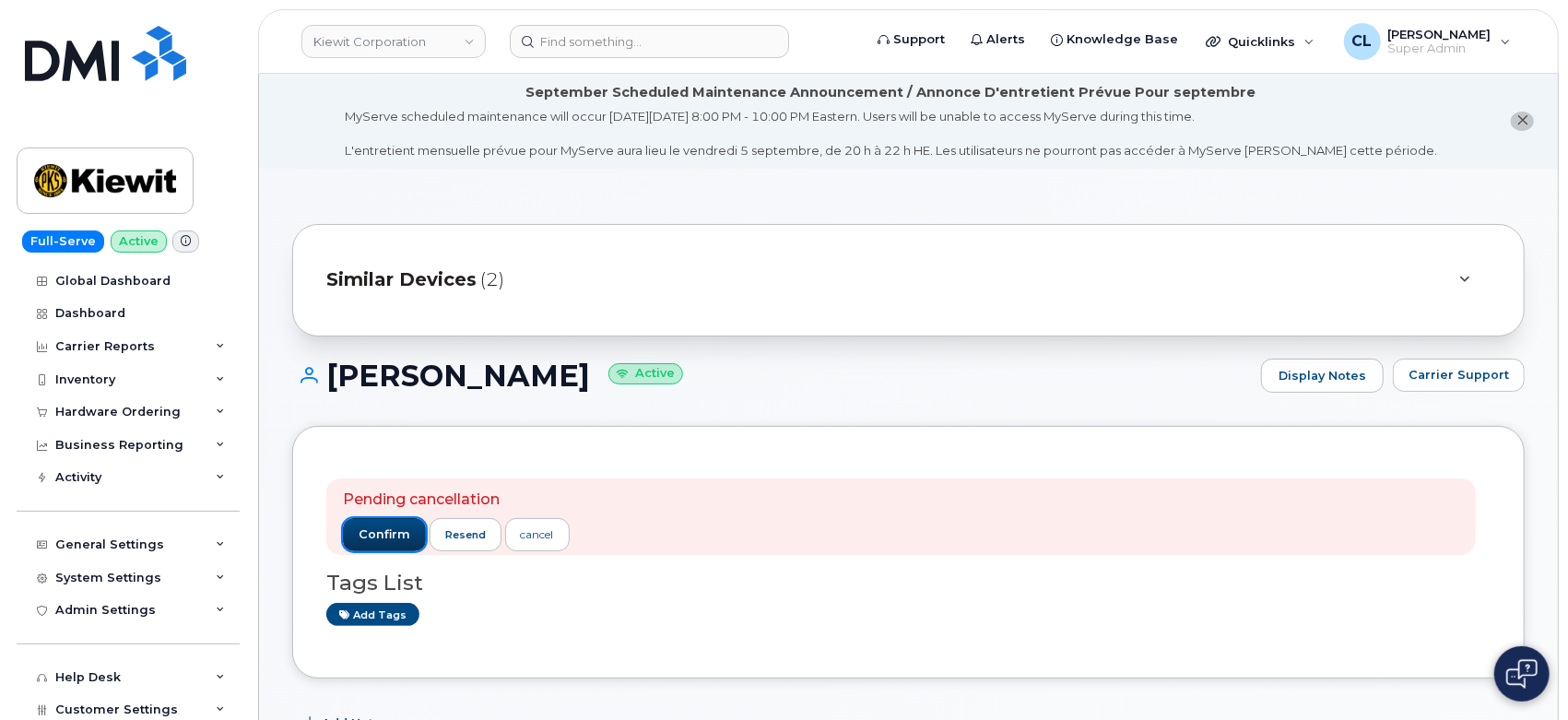
click at [395, 529] on span "confirm" at bounding box center [384, 534] width 52 height 17
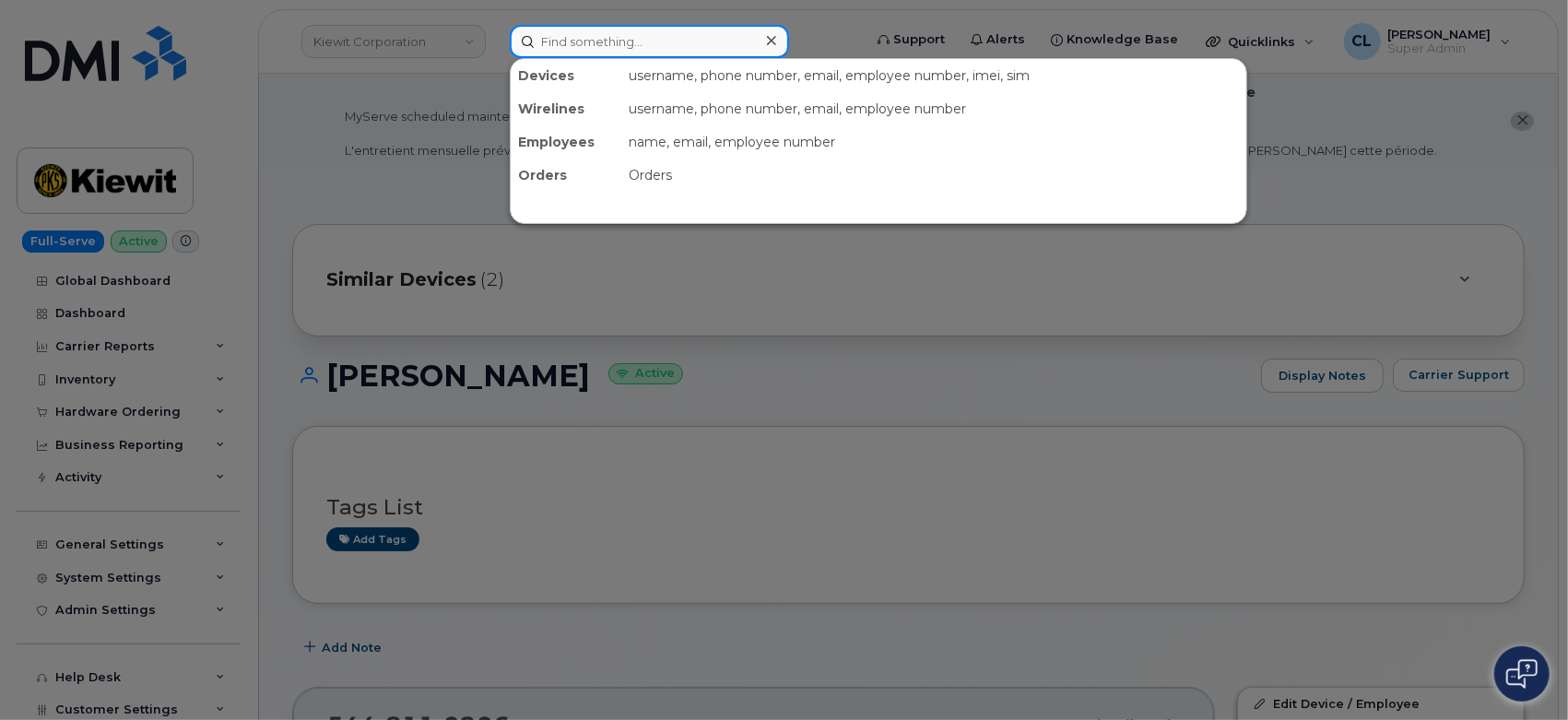
click at [600, 40] on input at bounding box center [649, 42] width 279 height 33
paste input "6039012890"
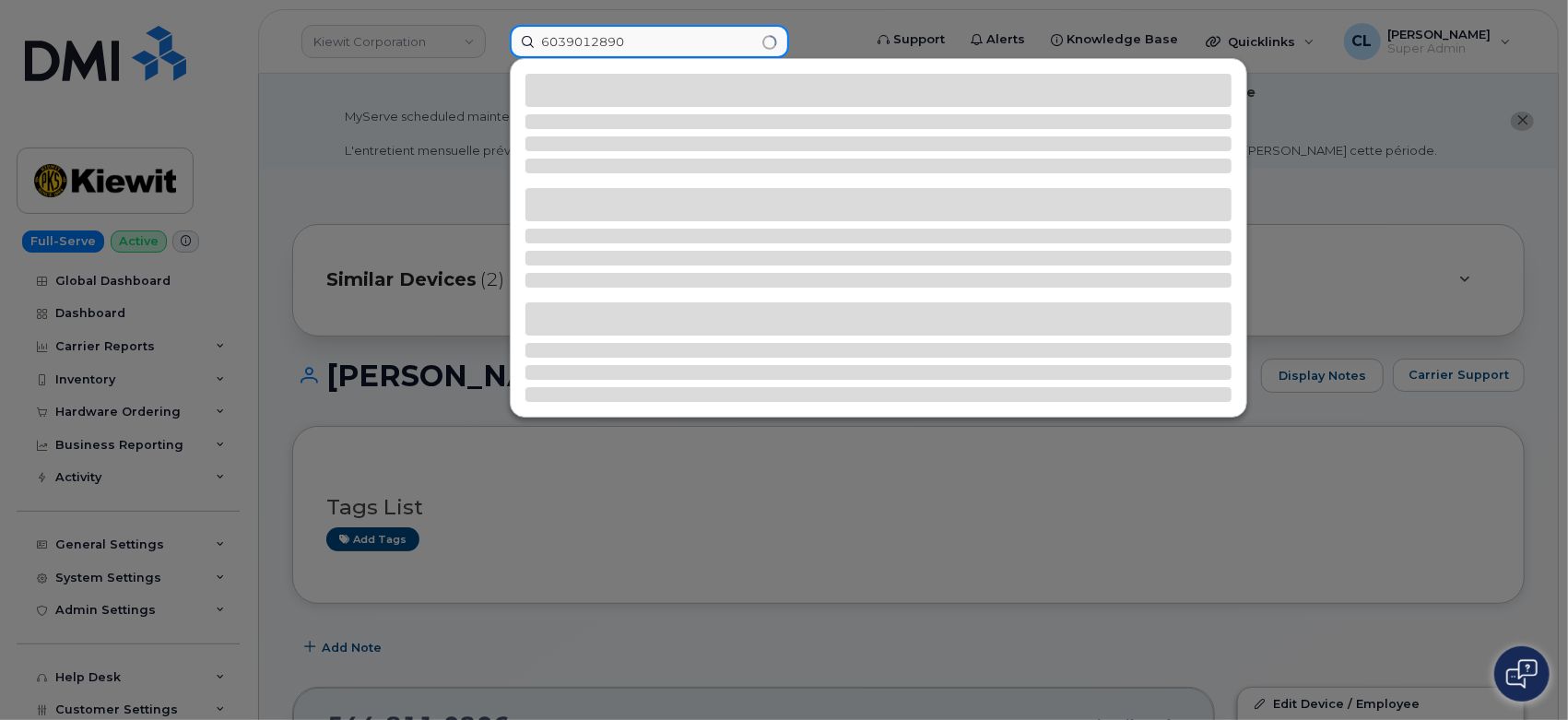
type input "6039012890"
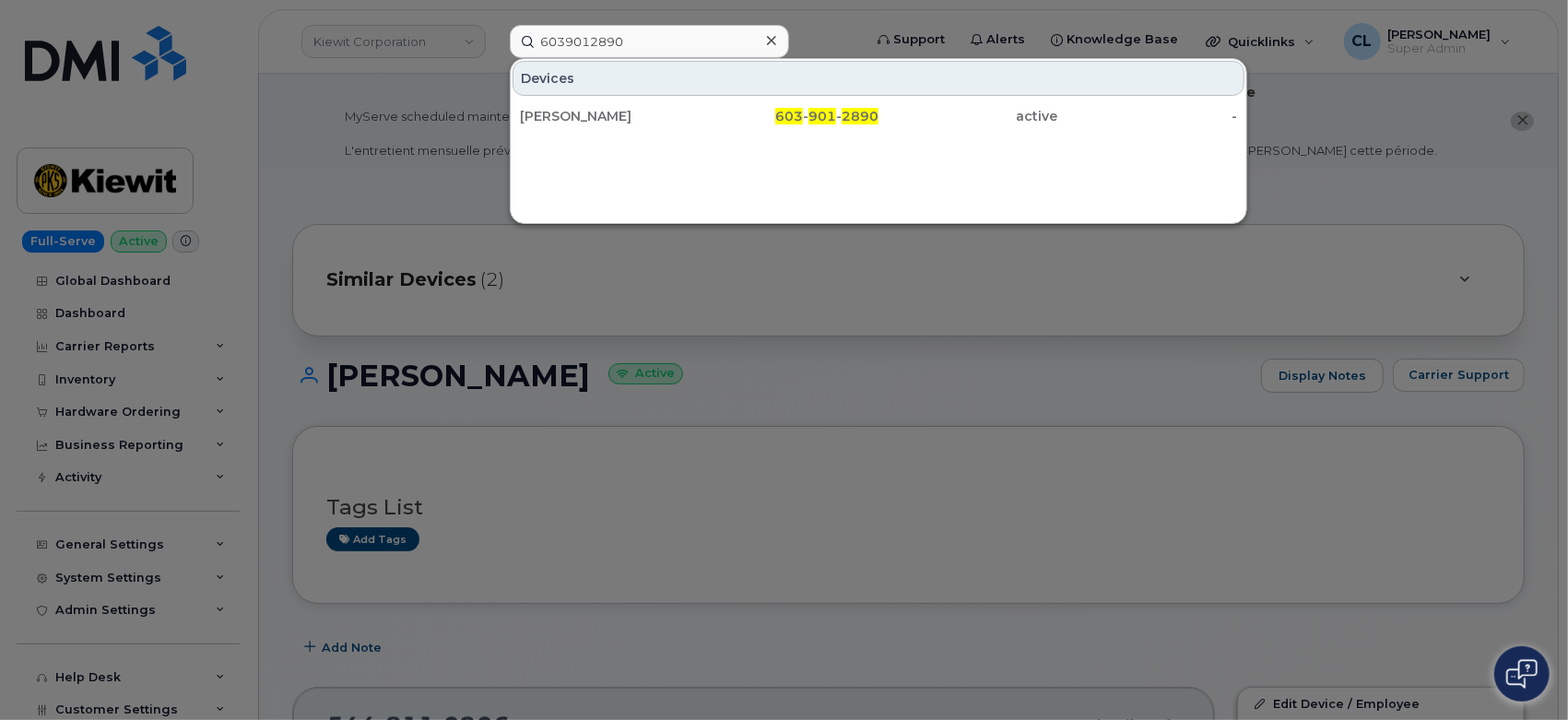
click at [633, 132] on div "DAVID TRUITT 603 - 901 - 2890 active -" at bounding box center [878, 116] width 735 height 37
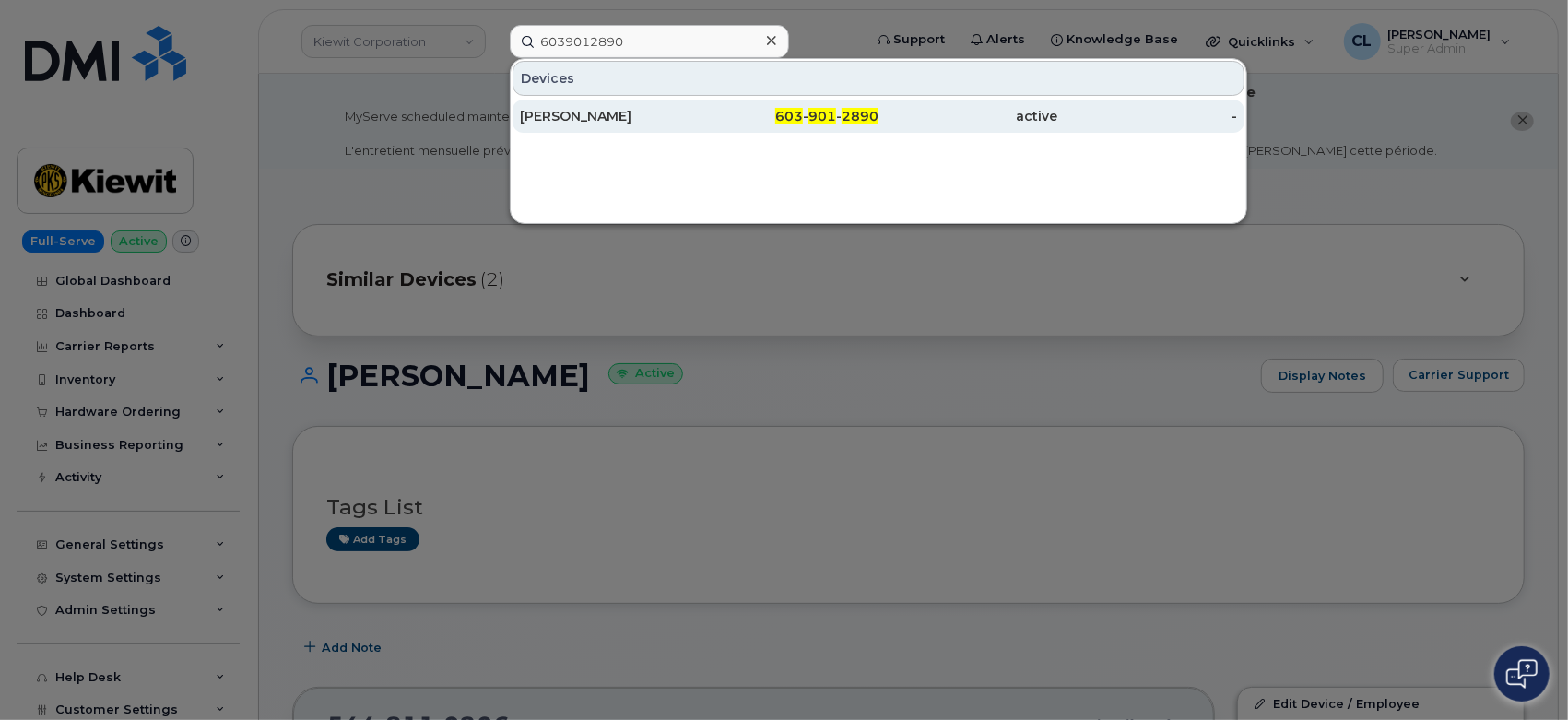
click at [624, 120] on div "[PERSON_NAME]" at bounding box center [610, 116] width 180 height 18
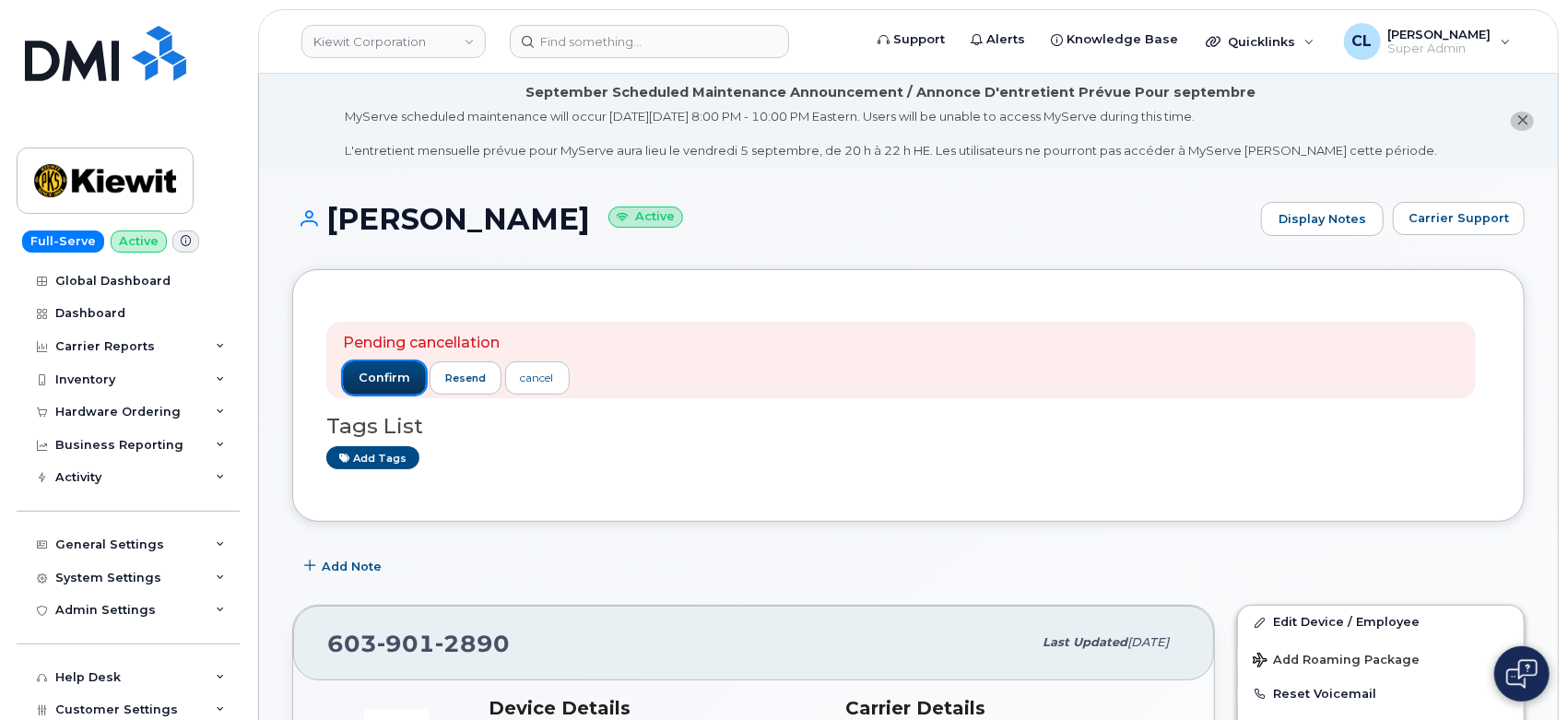
click at [360, 390] on button "confirm" at bounding box center [384, 378] width 83 height 33
